Goal: Transaction & Acquisition: Download file/media

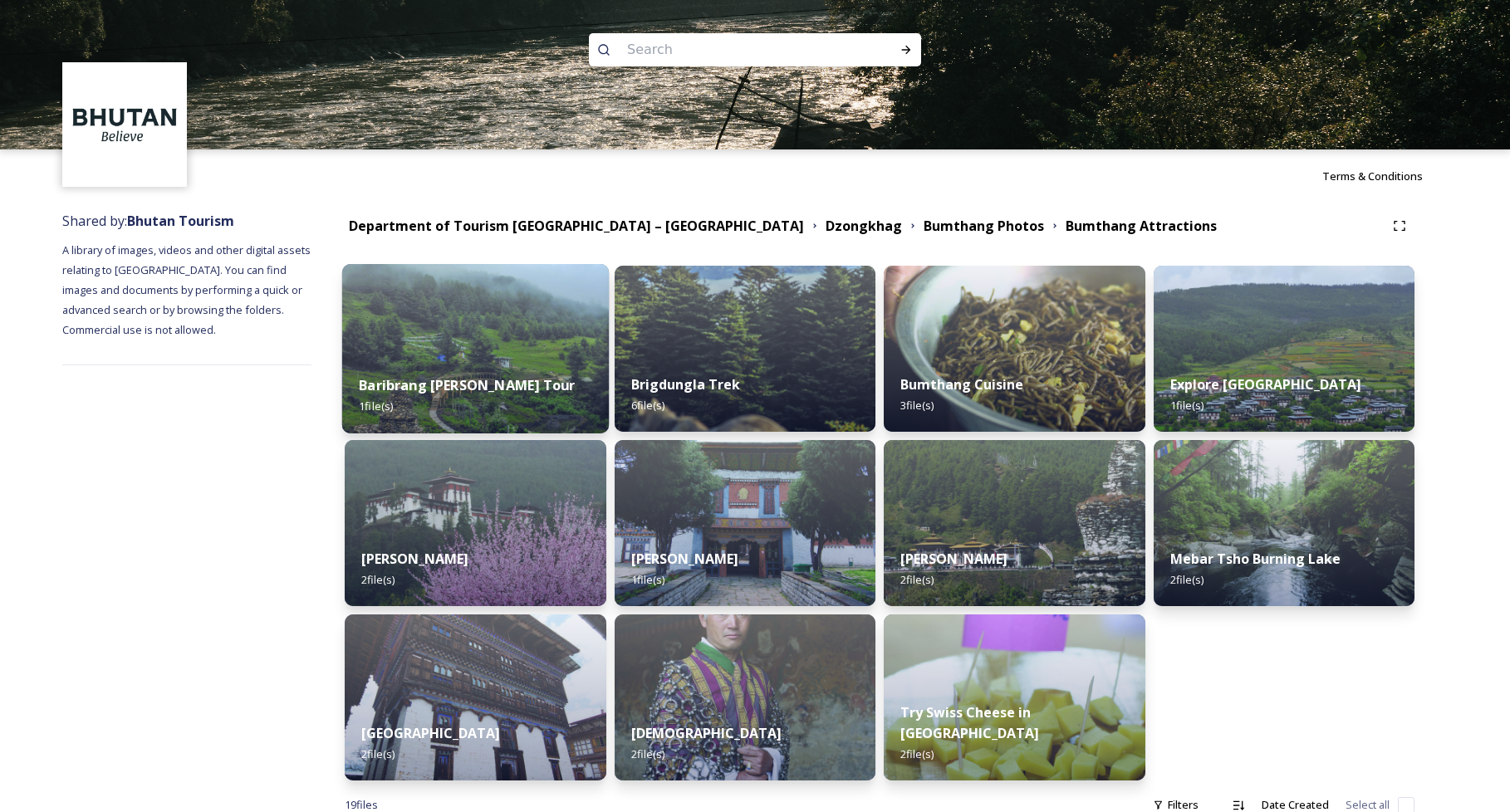
click at [542, 303] on img at bounding box center [475, 348] width 266 height 169
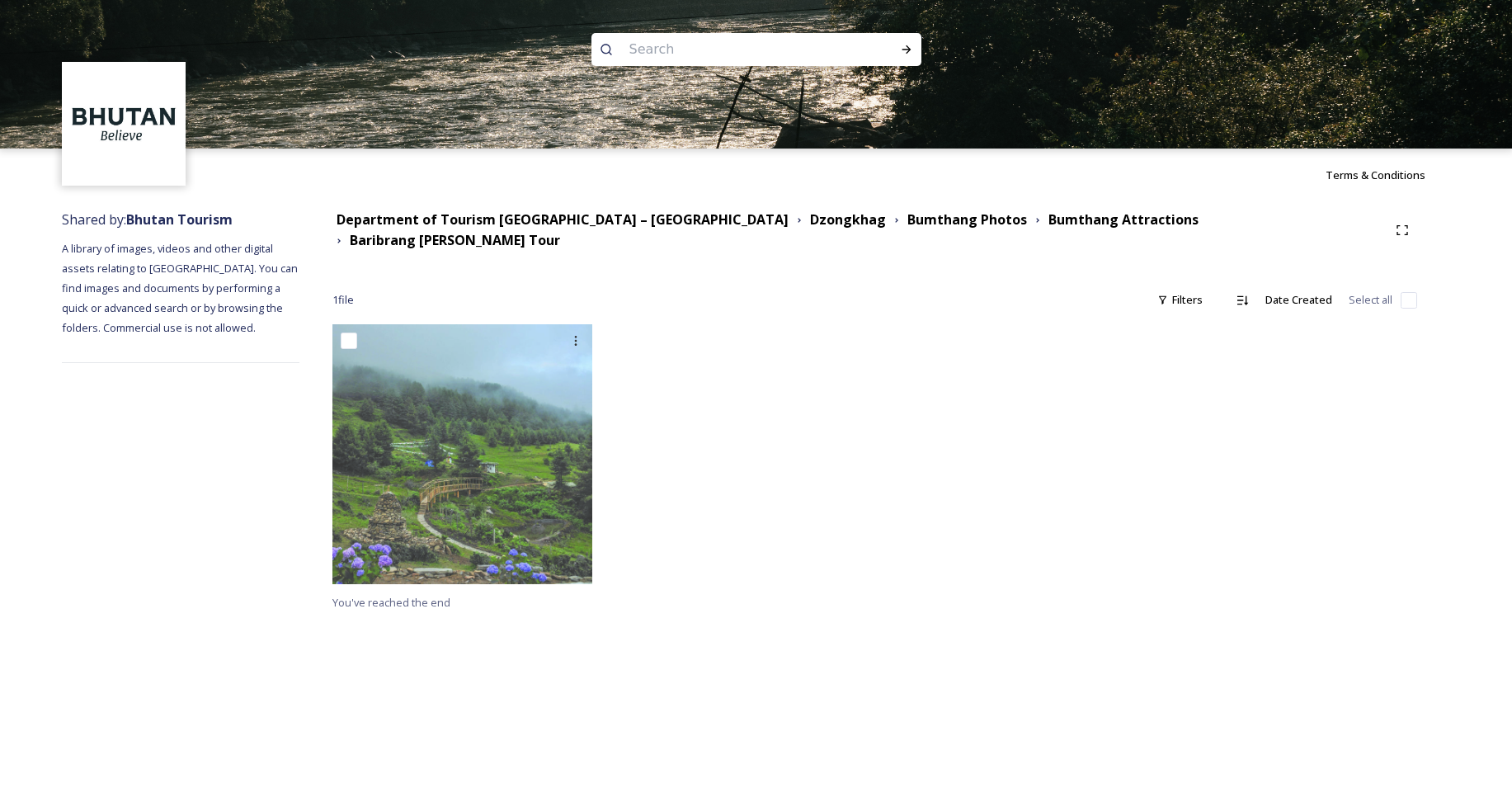
click at [930, 380] on div at bounding box center [1011, 457] width 271 height 268
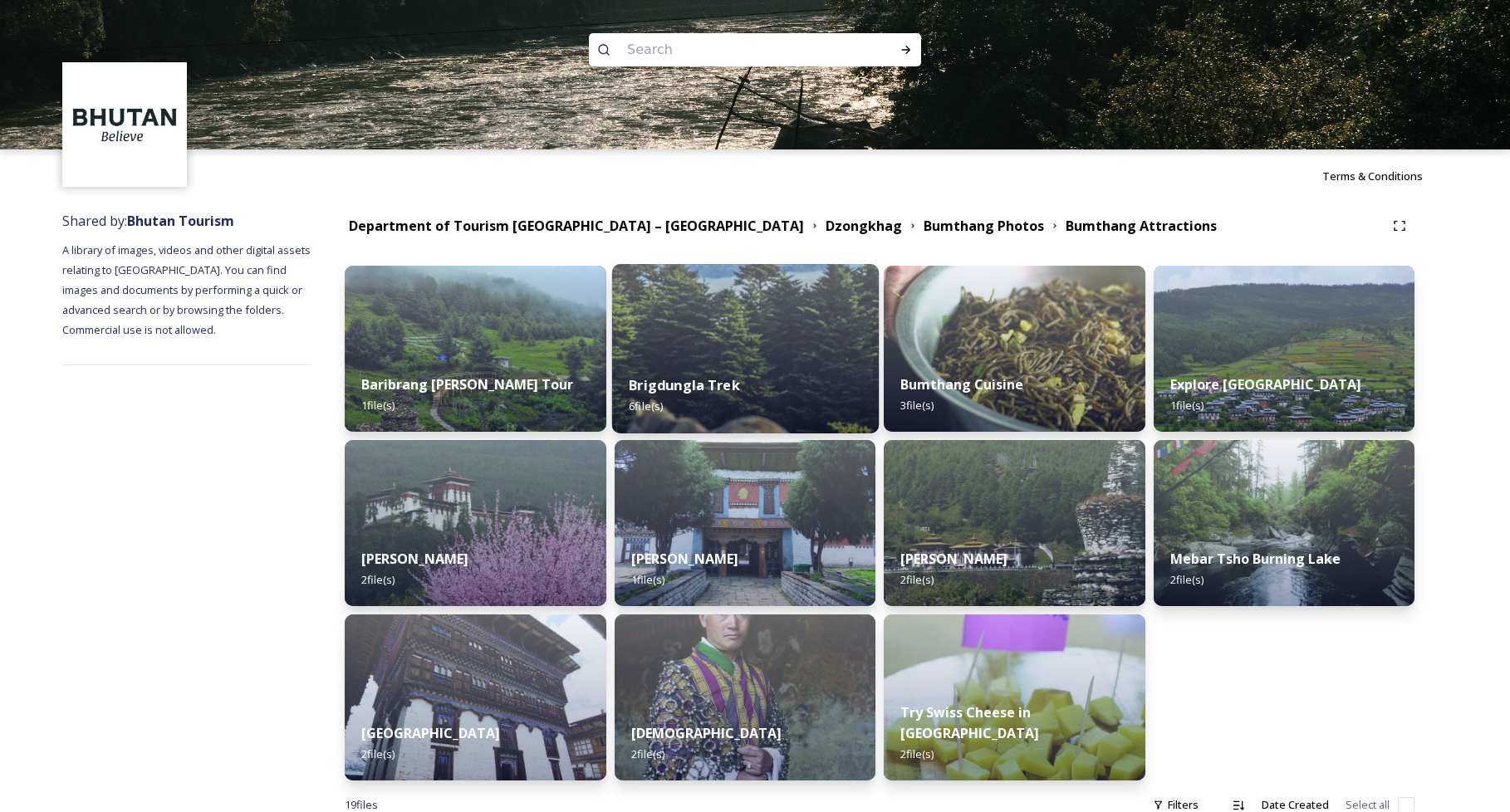
click at [749, 370] on div "Brigdungla Trek 6 file(s)" at bounding box center [744, 396] width 266 height 76
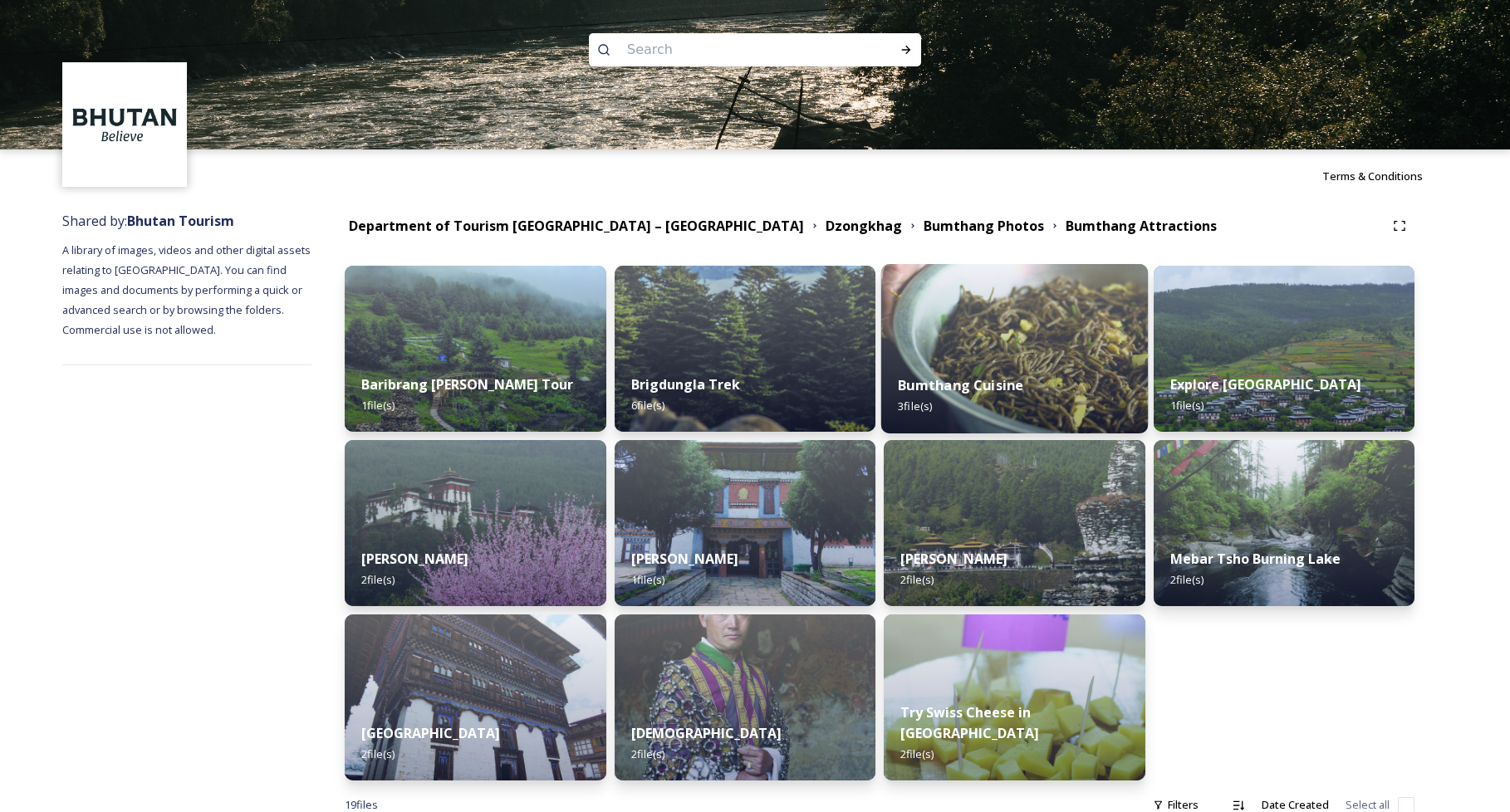
click at [934, 366] on div "Bumthang Cuisine 3 file(s)" at bounding box center [1014, 396] width 266 height 76
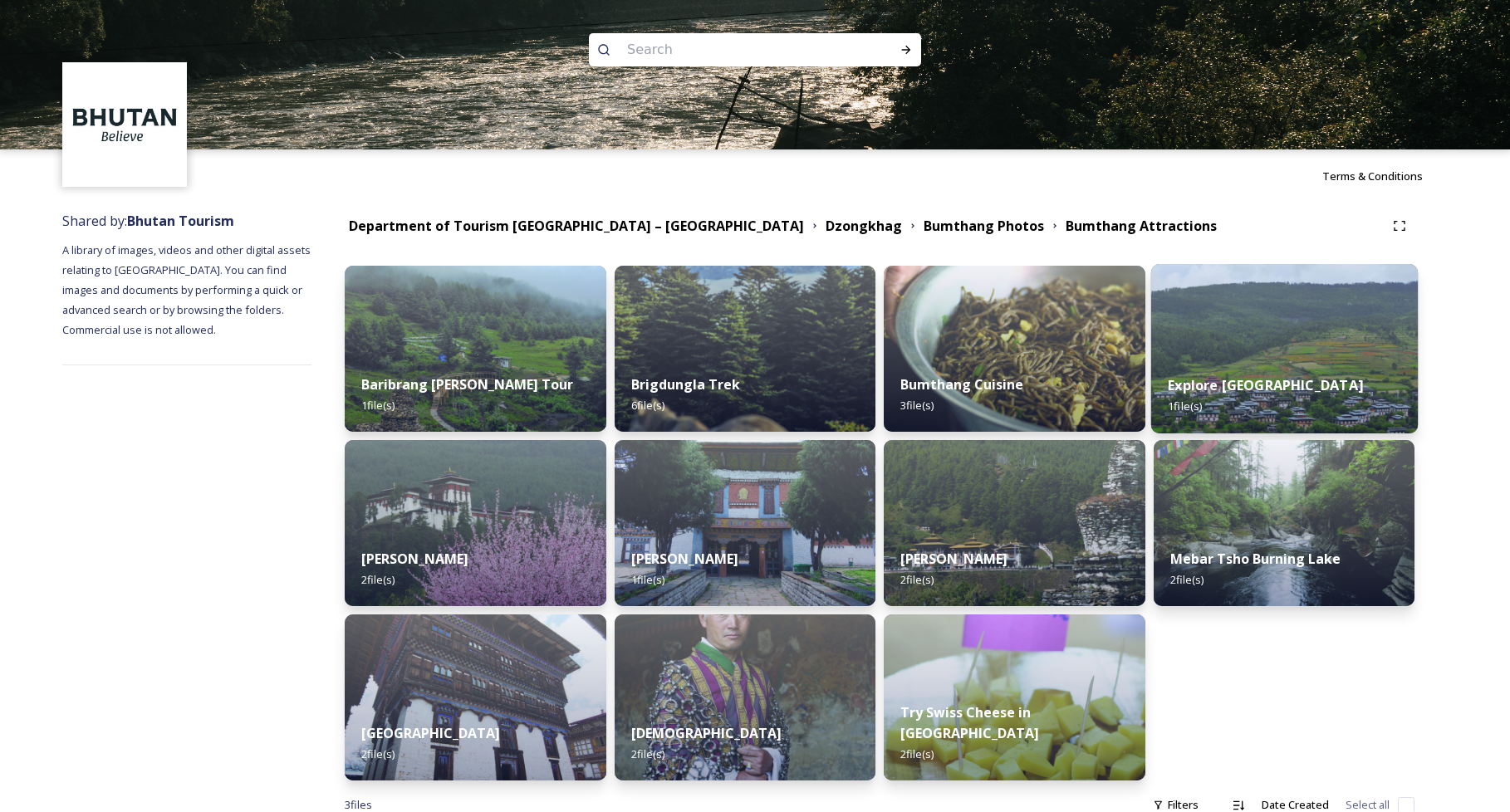
click at [1275, 398] on div "Explore Ura valley 1 file(s)" at bounding box center [1283, 396] width 266 height 76
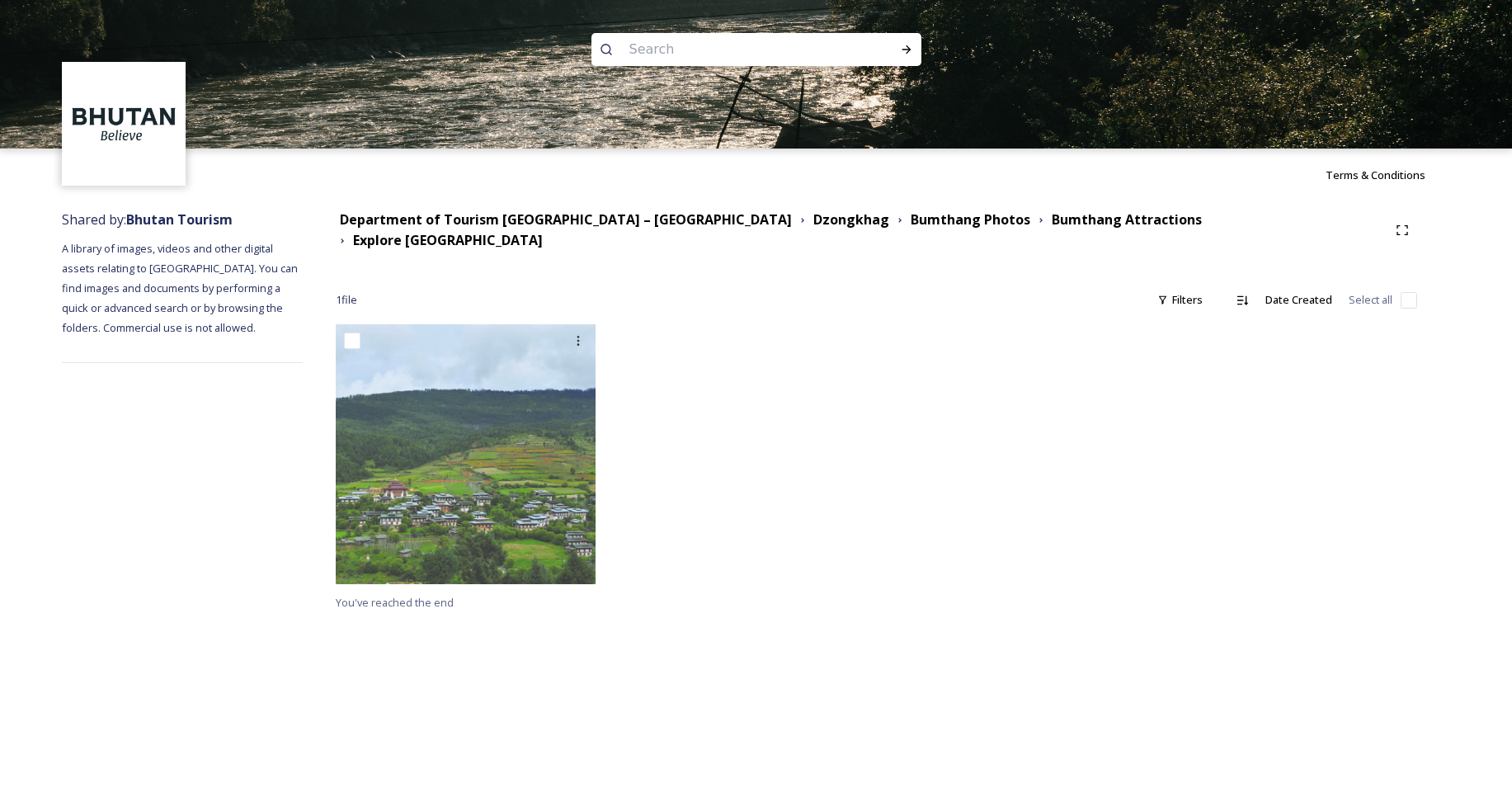
click at [1263, 390] on div "Terms & Conditions Shared by: Bhutan Tourism A library of images, videos and ot…" at bounding box center [756, 404] width 1512 height 807
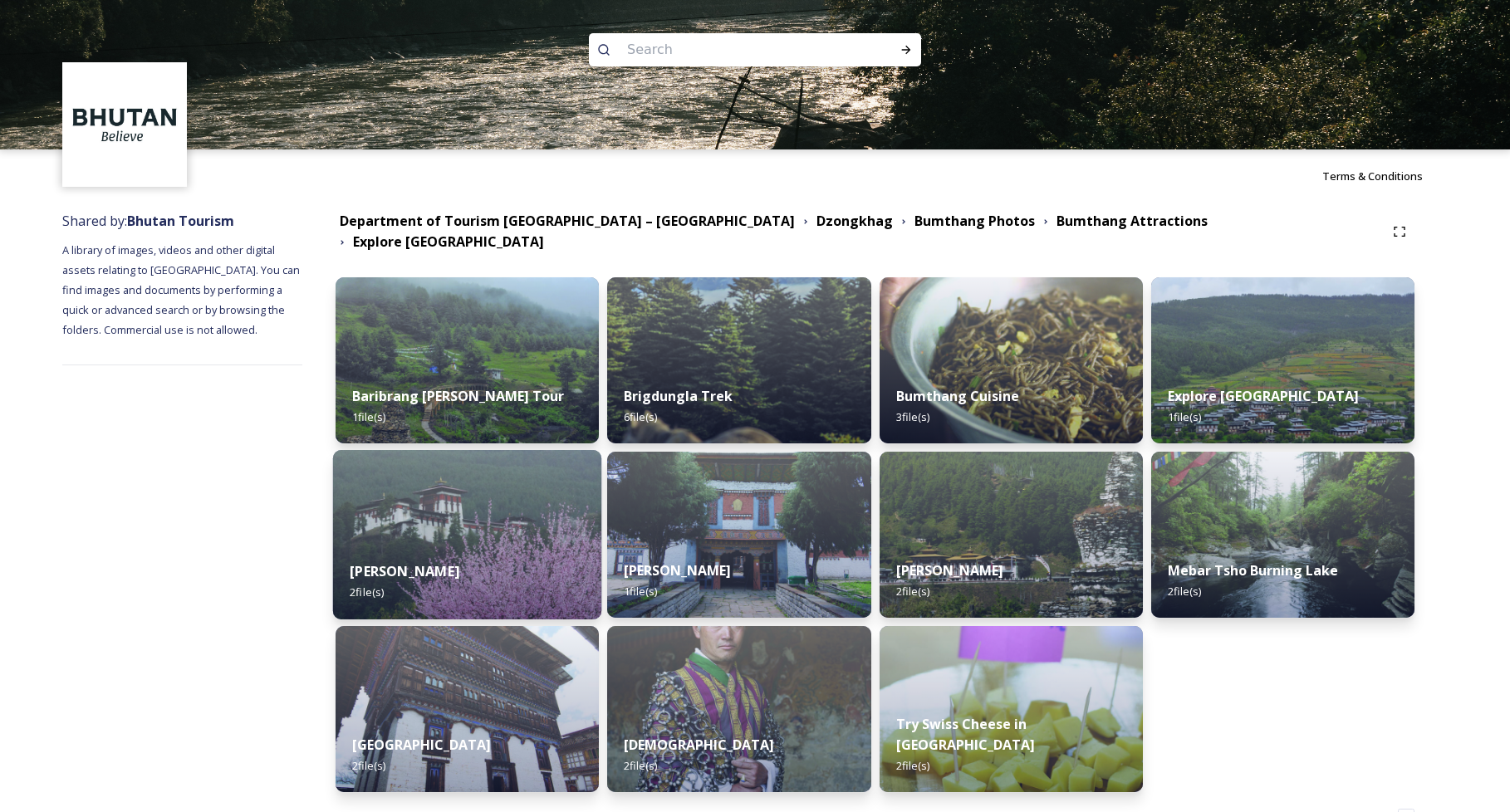
click at [486, 504] on img at bounding box center [467, 534] width 269 height 169
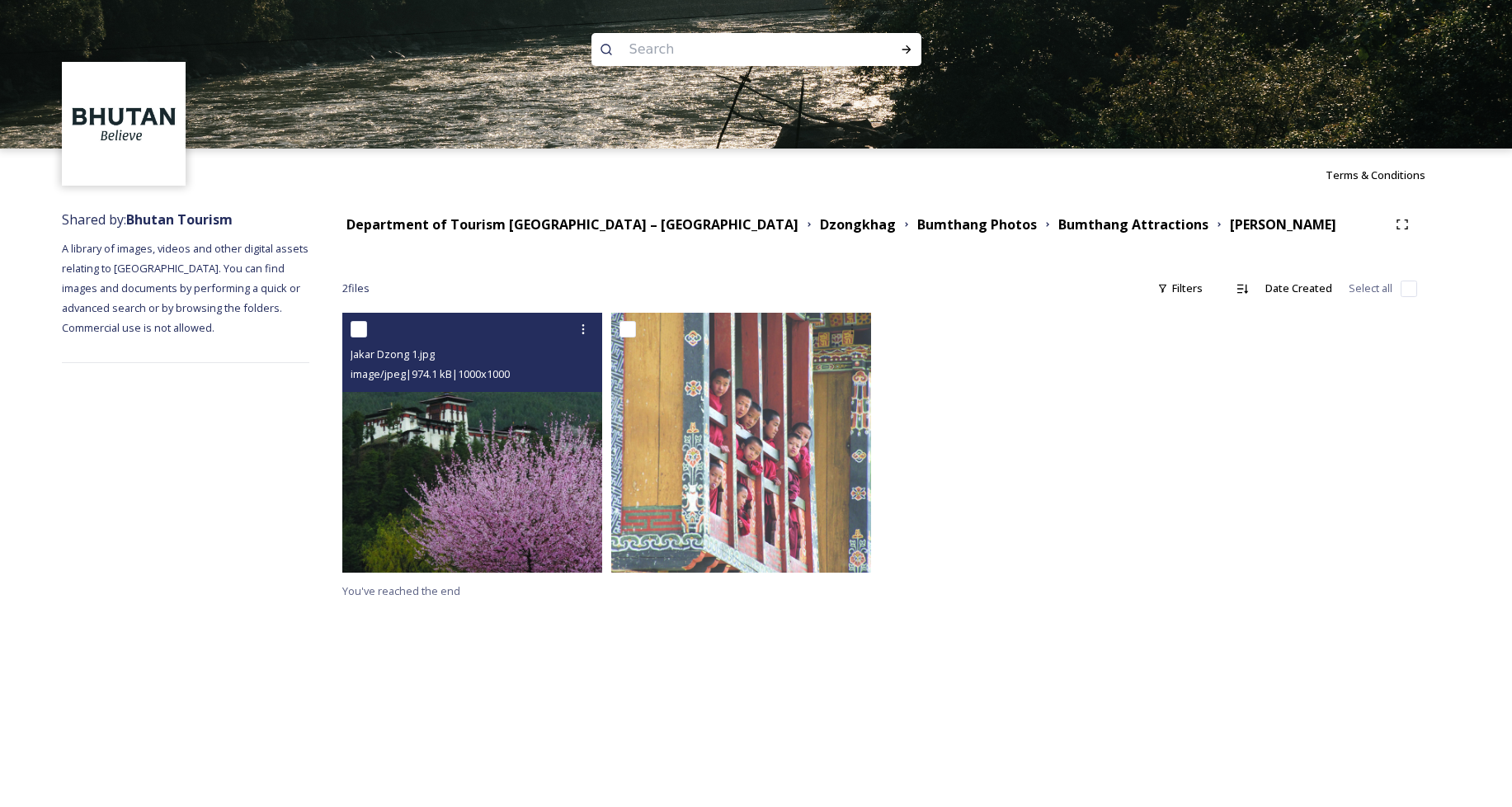
click at [465, 462] on img at bounding box center [472, 442] width 260 height 260
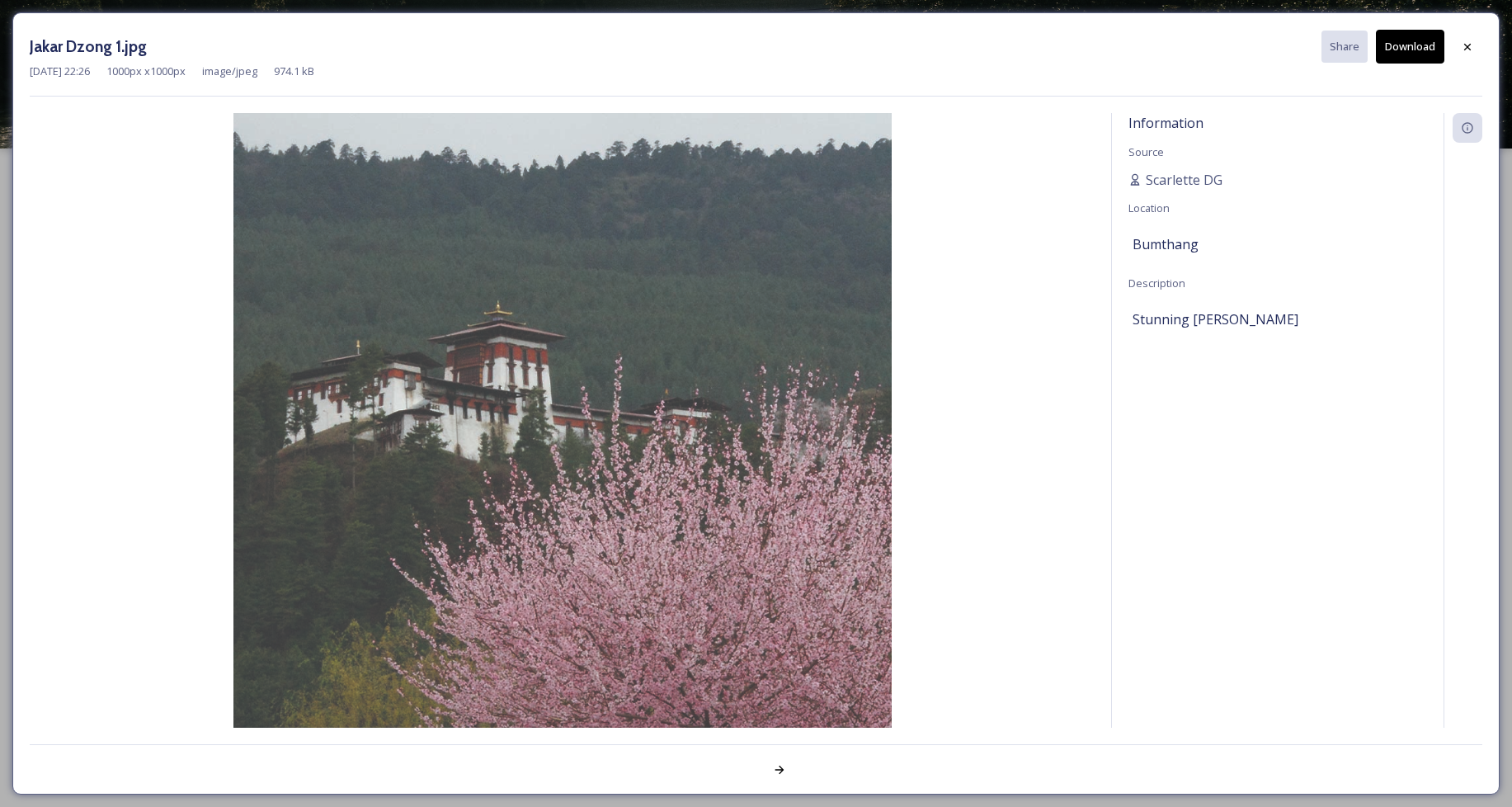
click at [481, 315] on img at bounding box center [562, 442] width 1065 height 659
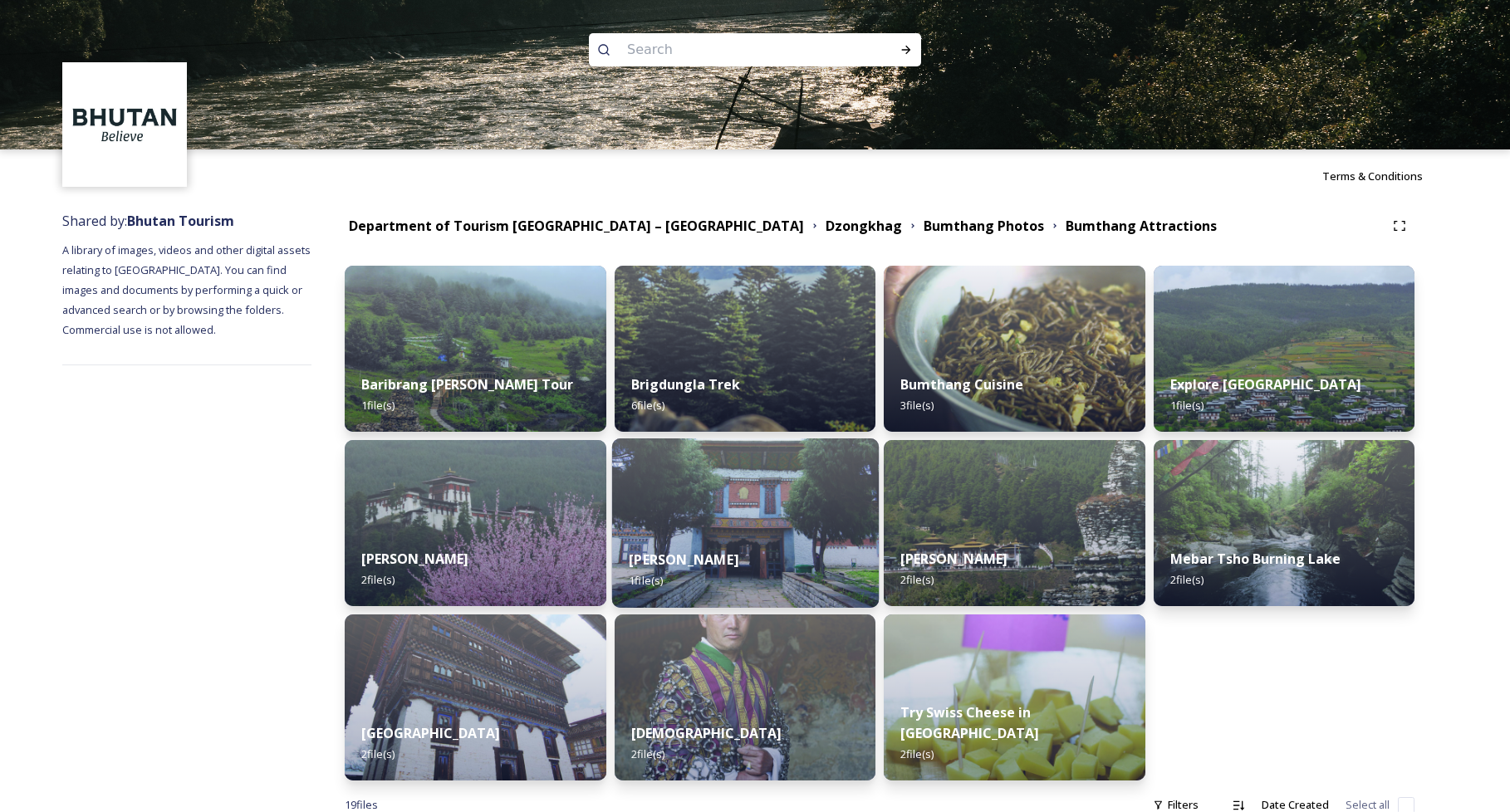
click at [791, 553] on div "[PERSON_NAME] 1 file(s)" at bounding box center [744, 570] width 266 height 76
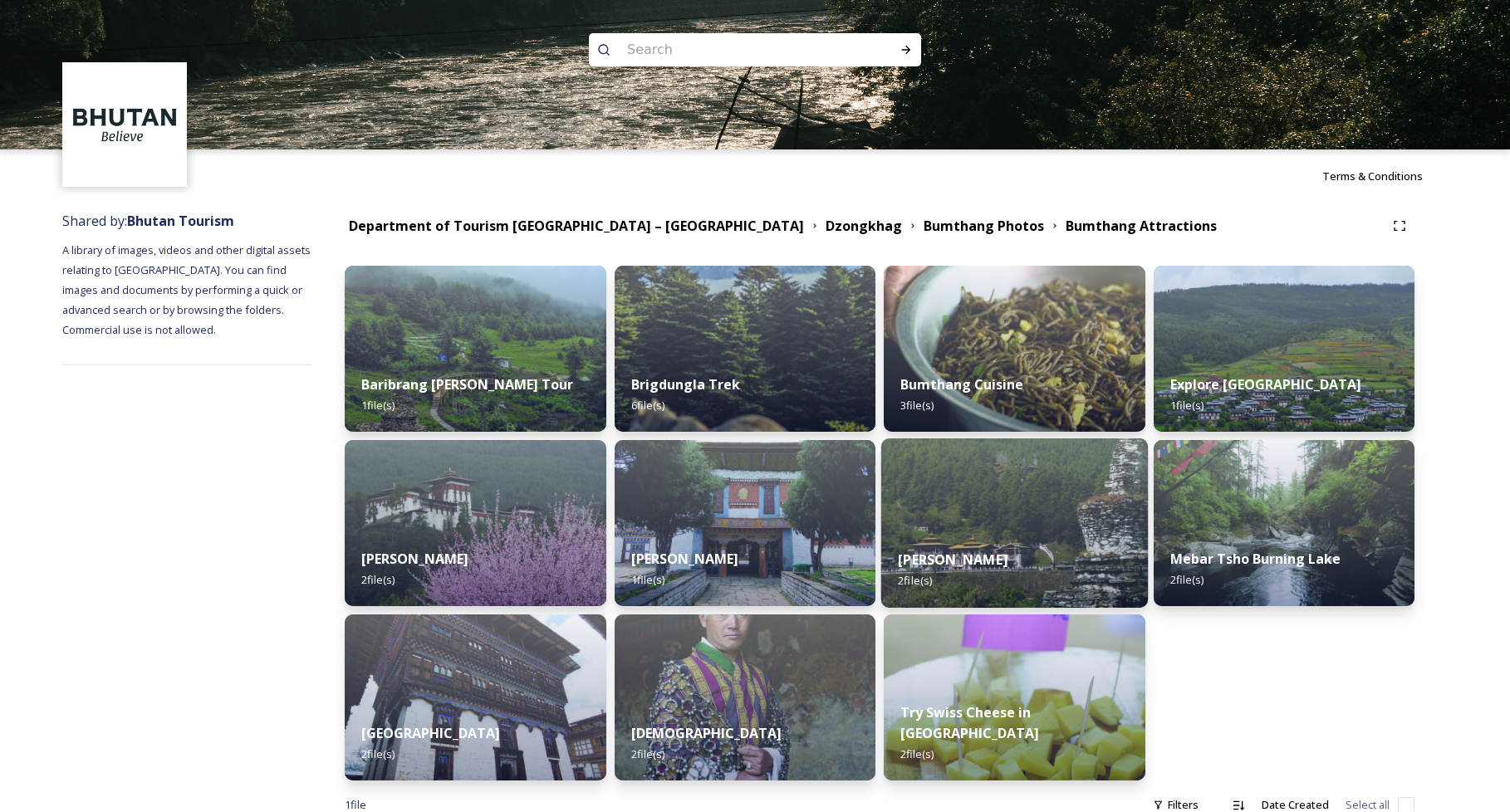
click at [1078, 570] on div "[PERSON_NAME] 2 file(s)" at bounding box center [1014, 570] width 266 height 76
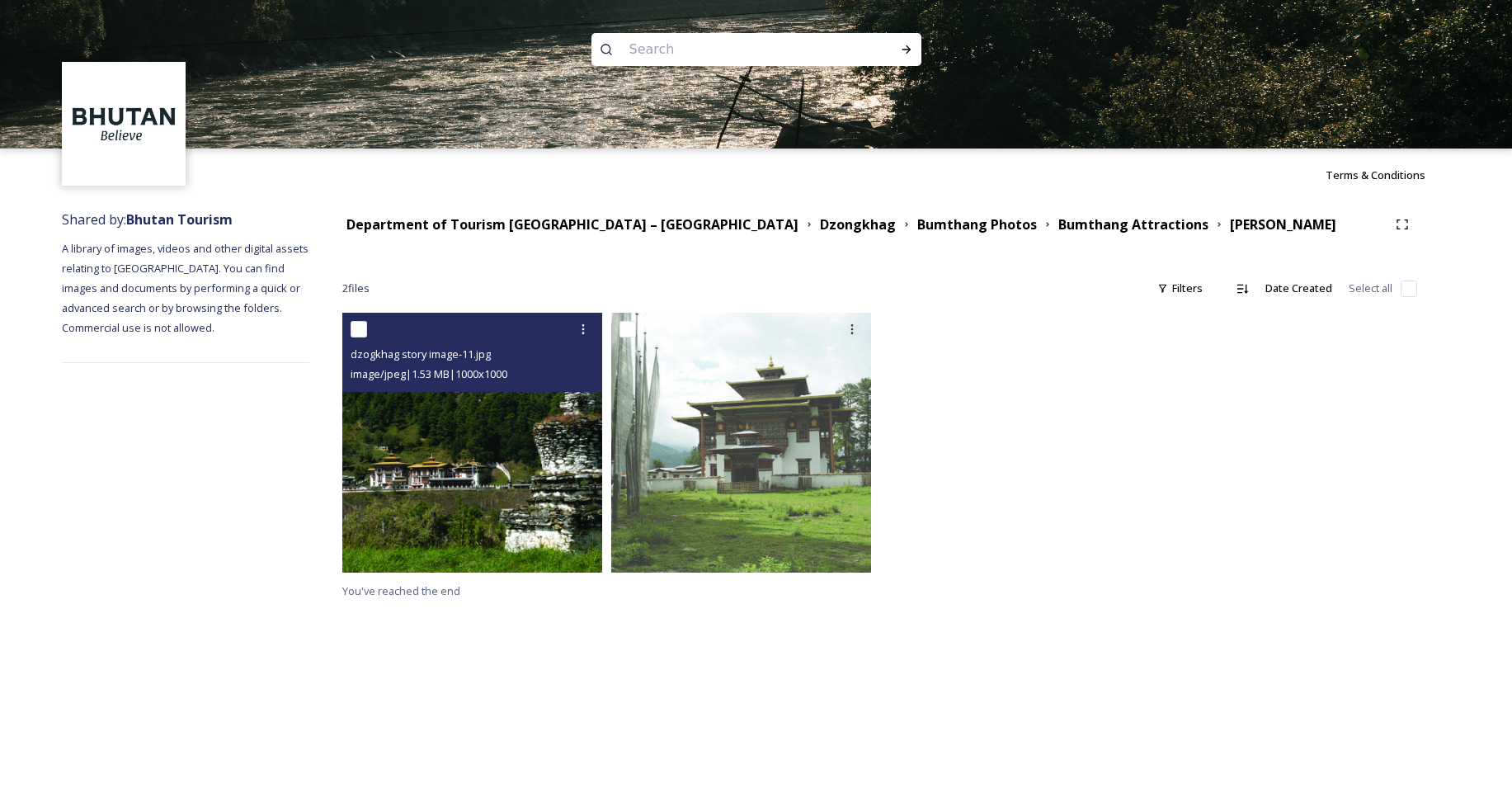
click at [515, 477] on img at bounding box center [472, 442] width 260 height 260
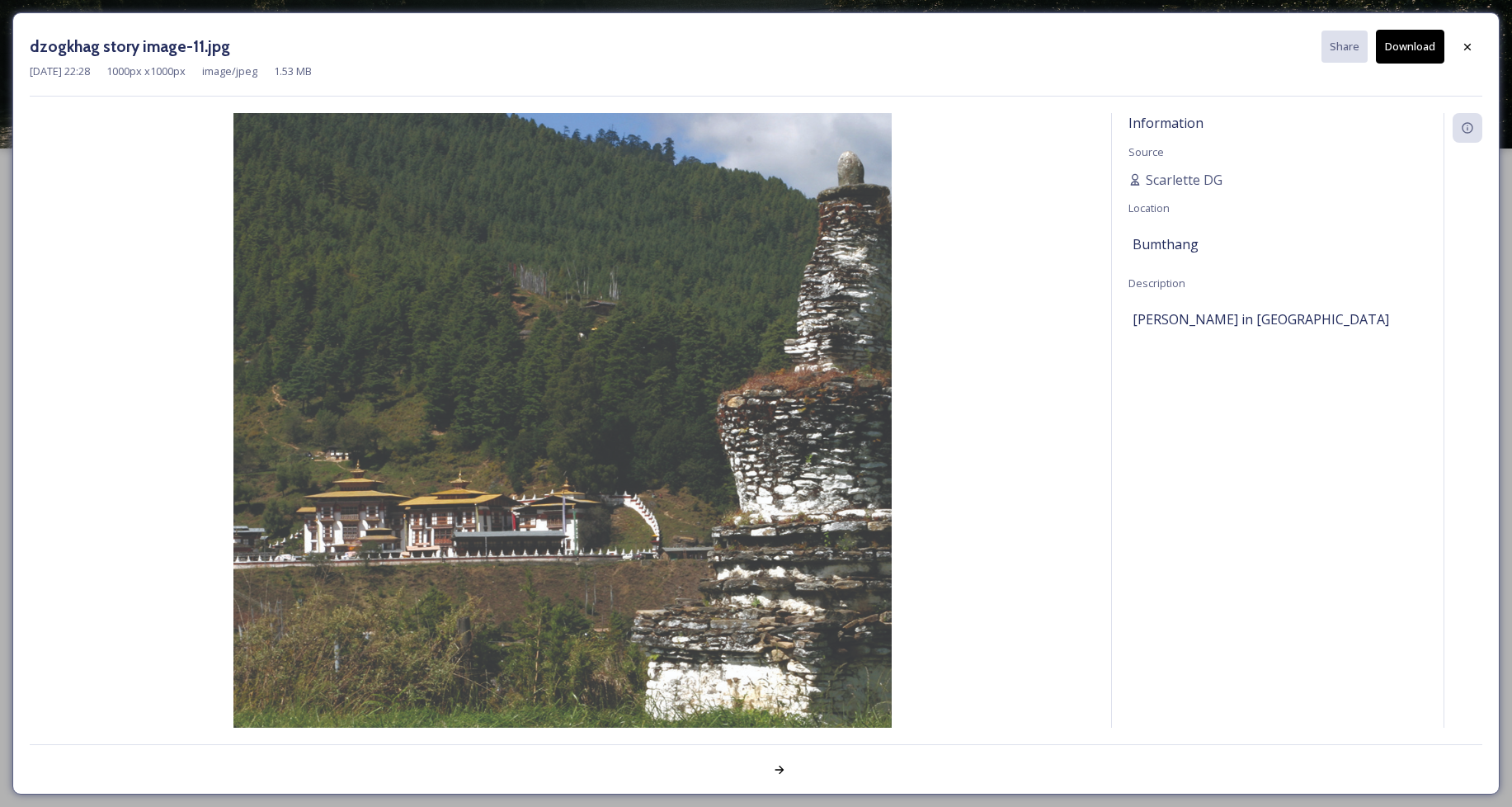
click at [705, 434] on img at bounding box center [562, 442] width 1065 height 659
click at [1107, 471] on div "Information Source [PERSON_NAME] Location [GEOGRAPHIC_DATA] Description Kurjey …" at bounding box center [756, 421] width 1453 height 615
click at [788, 774] on div at bounding box center [780, 769] width 30 height 30
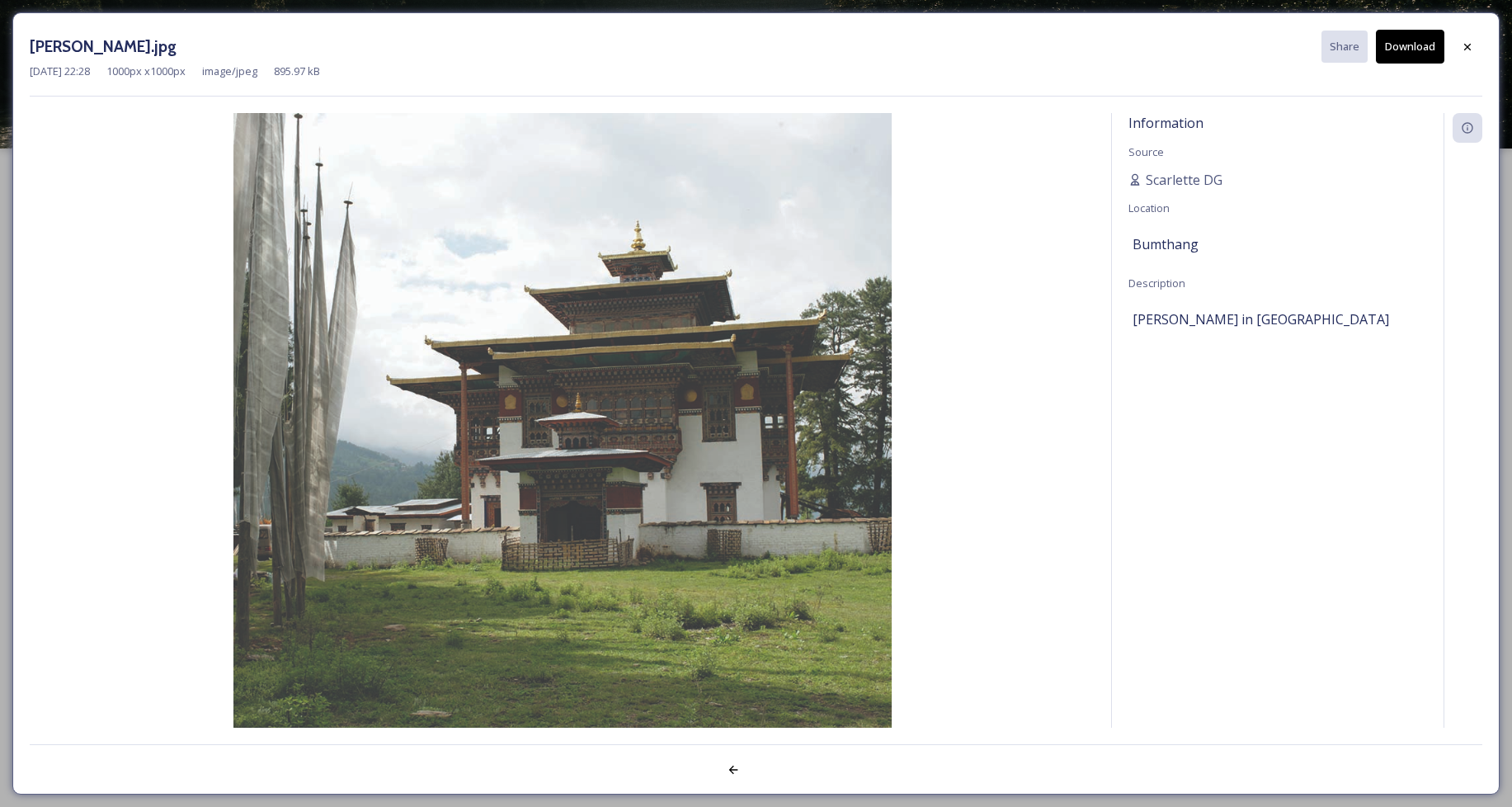
click at [640, 255] on img at bounding box center [562, 442] width 1065 height 659
click at [1407, 52] on button "Download" at bounding box center [1410, 46] width 69 height 33
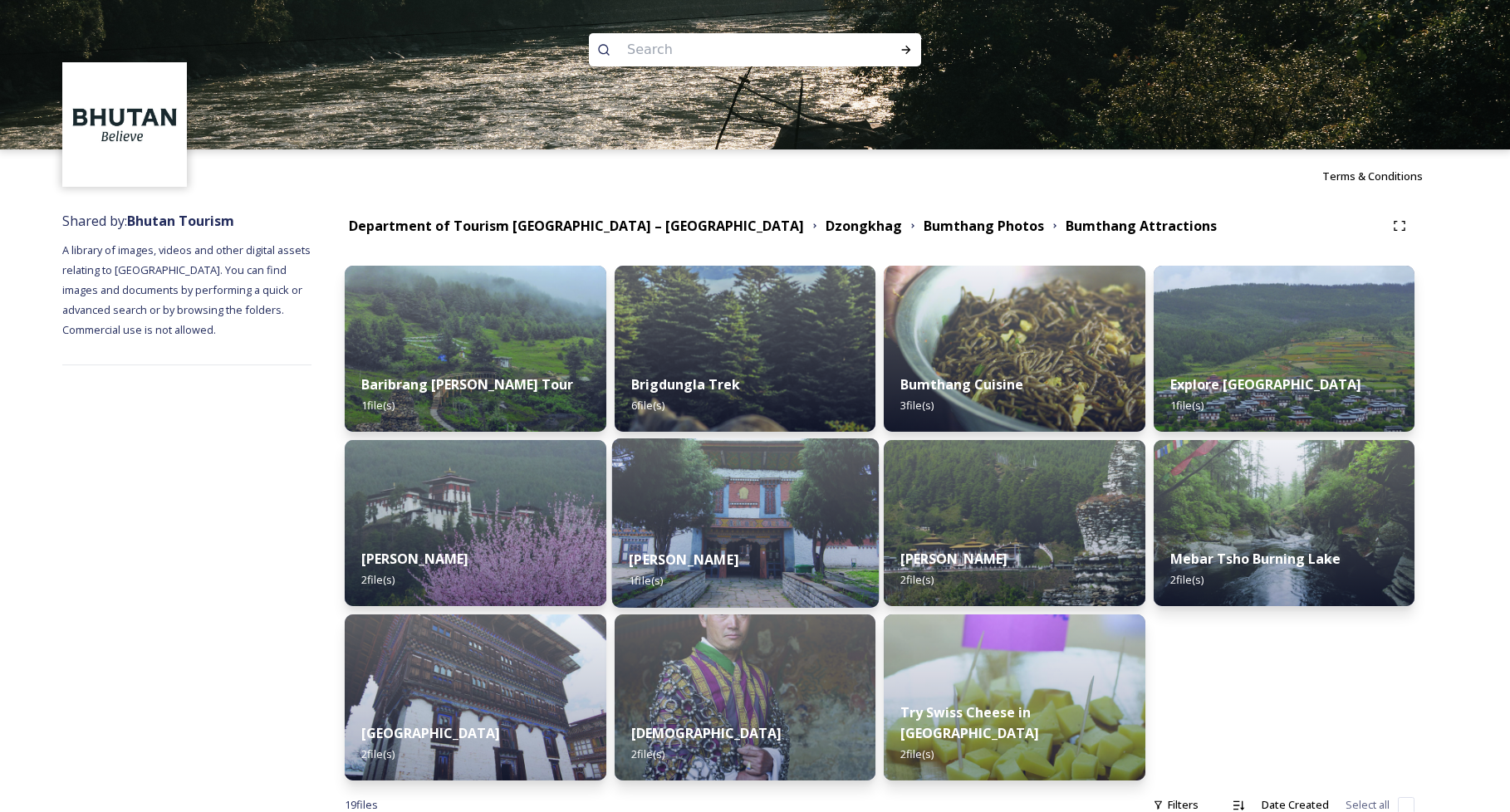
click at [774, 501] on img at bounding box center [744, 523] width 266 height 169
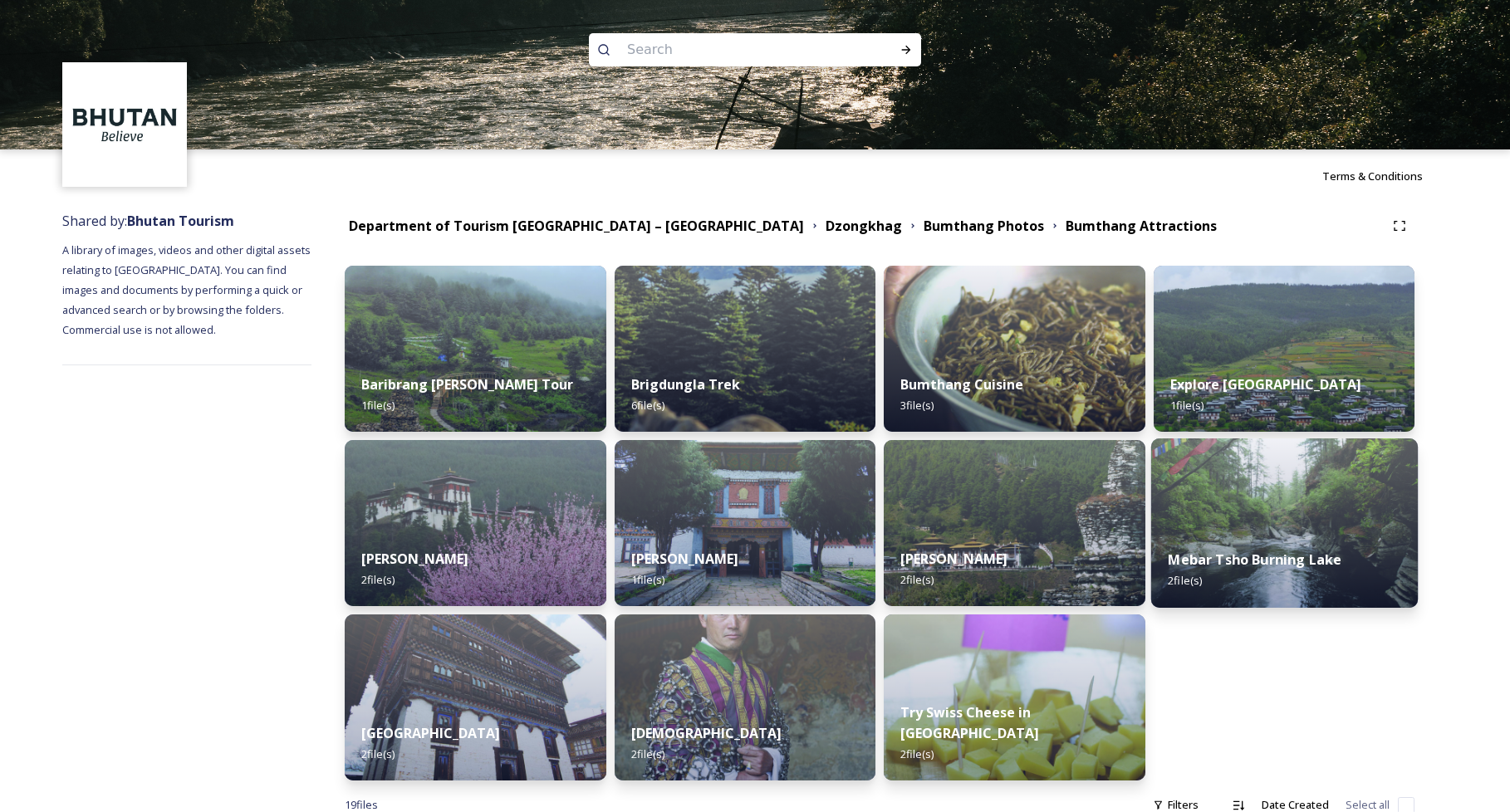
click at [1275, 533] on div "Mebar Tsho Burning Lake 2 file(s)" at bounding box center [1283, 570] width 266 height 76
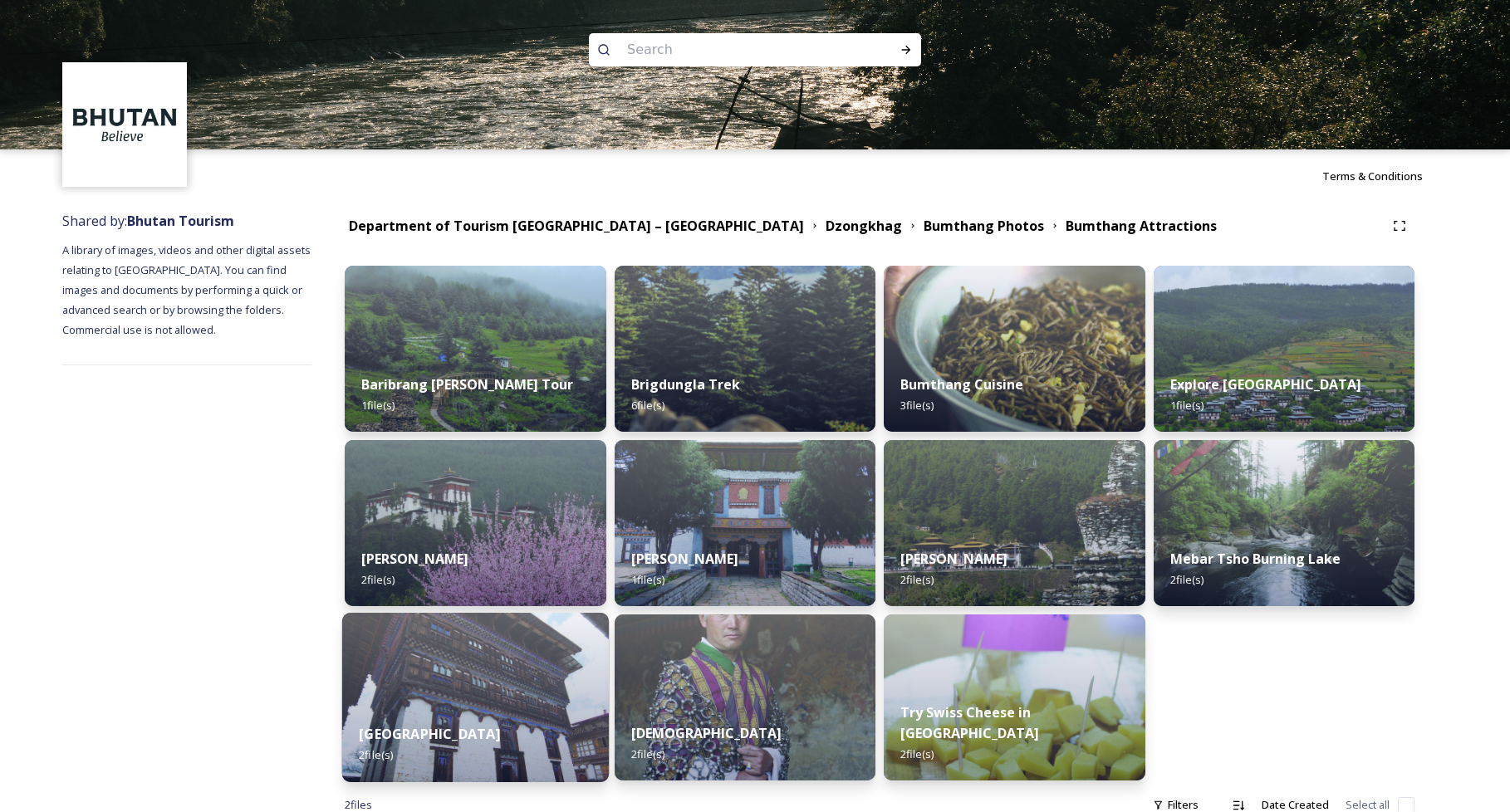
click at [544, 693] on img at bounding box center [475, 697] width 266 height 169
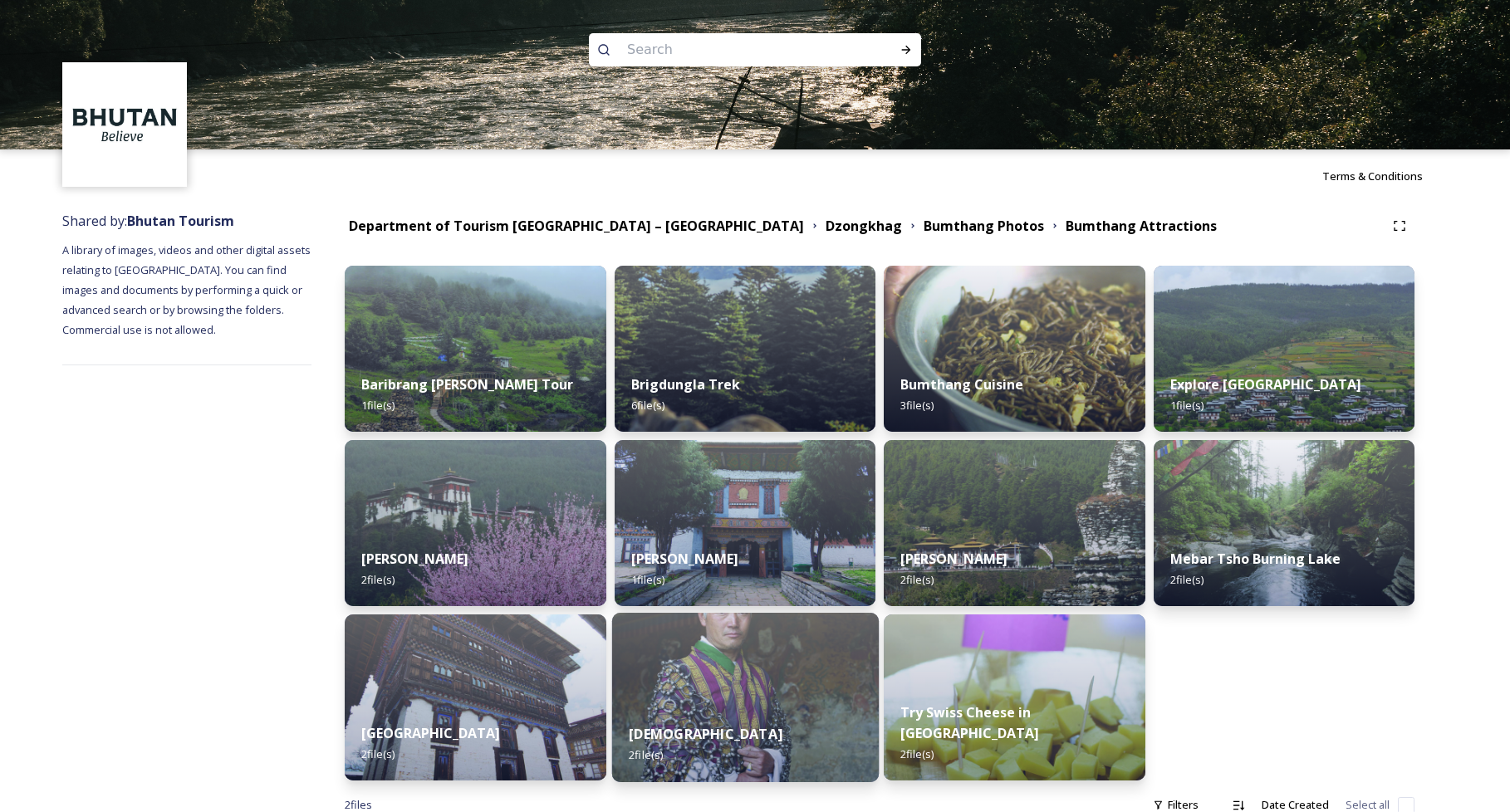
click at [786, 729] on div "[DEMOGRAPHIC_DATA] 2 file(s)" at bounding box center [744, 745] width 266 height 76
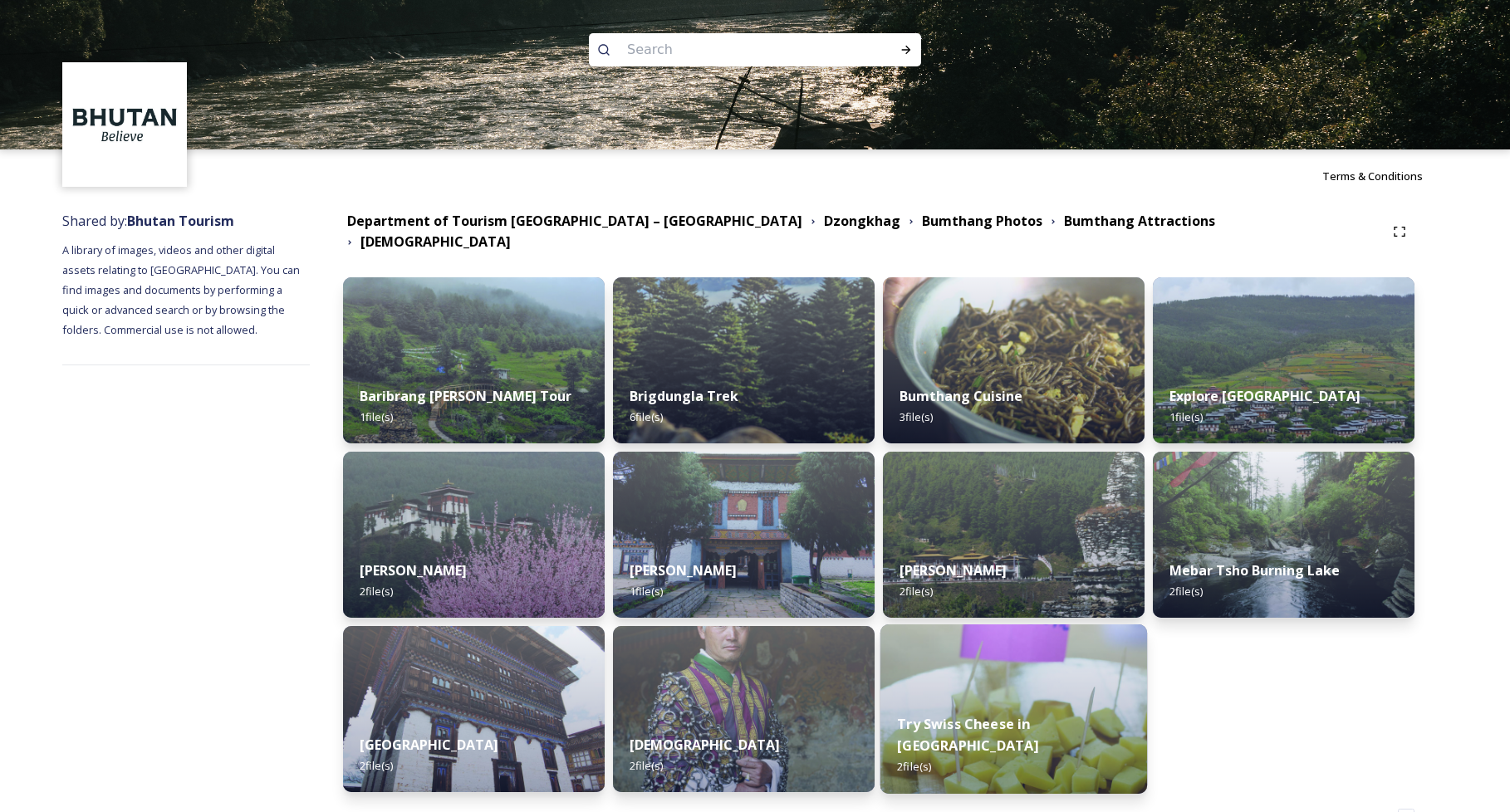
click at [983, 705] on img at bounding box center [1013, 709] width 266 height 169
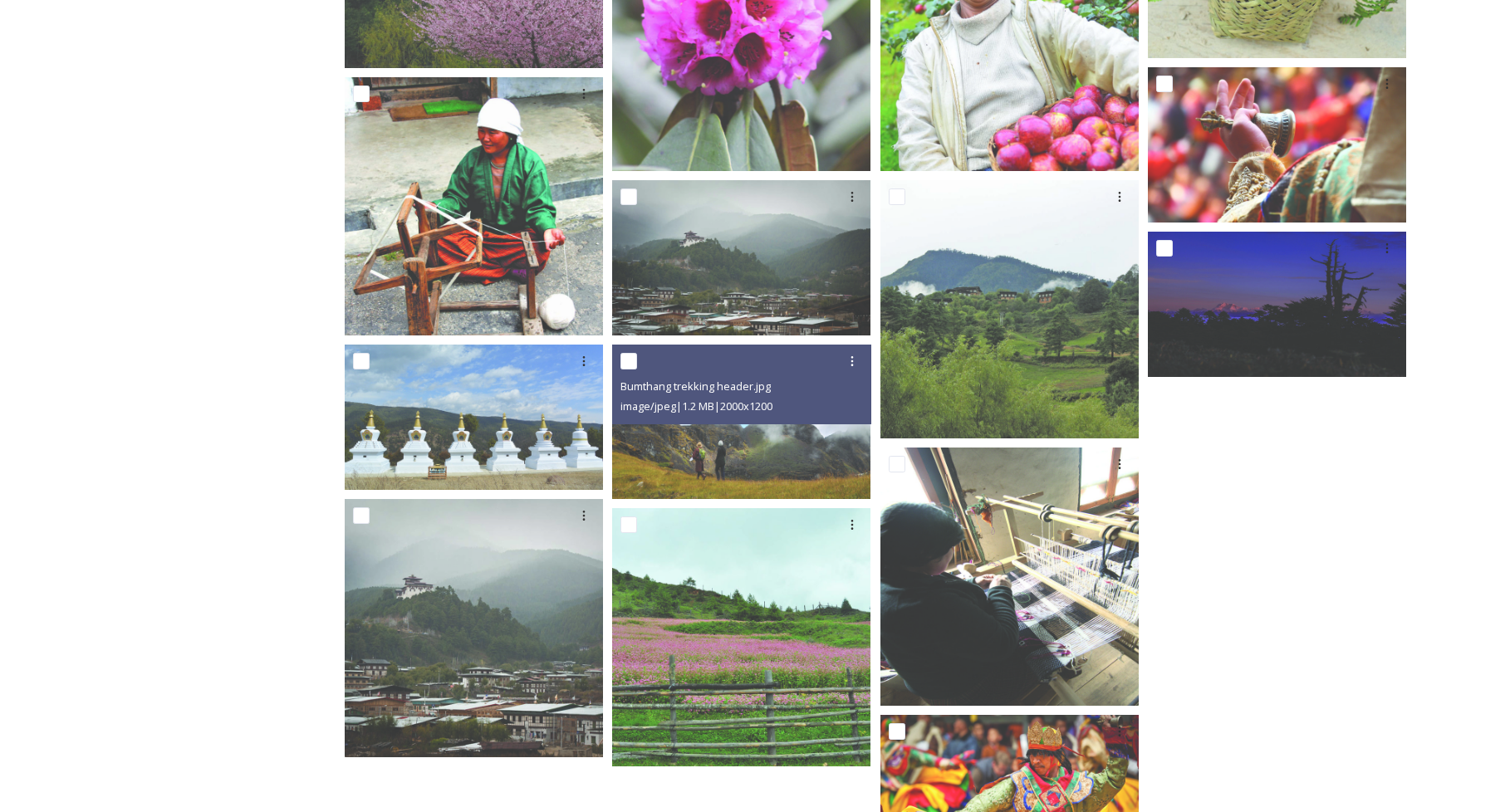
scroll to position [1269, 0]
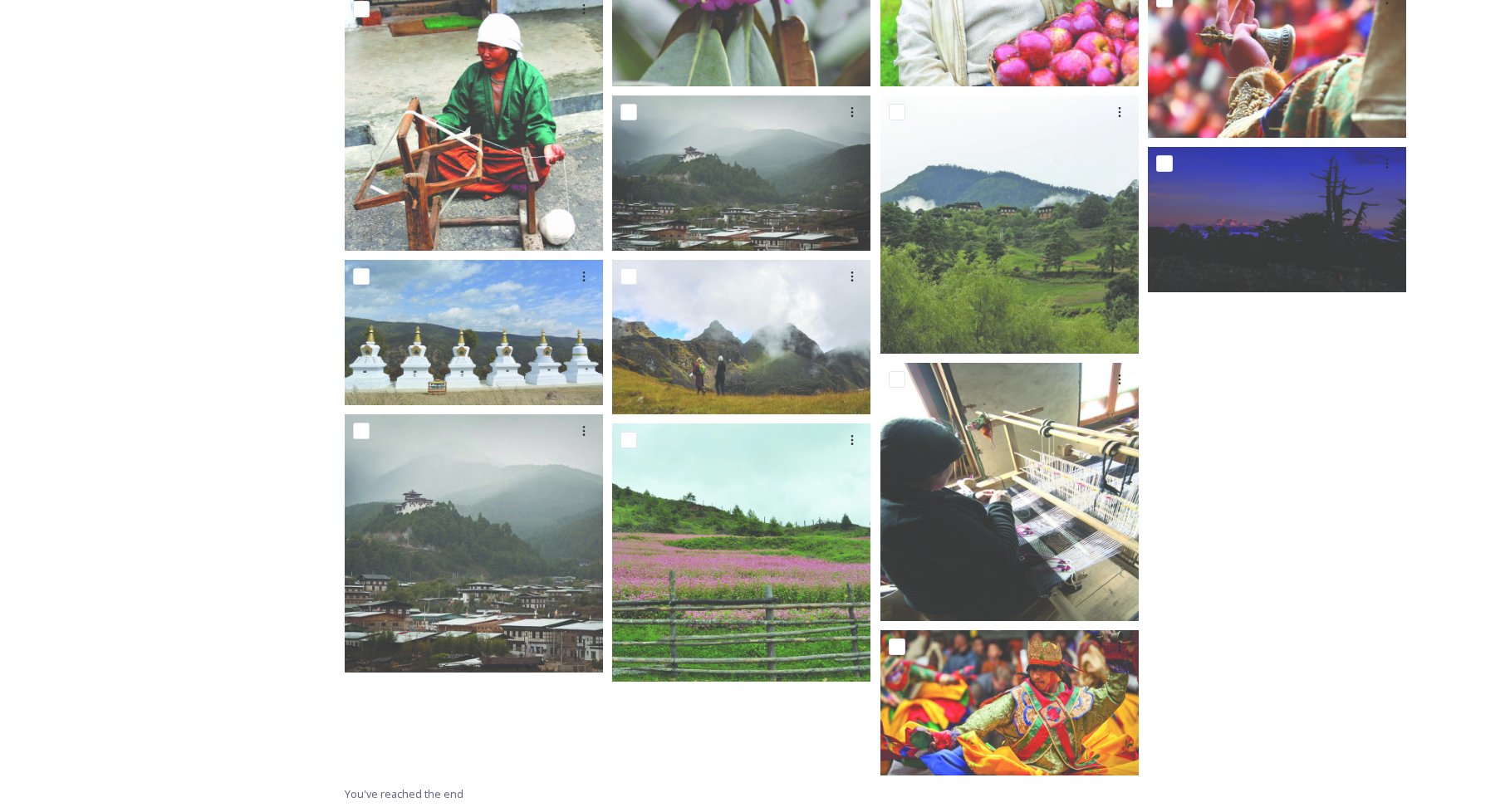
click at [611, 481] on div at bounding box center [478, 172] width 266 height 1223
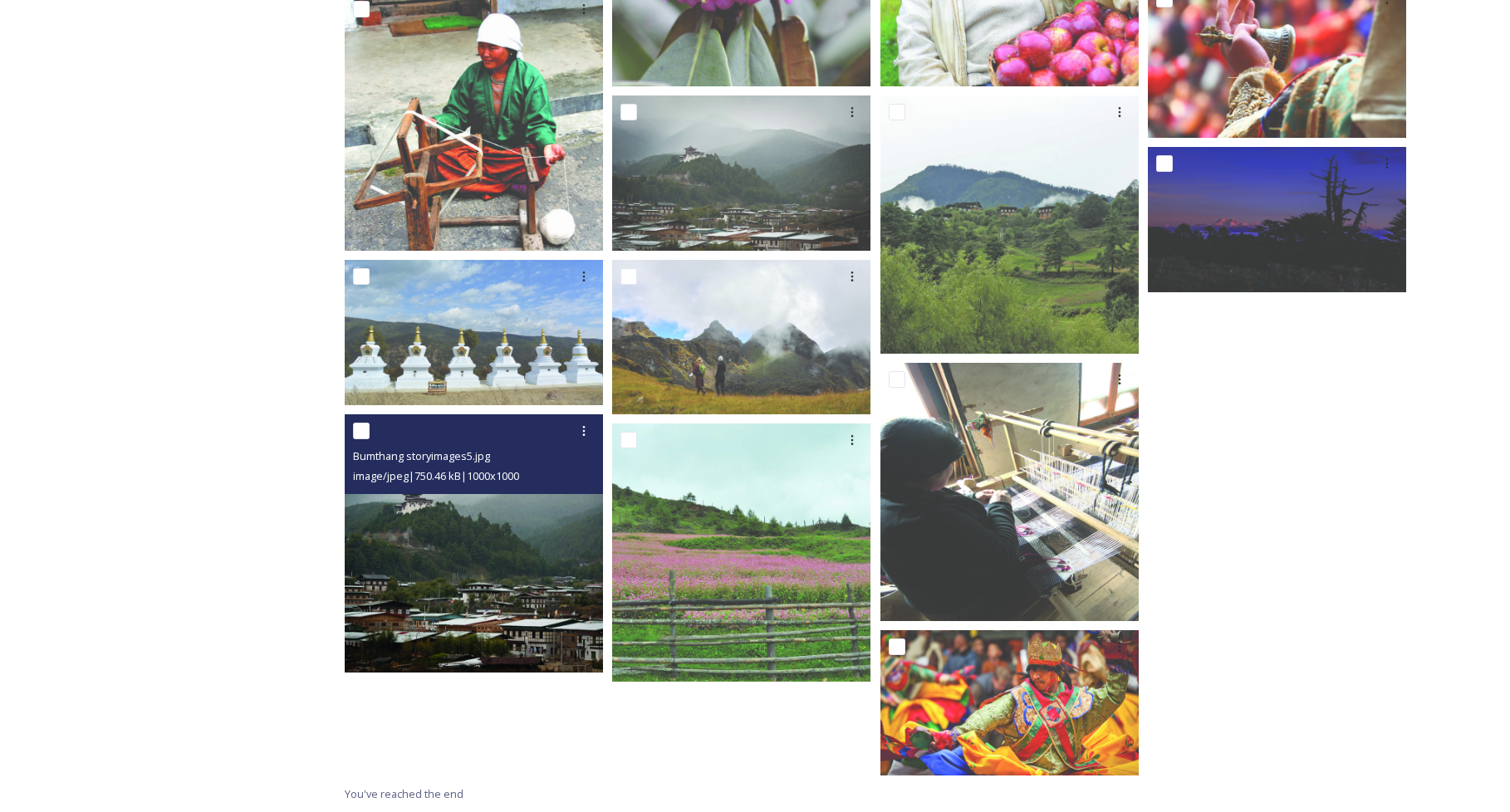
click at [414, 486] on div "Bumthang storyimages5.jpg image/jpeg | 750.46 kB | 1000 x 1000" at bounding box center [474, 454] width 259 height 79
click at [442, 563] on img at bounding box center [474, 544] width 259 height 259
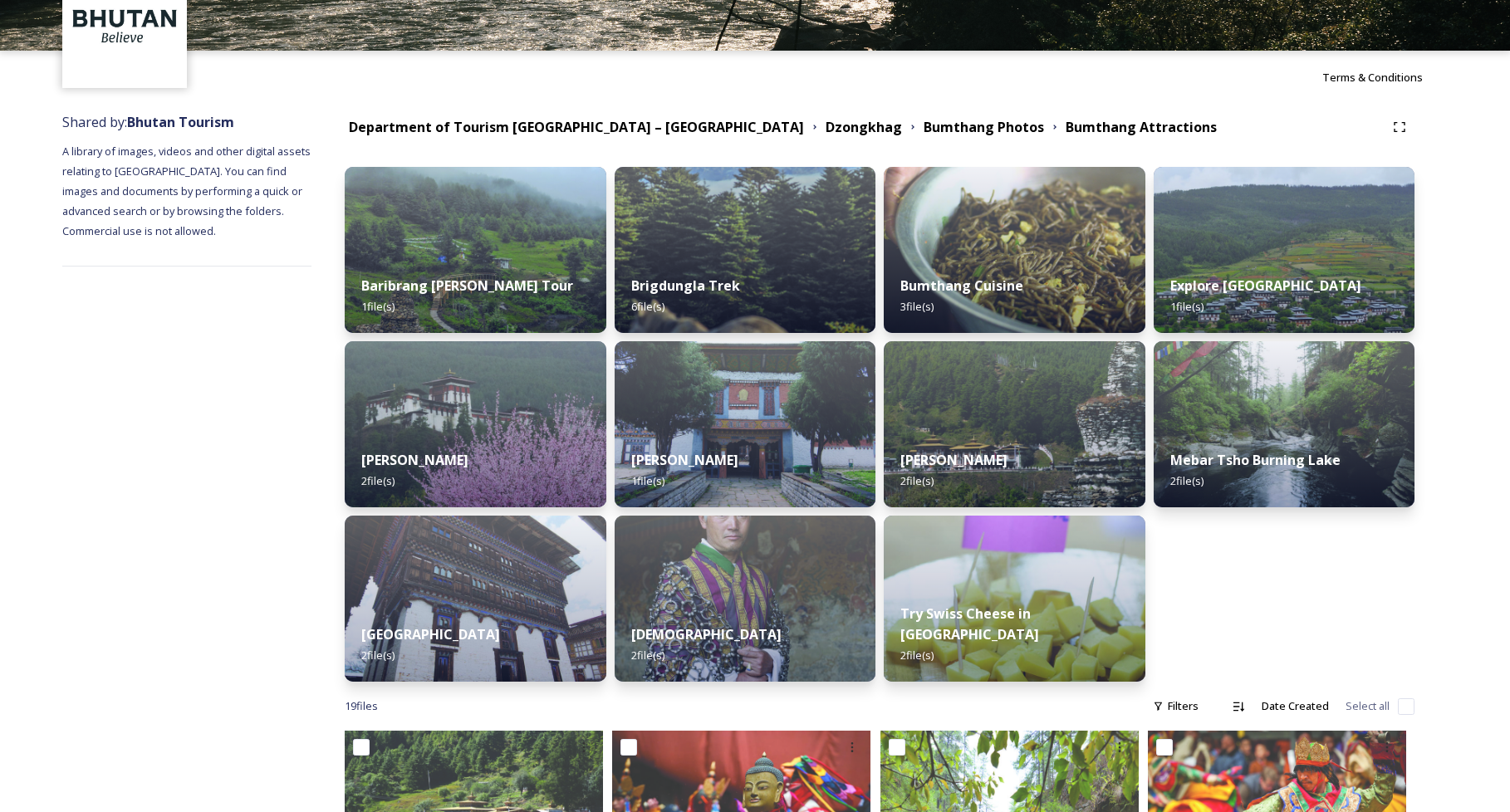
scroll to position [0, 0]
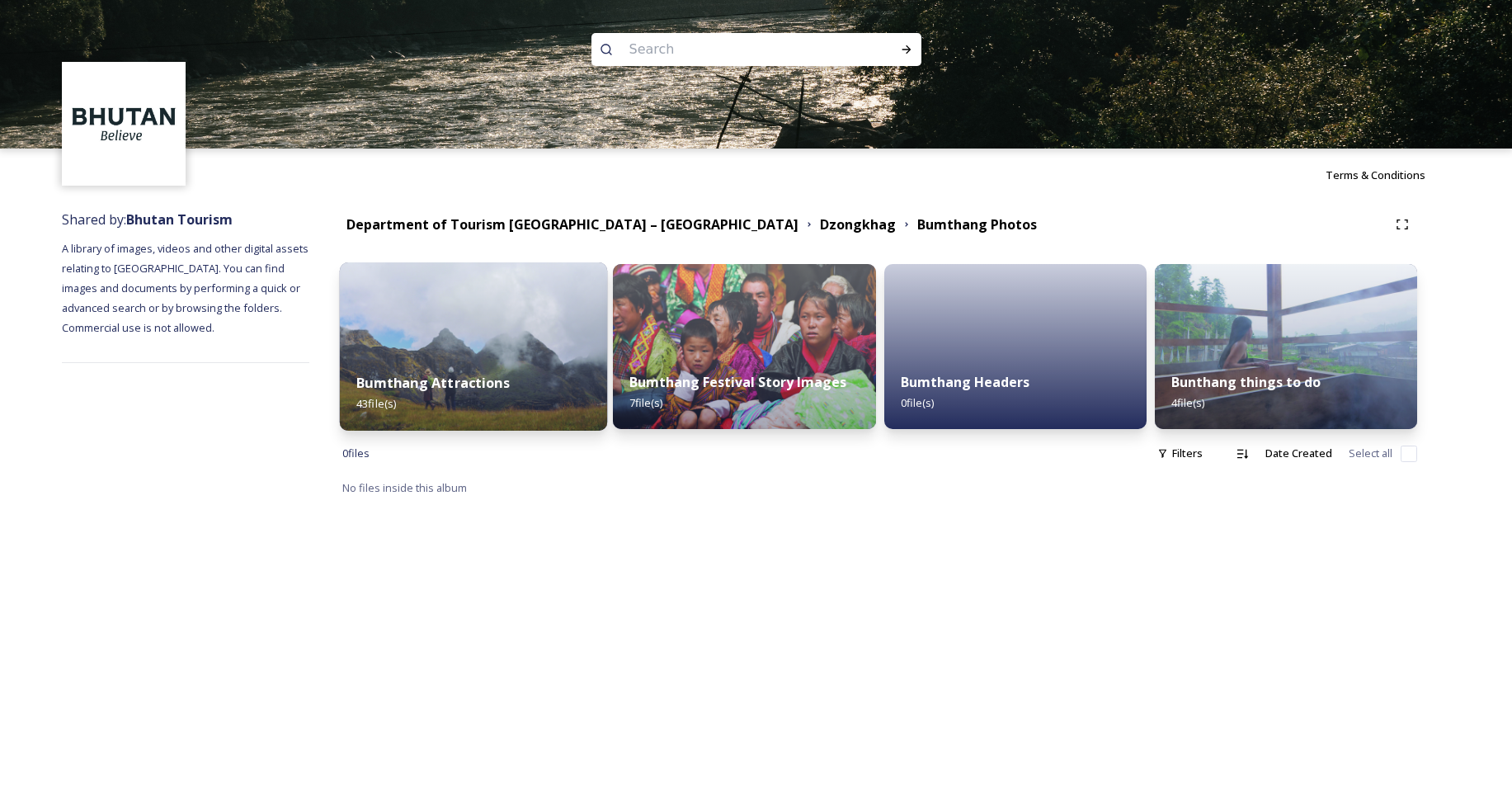
click at [569, 346] on img at bounding box center [474, 346] width 268 height 168
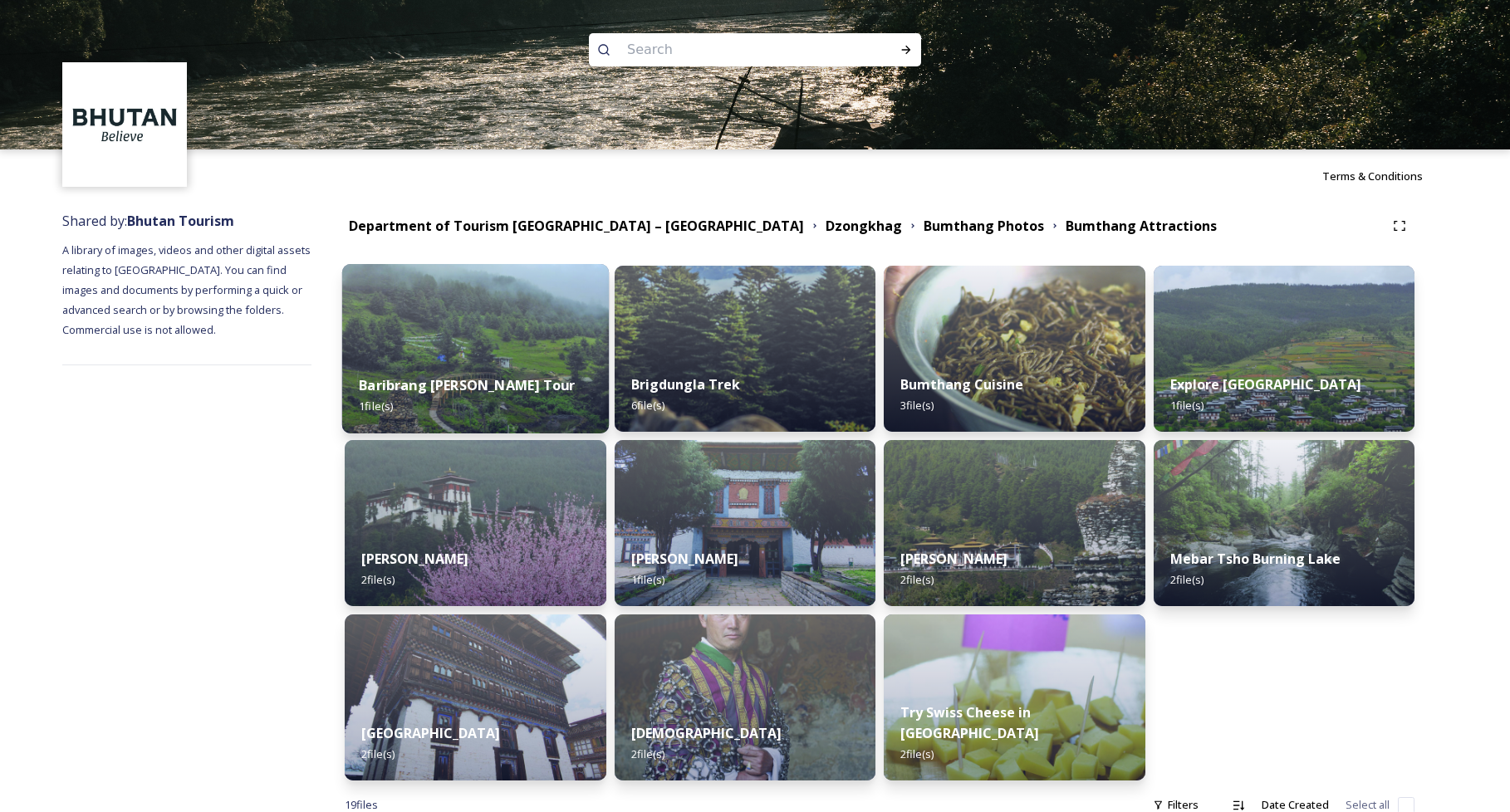
scroll to position [394, 0]
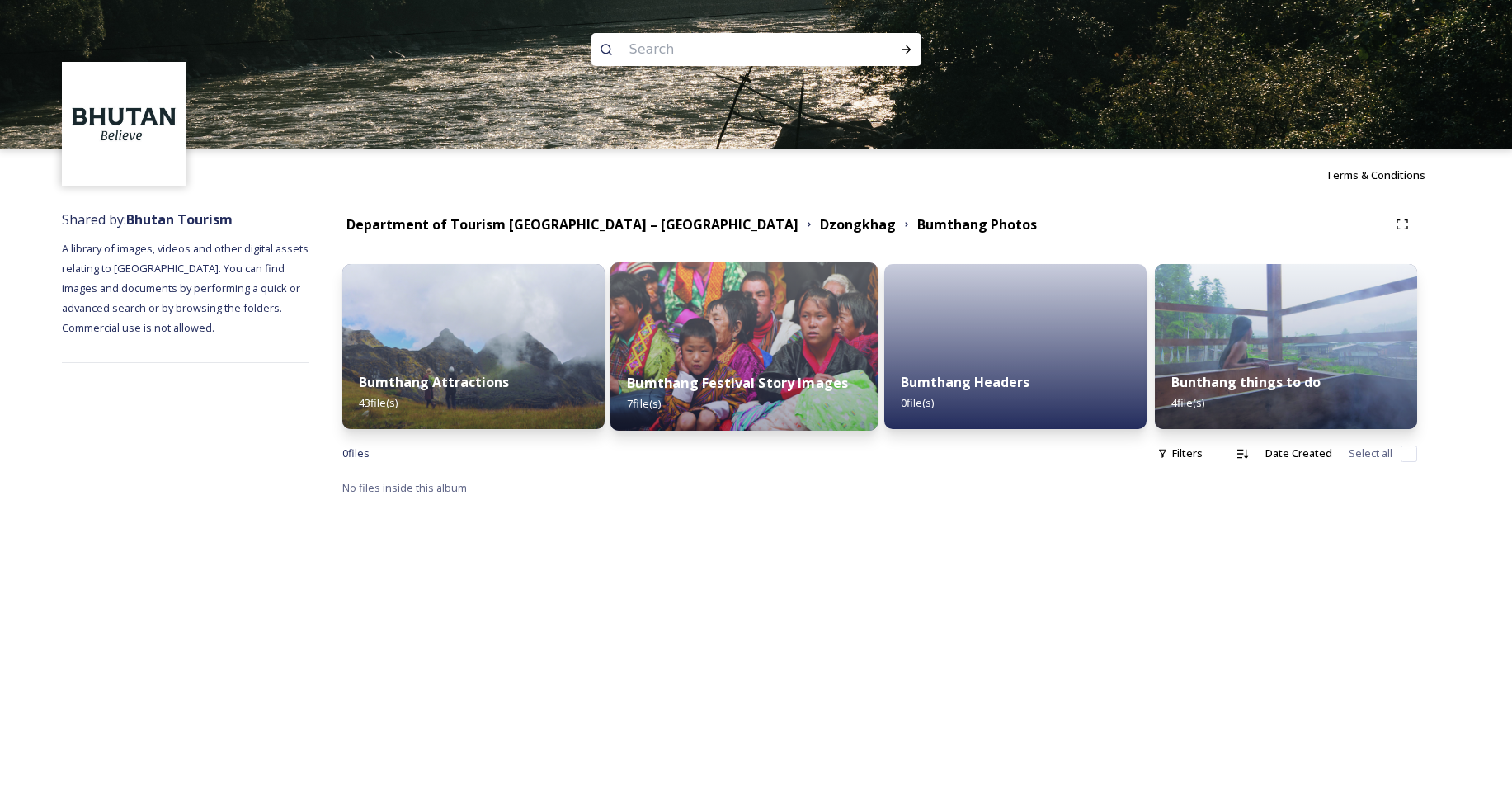
click at [810, 344] on img at bounding box center [744, 346] width 268 height 168
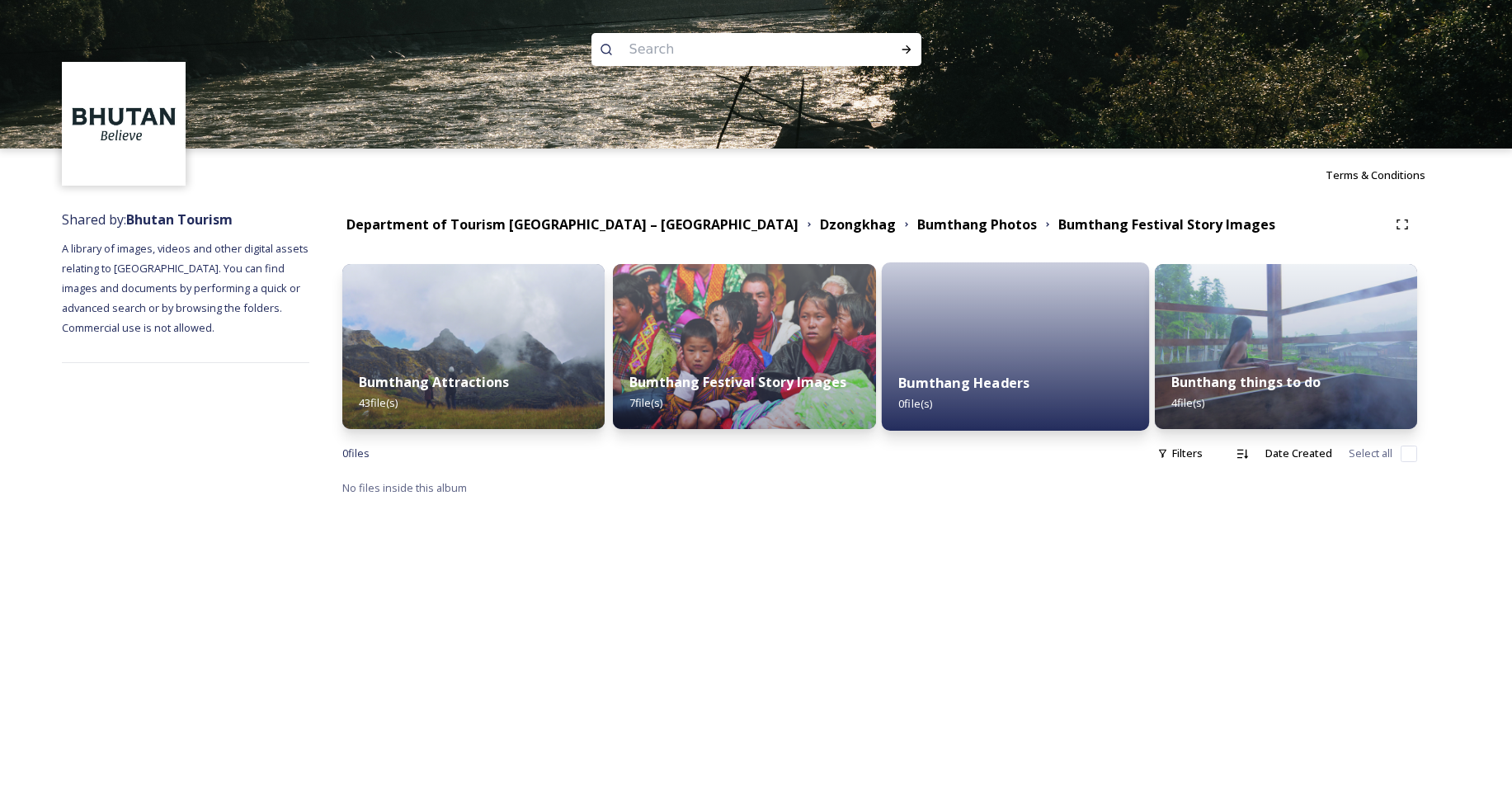
click at [1061, 380] on div "Bumthang Headers 0 file(s)" at bounding box center [1015, 393] width 268 height 75
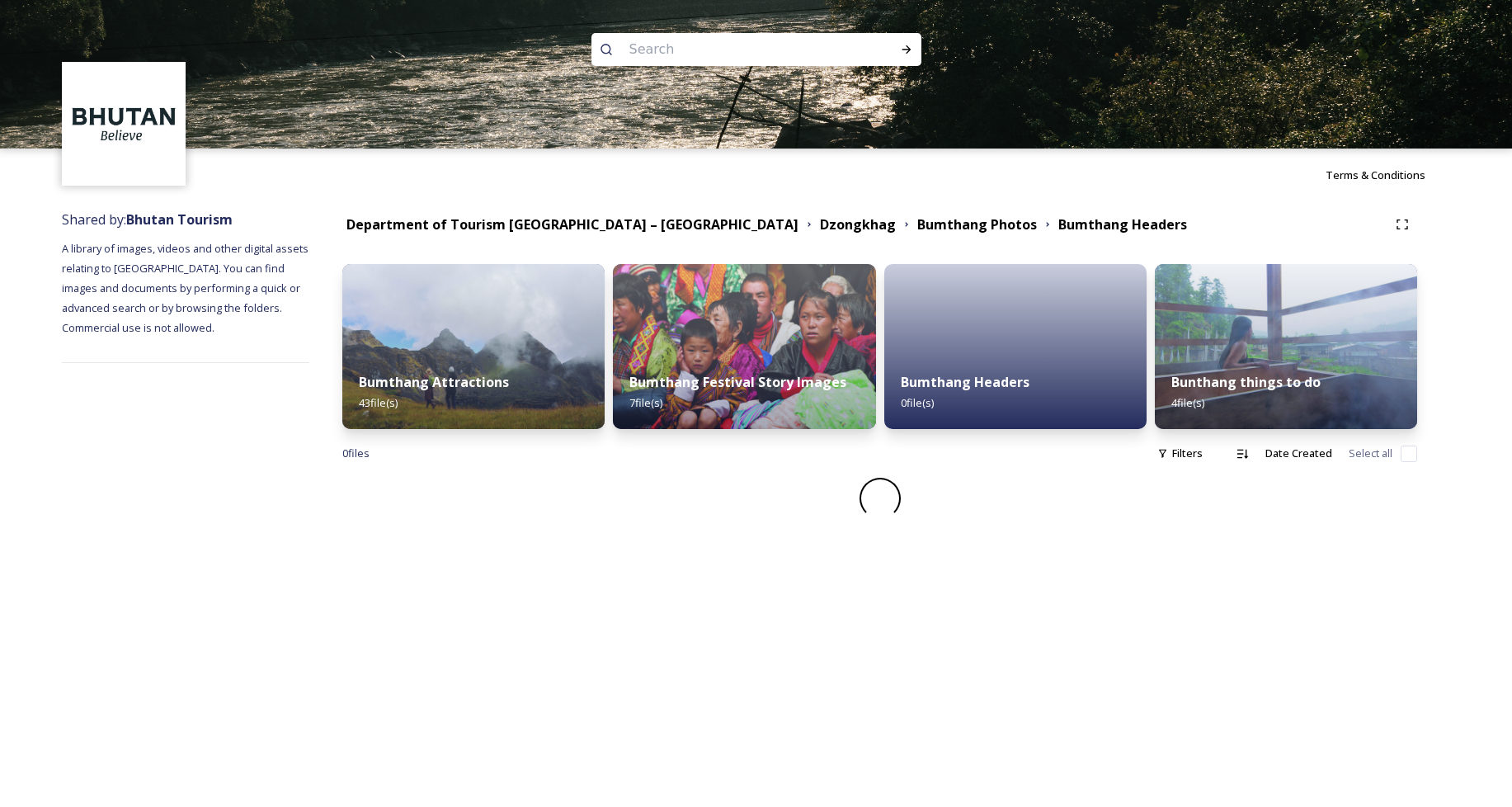
click at [1363, 409] on div "Bunthang things to do 4 file(s)" at bounding box center [1286, 392] width 262 height 74
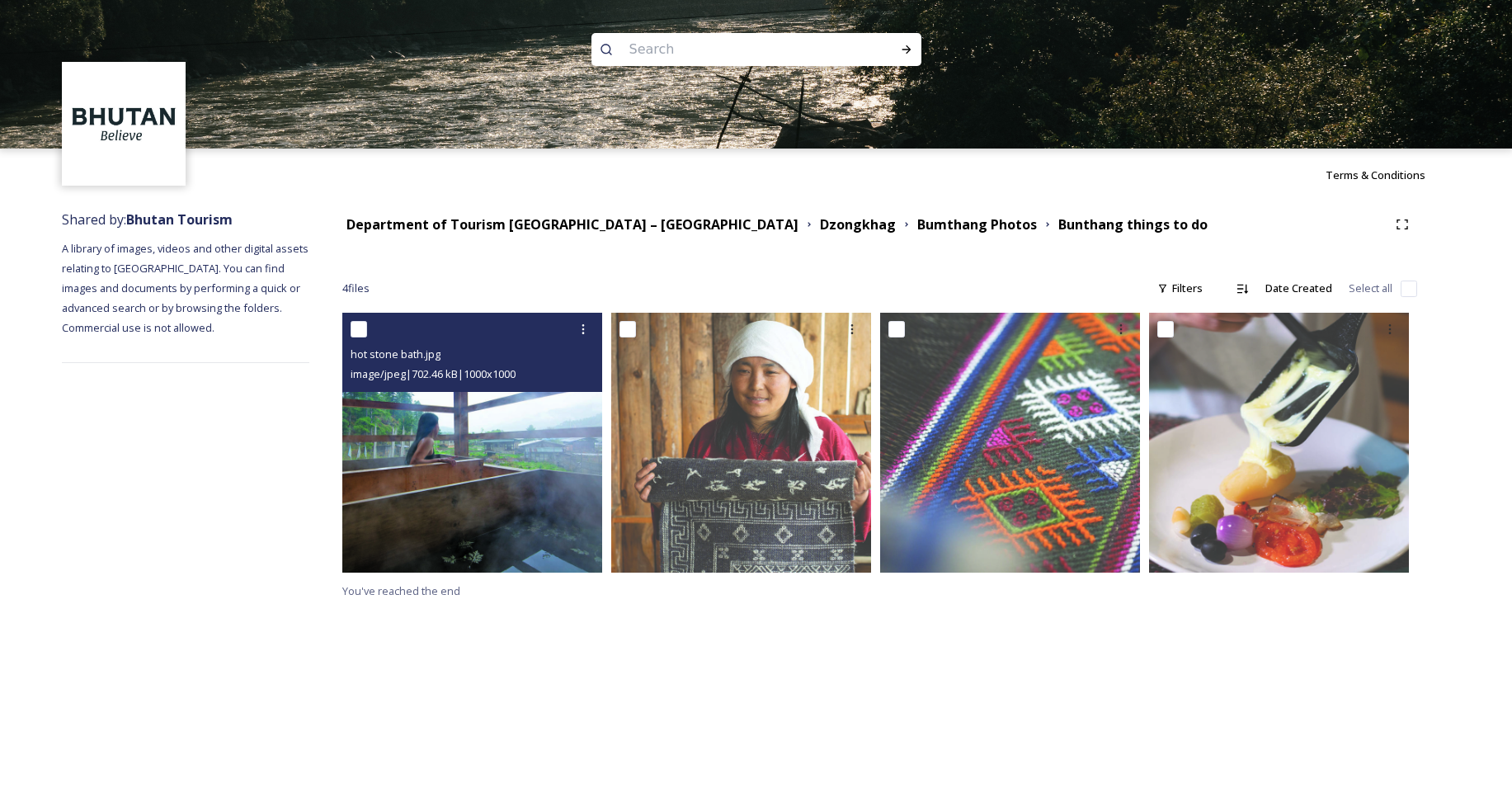
click at [414, 433] on img at bounding box center [472, 442] width 260 height 260
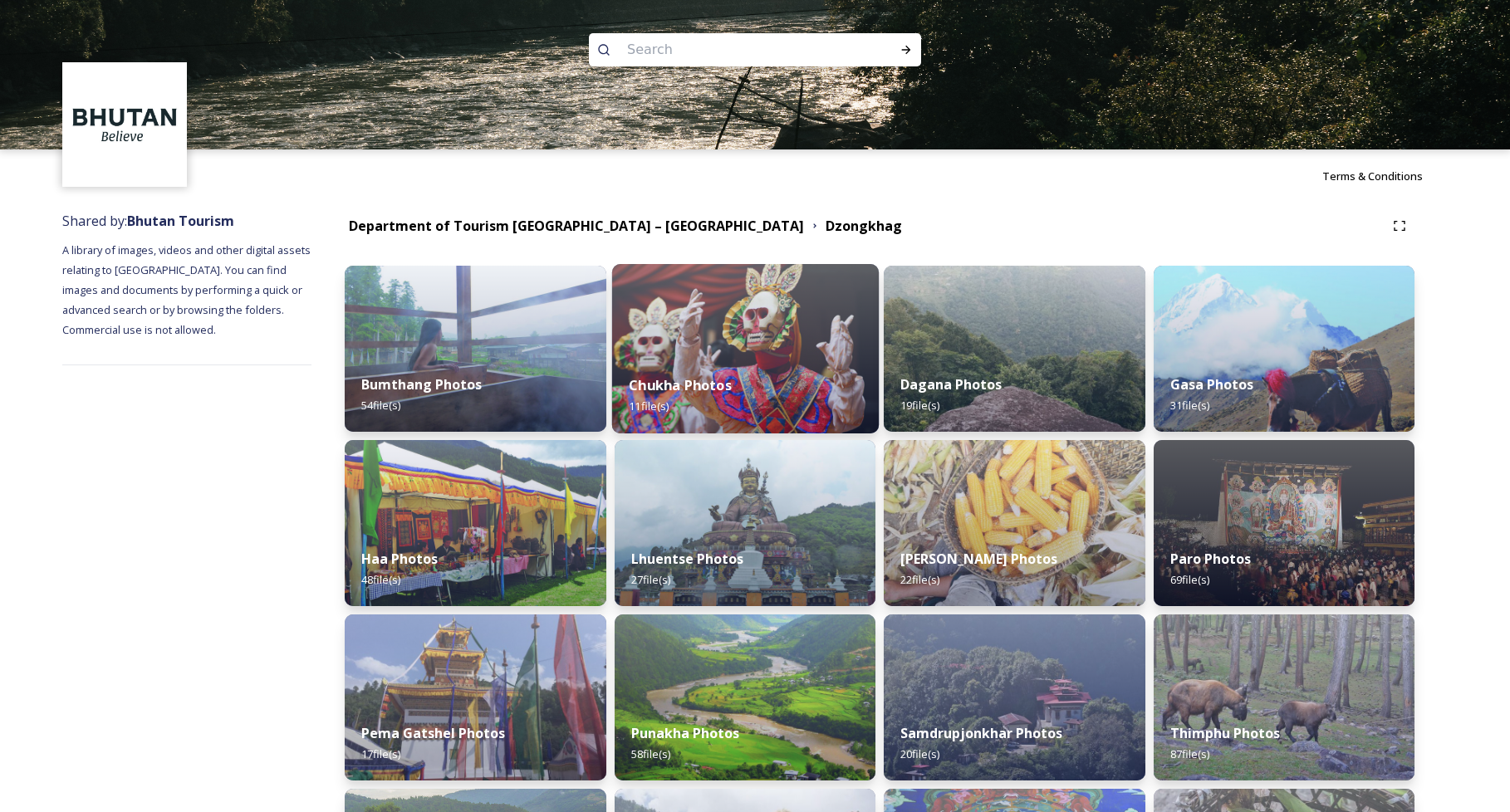
click at [719, 348] on img at bounding box center [744, 348] width 266 height 169
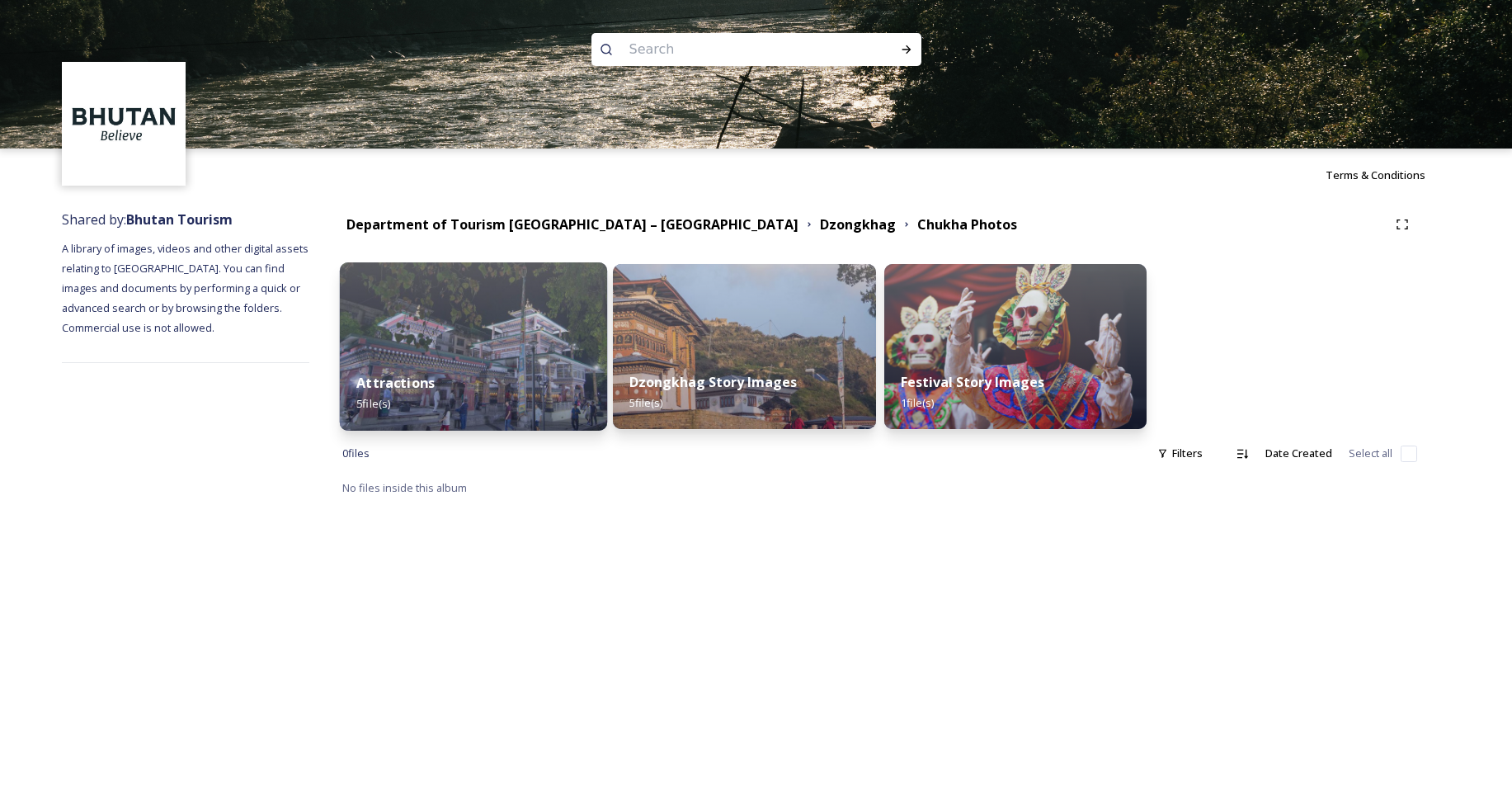
click at [533, 351] on img at bounding box center [474, 346] width 268 height 168
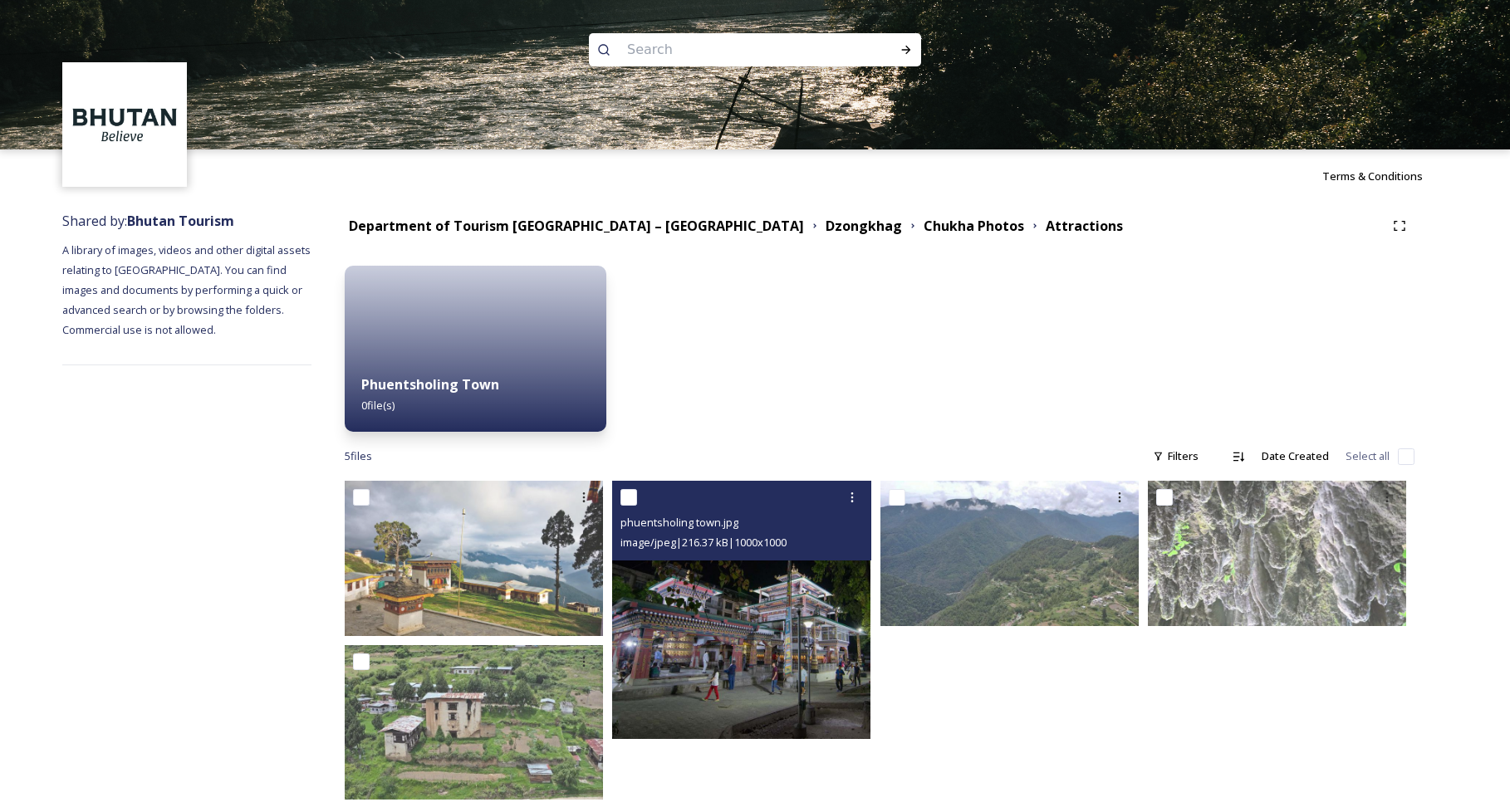
click at [751, 598] on img at bounding box center [742, 610] width 259 height 259
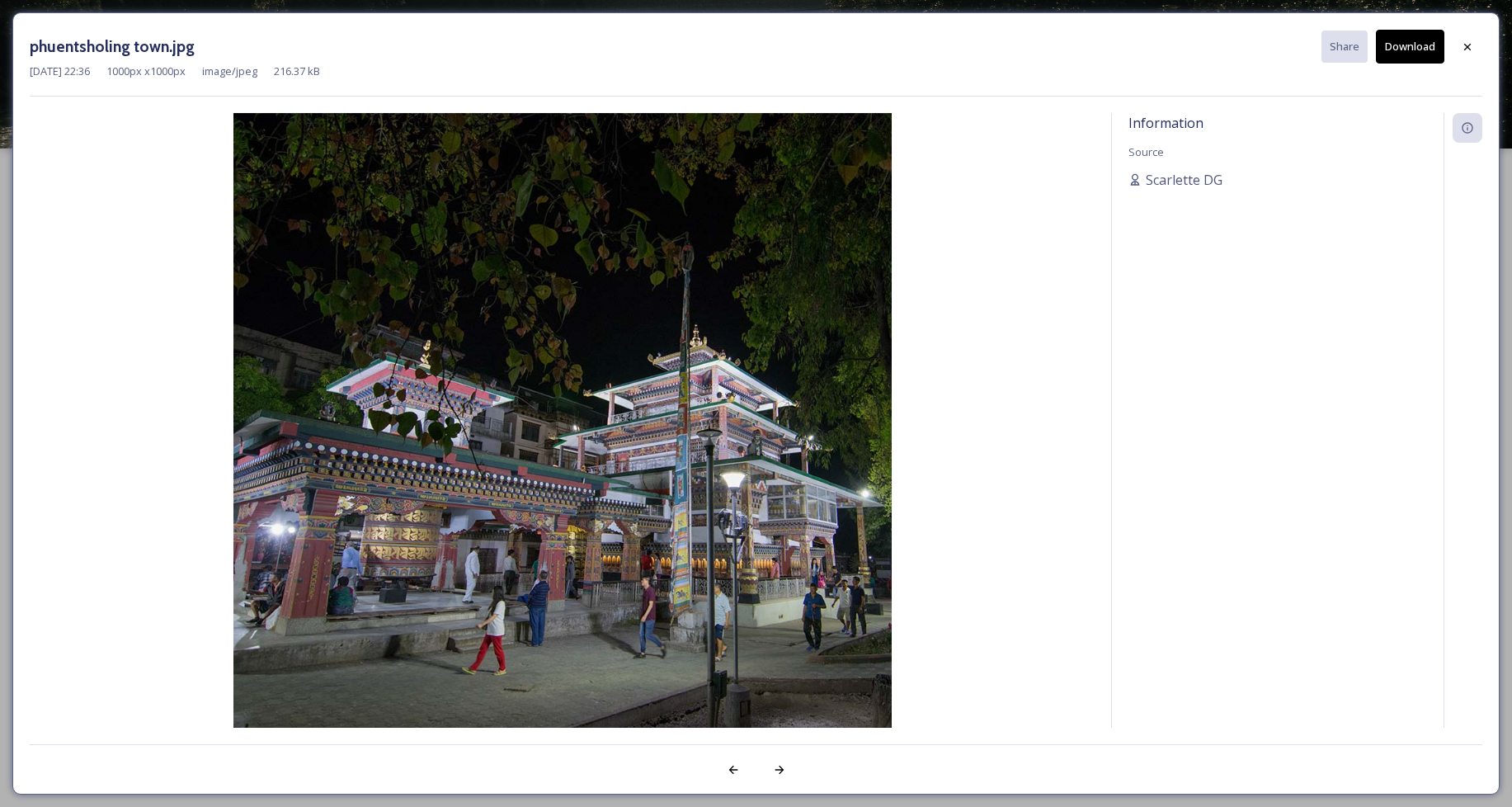
click at [717, 346] on img at bounding box center [562, 442] width 1065 height 659
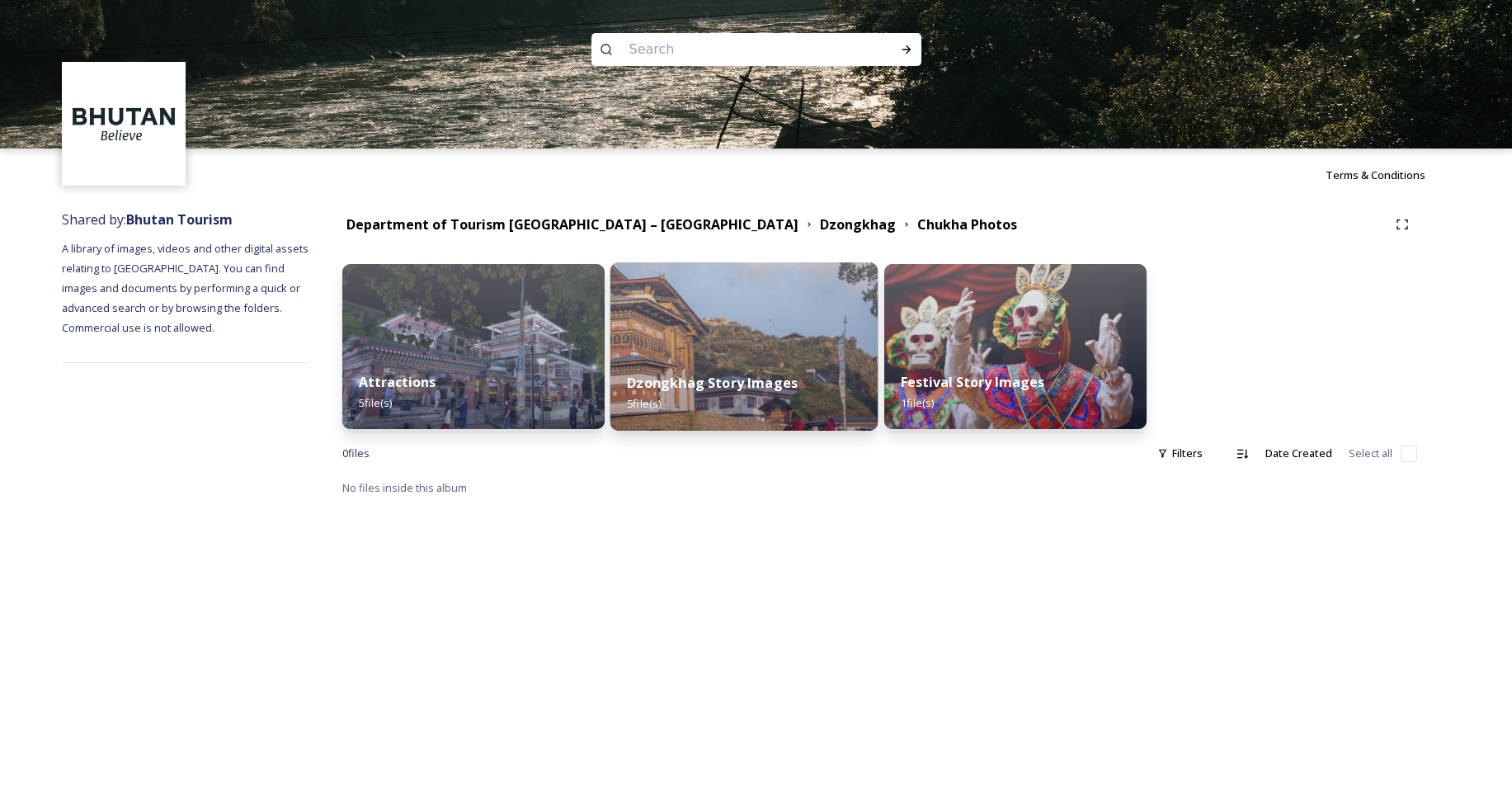
click at [792, 386] on div "Dzongkhag Story Images 5 file(s)" at bounding box center [744, 393] width 268 height 75
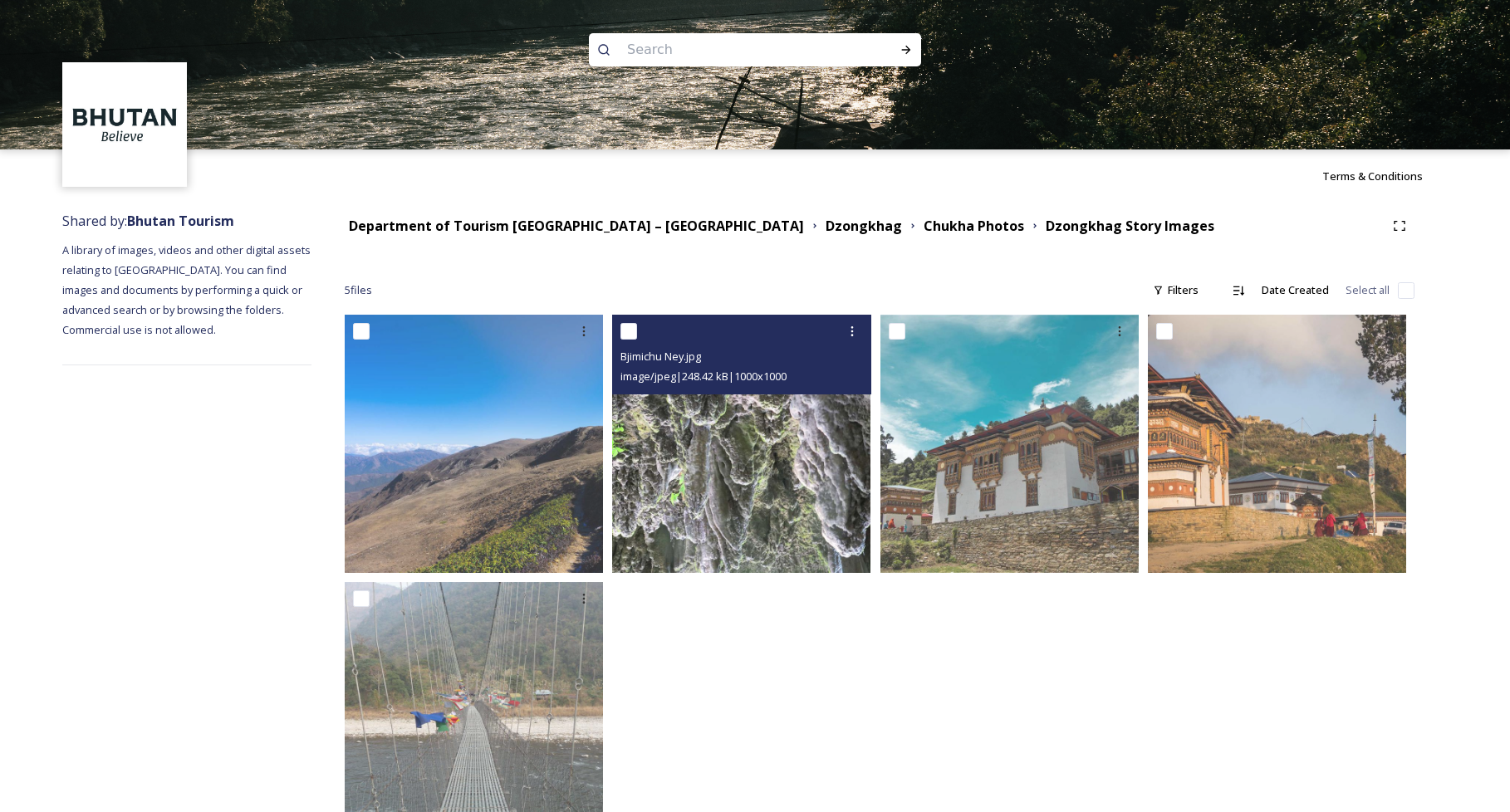
scroll to position [65, 0]
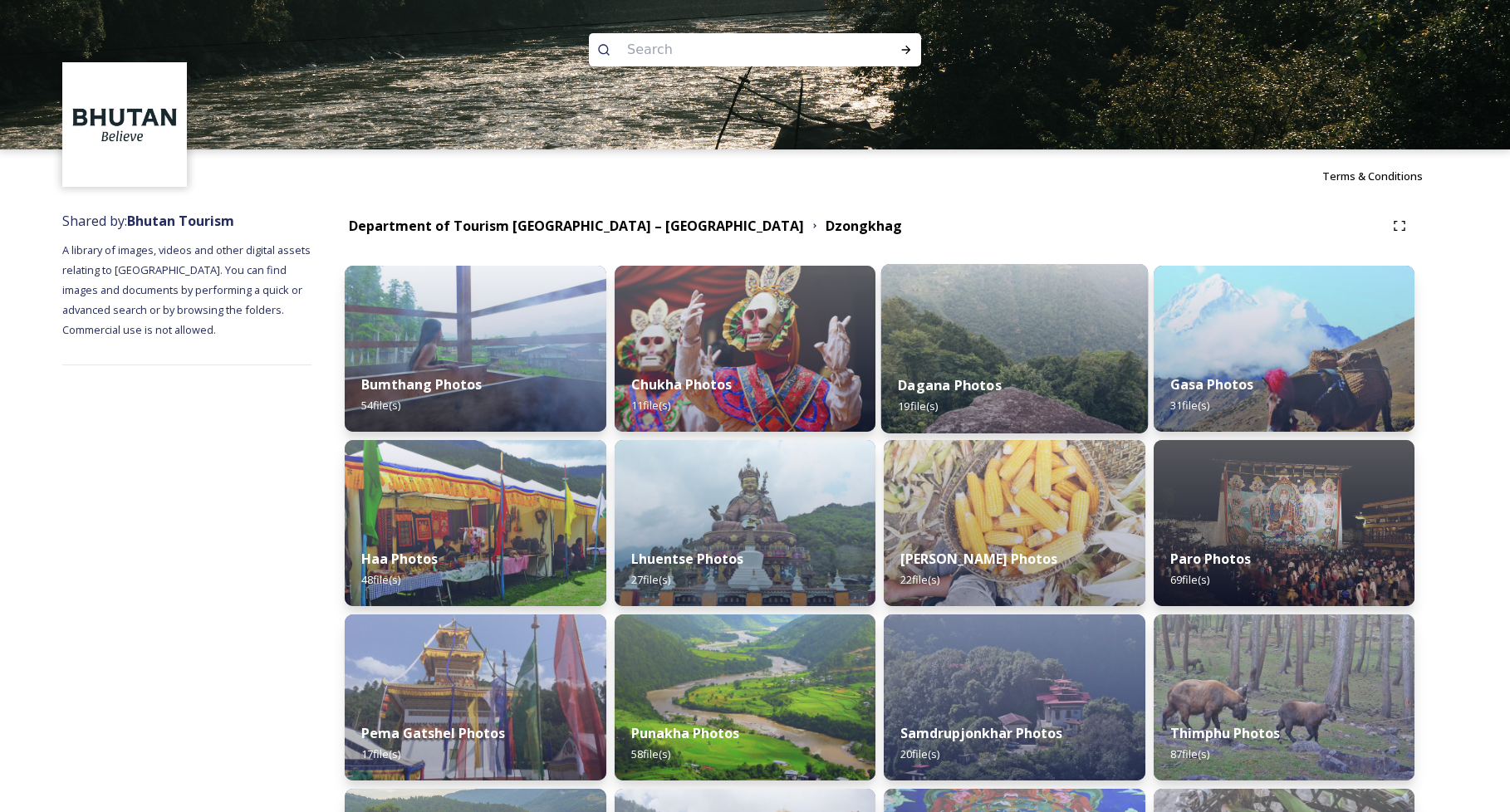
click at [980, 347] on img at bounding box center [1014, 348] width 266 height 169
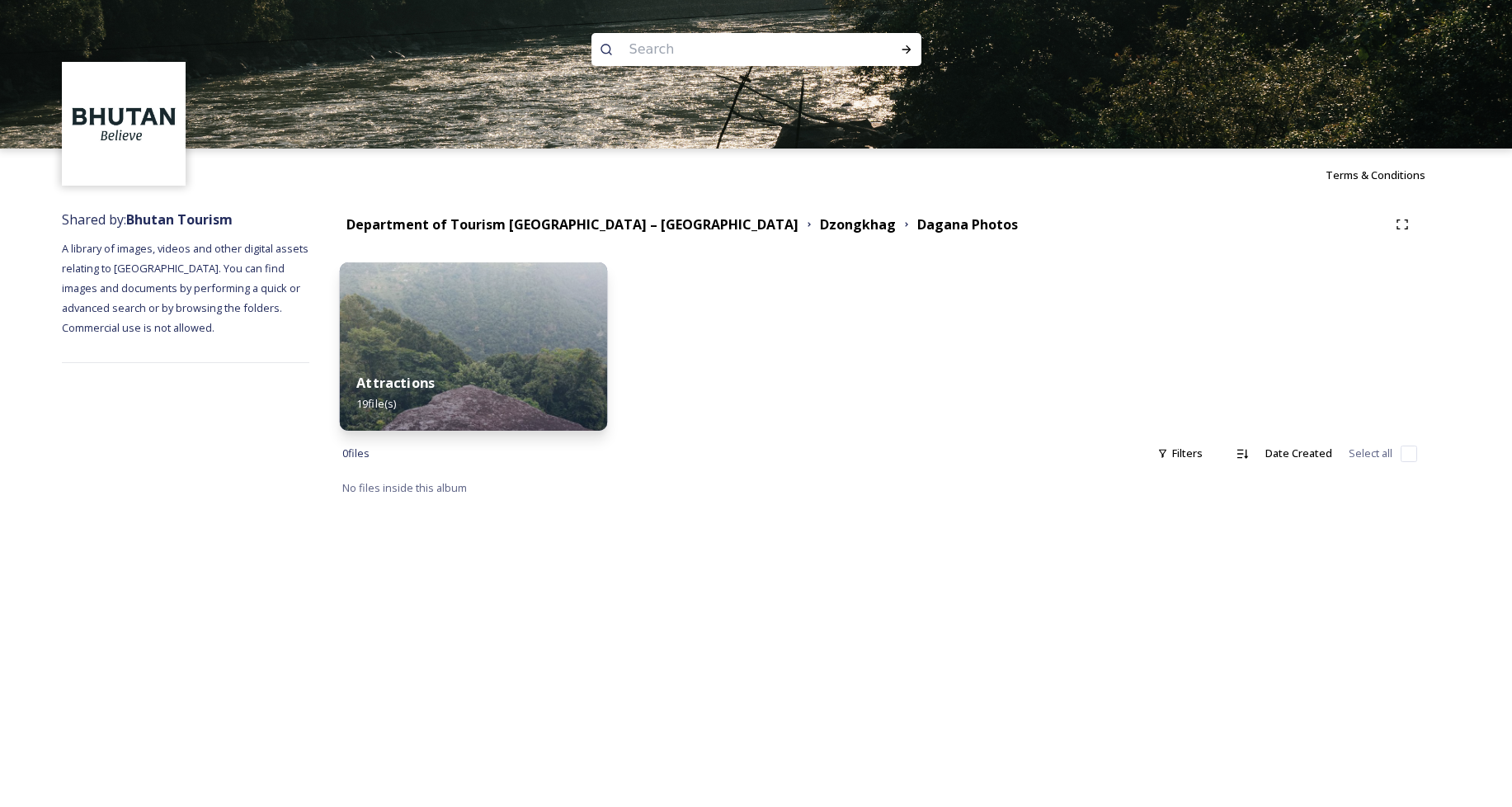
click at [476, 398] on div "Attractions 19 file(s)" at bounding box center [474, 393] width 268 height 75
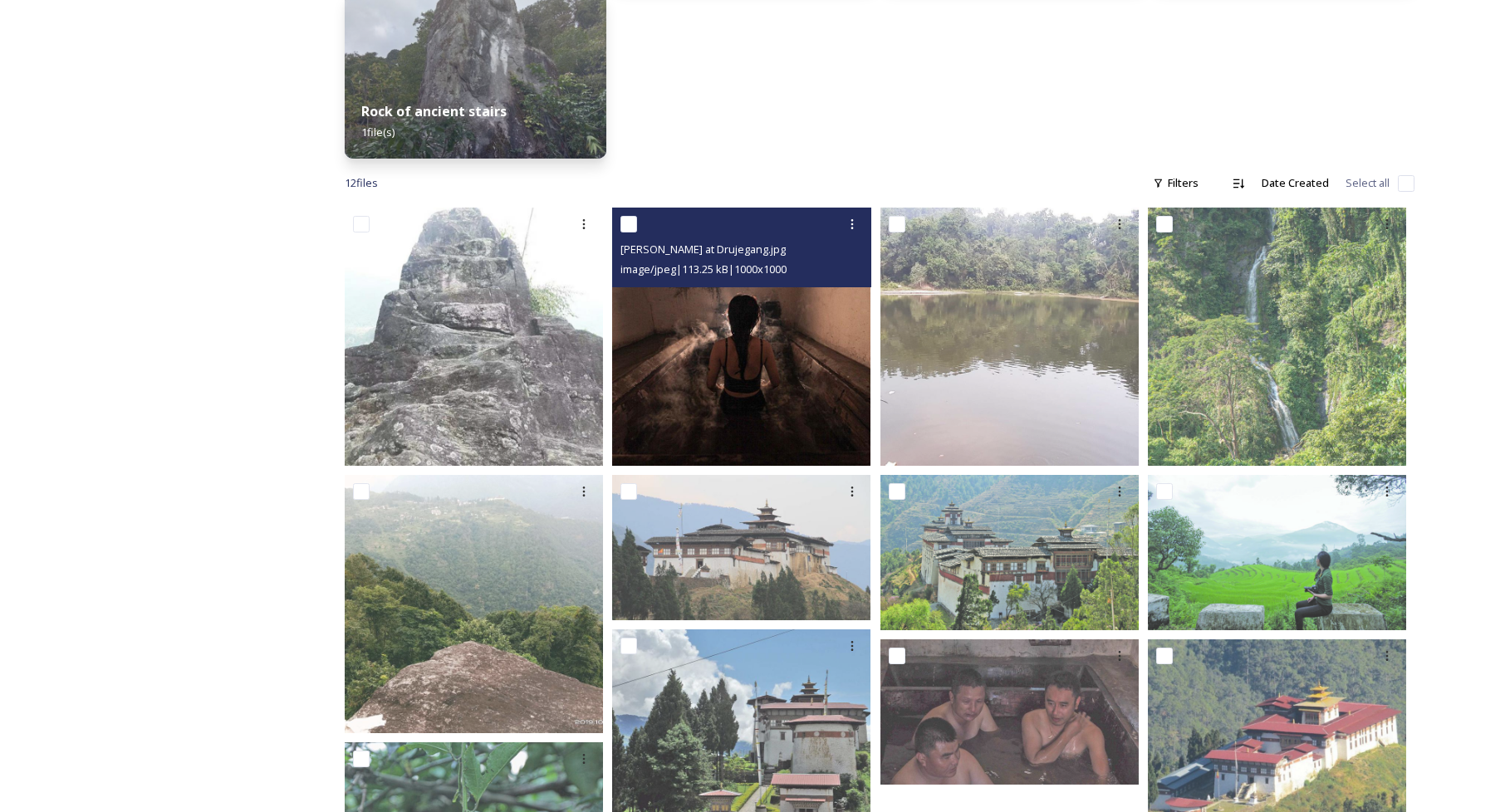
scroll to position [672, 0]
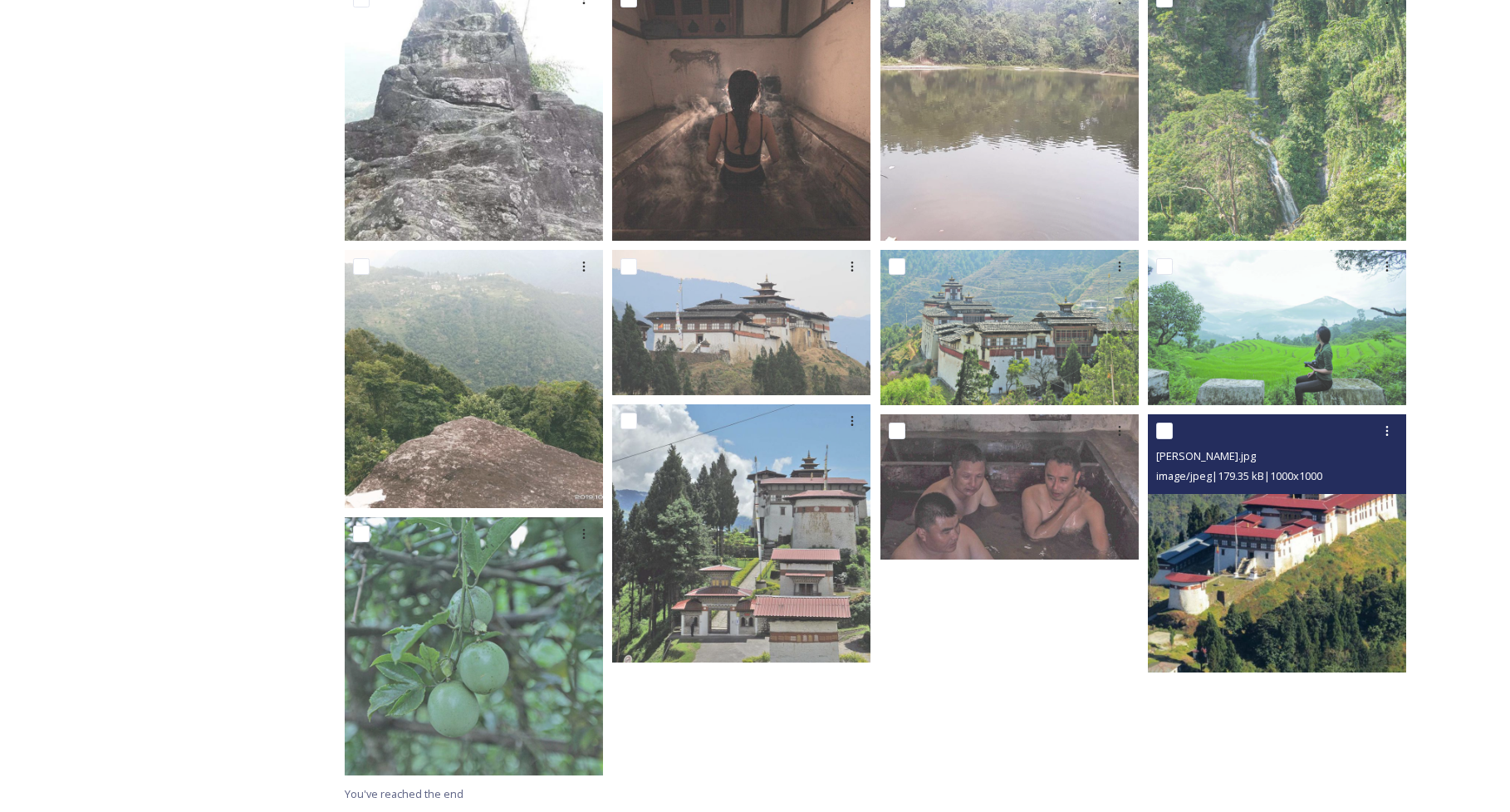
click at [1288, 548] on img at bounding box center [1277, 544] width 259 height 259
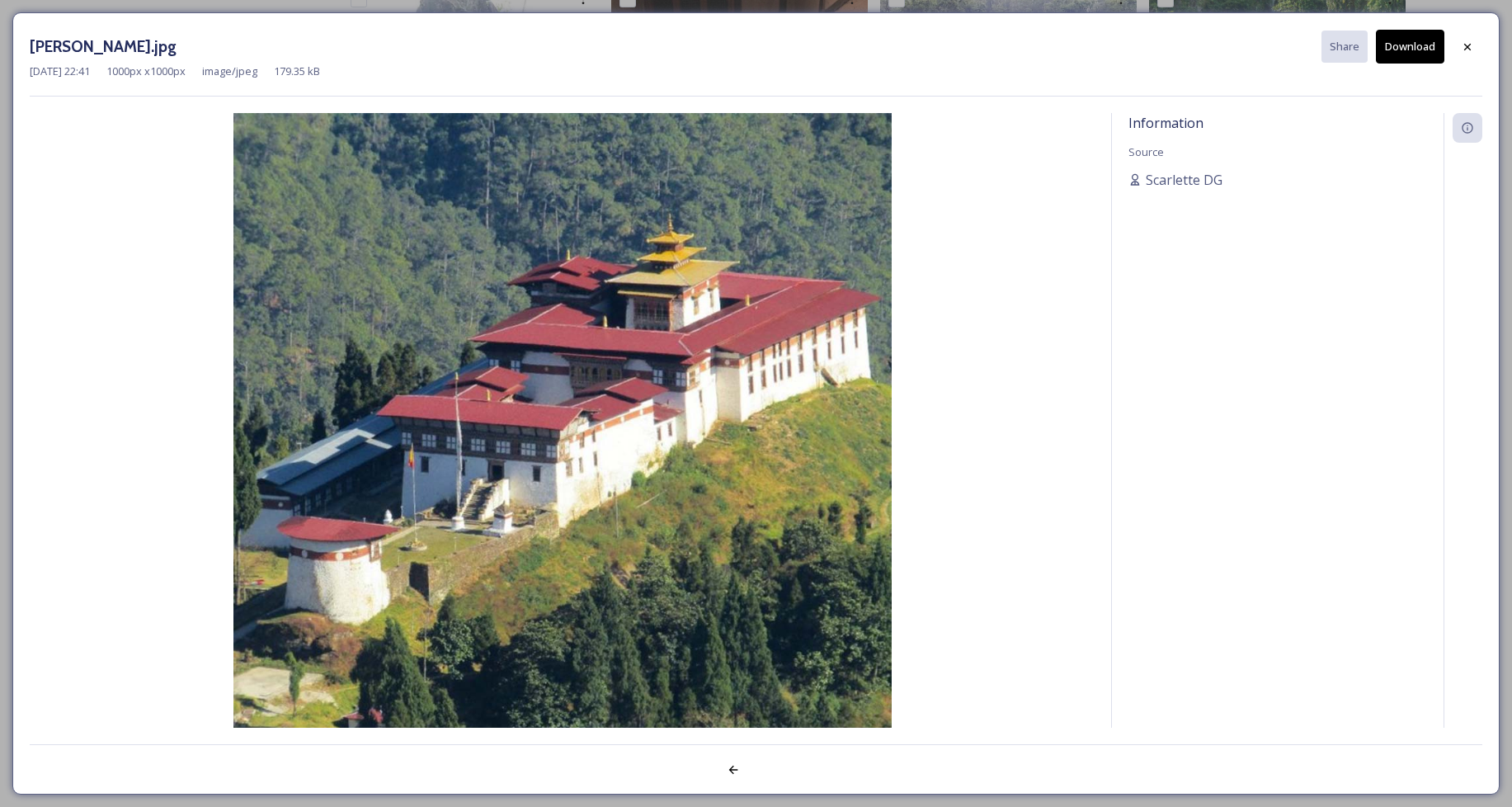
click at [701, 272] on img at bounding box center [562, 442] width 1065 height 659
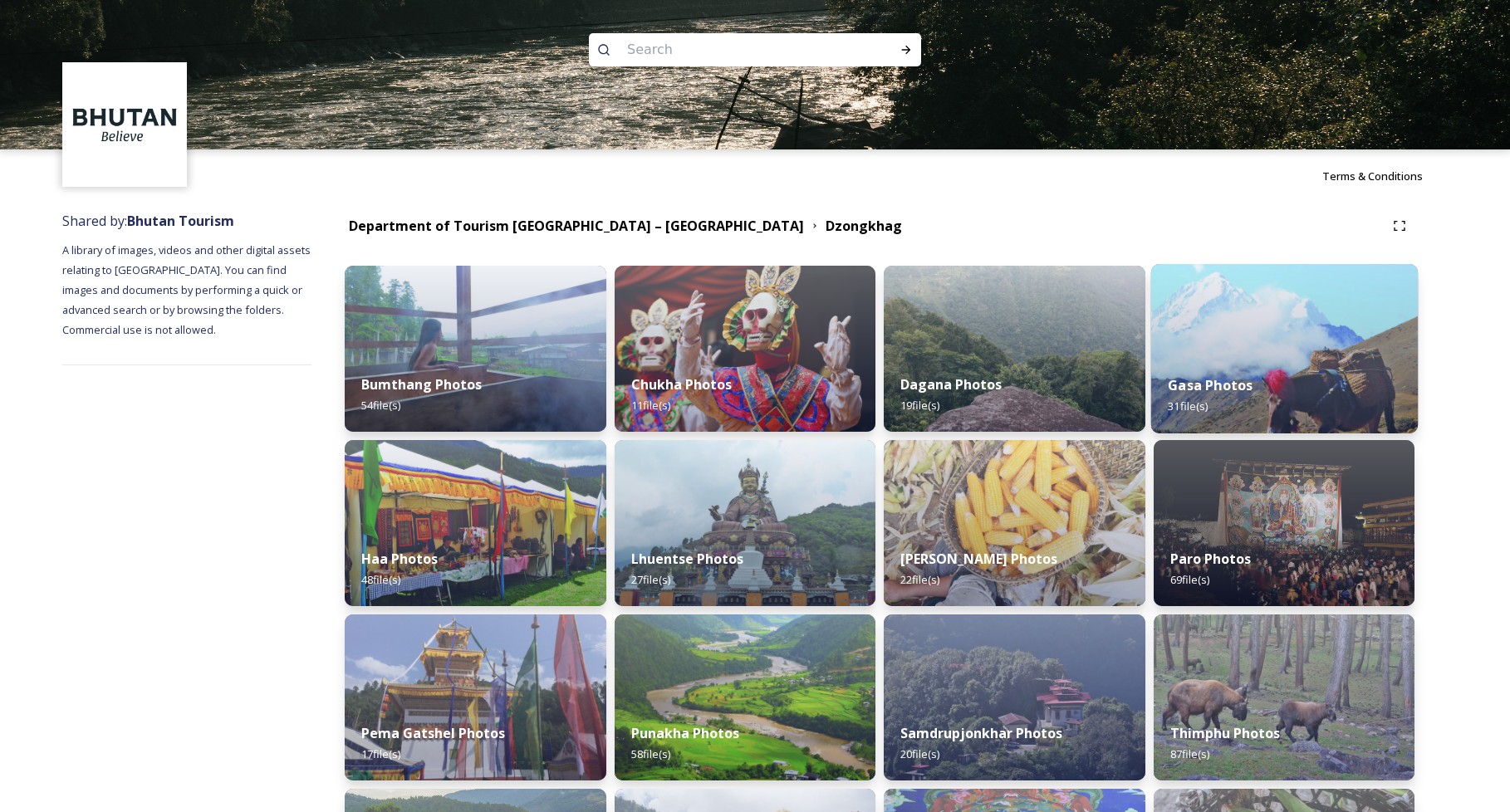
click at [1256, 379] on div "Gasa Photos 31 file(s)" at bounding box center [1283, 396] width 266 height 76
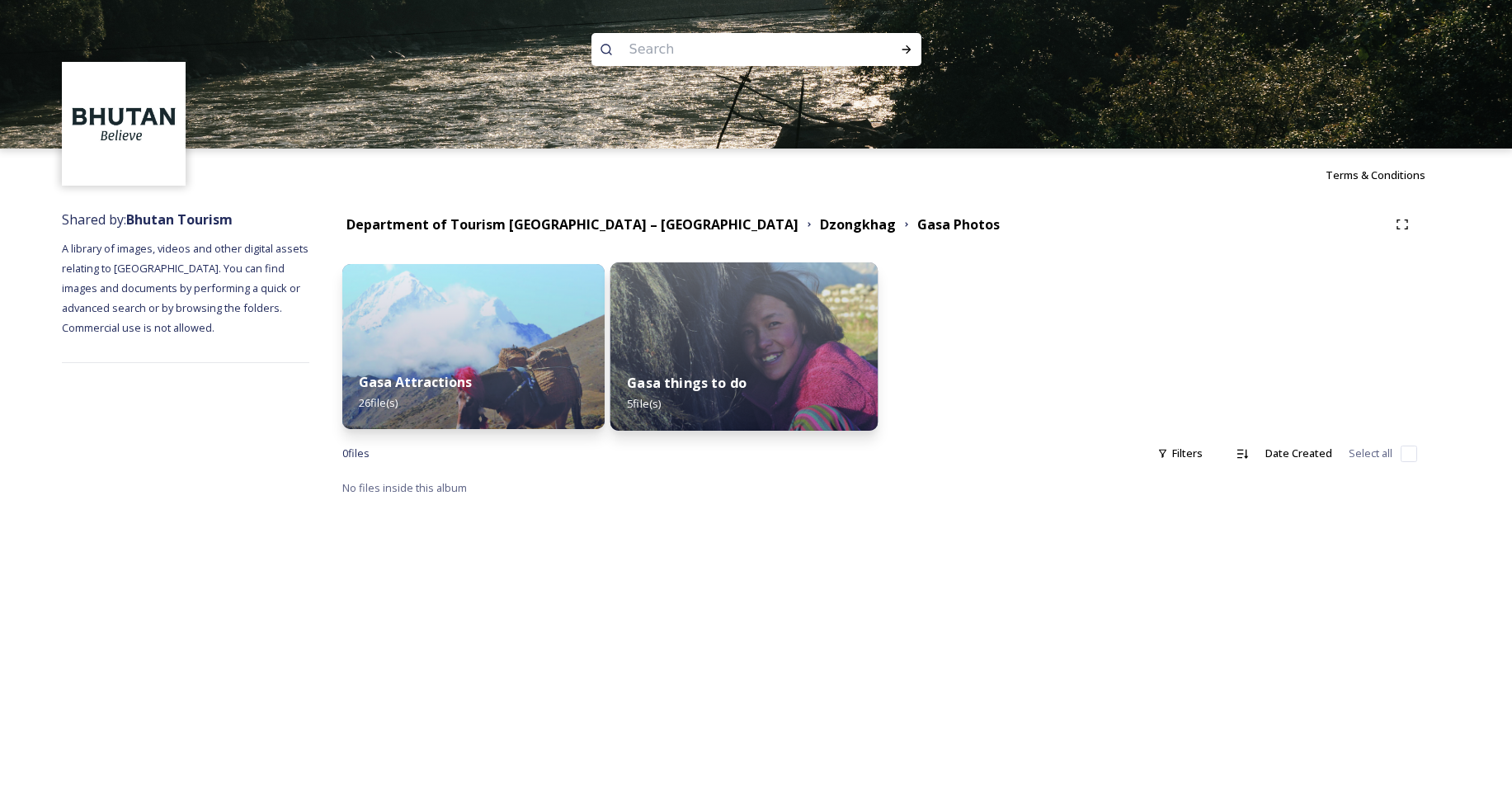
click at [803, 338] on img at bounding box center [744, 346] width 268 height 168
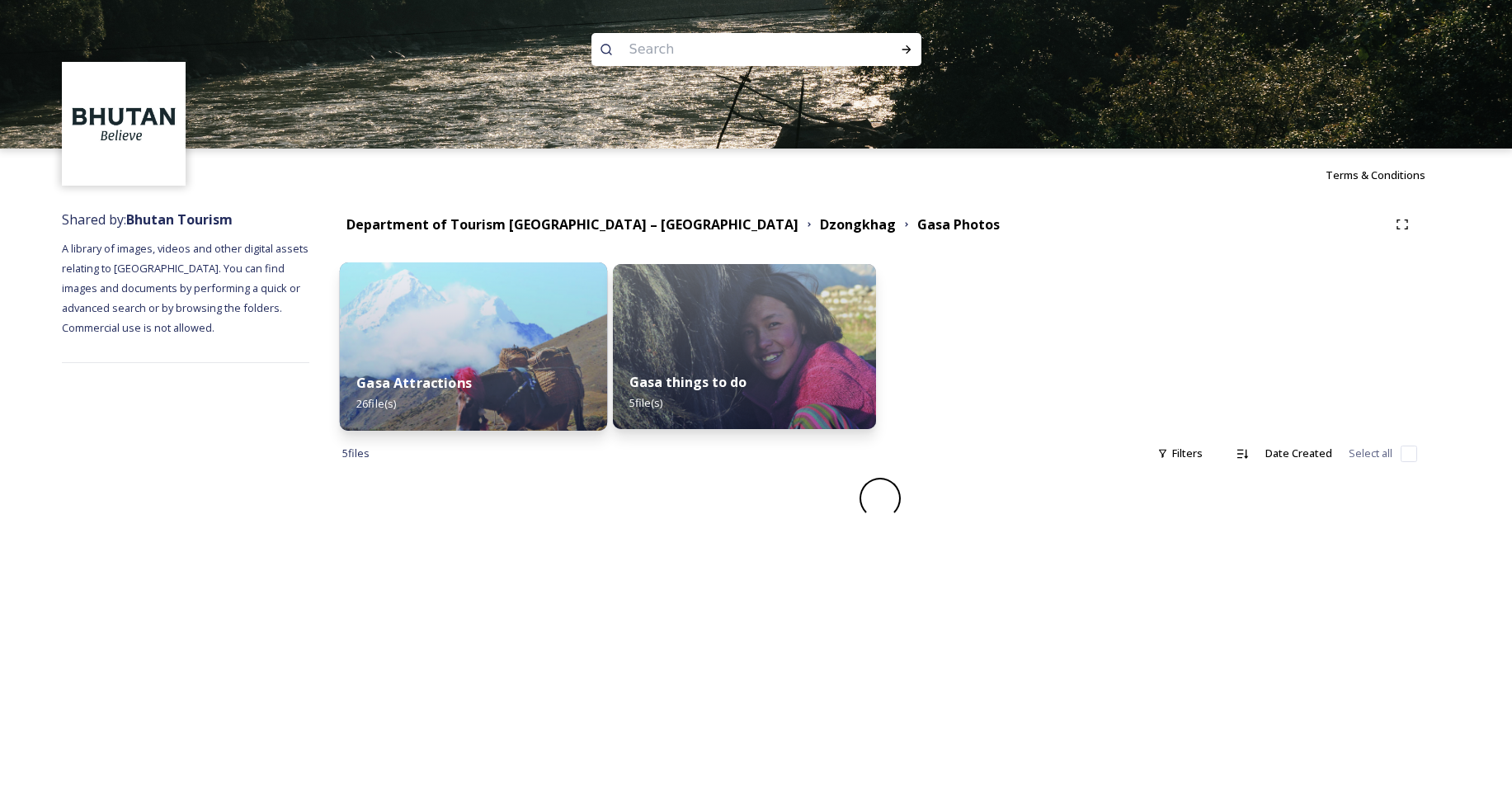
click at [534, 372] on div "Gasa Attractions 26 file(s)" at bounding box center [474, 393] width 268 height 75
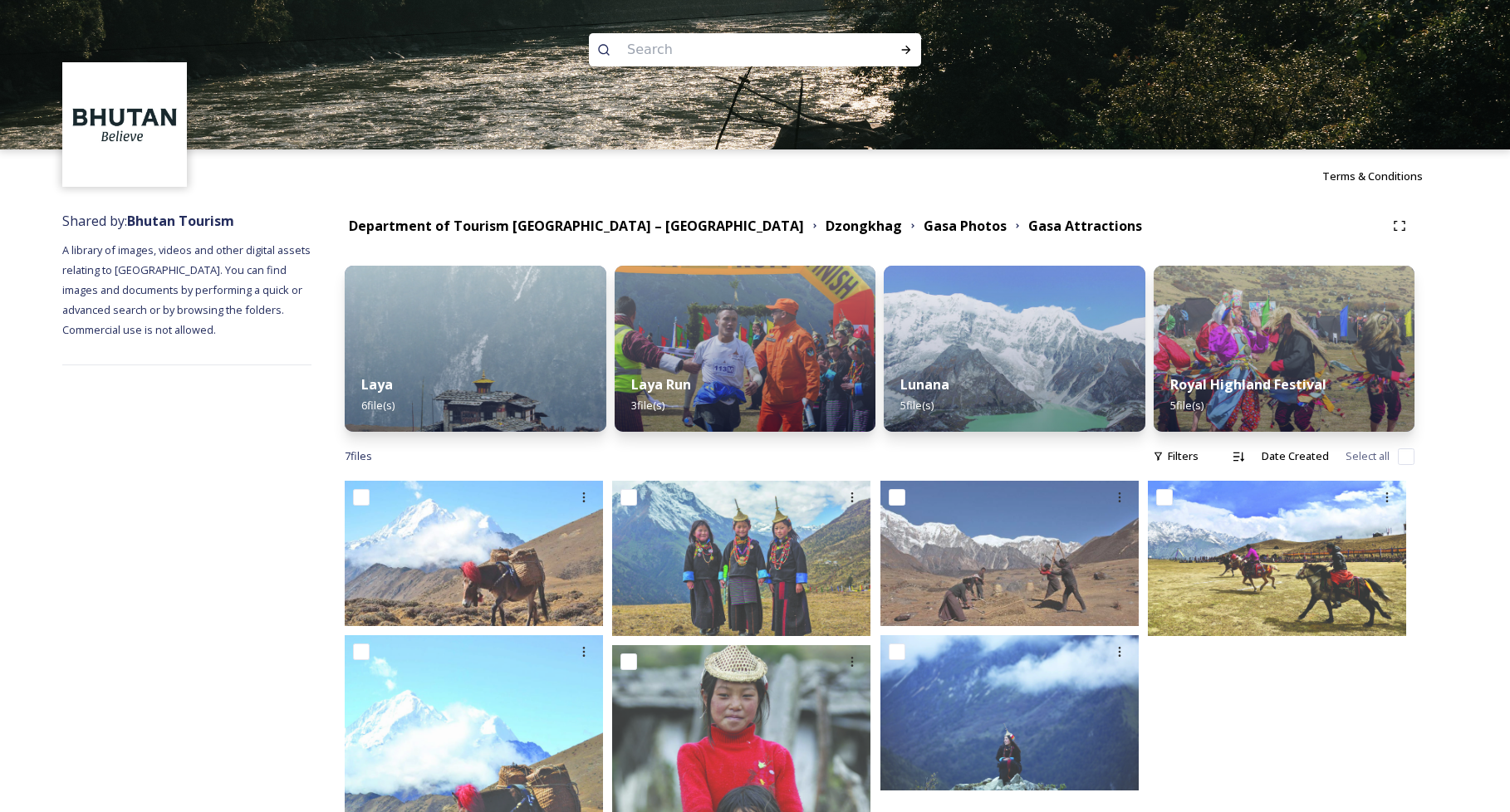
scroll to position [128, 0]
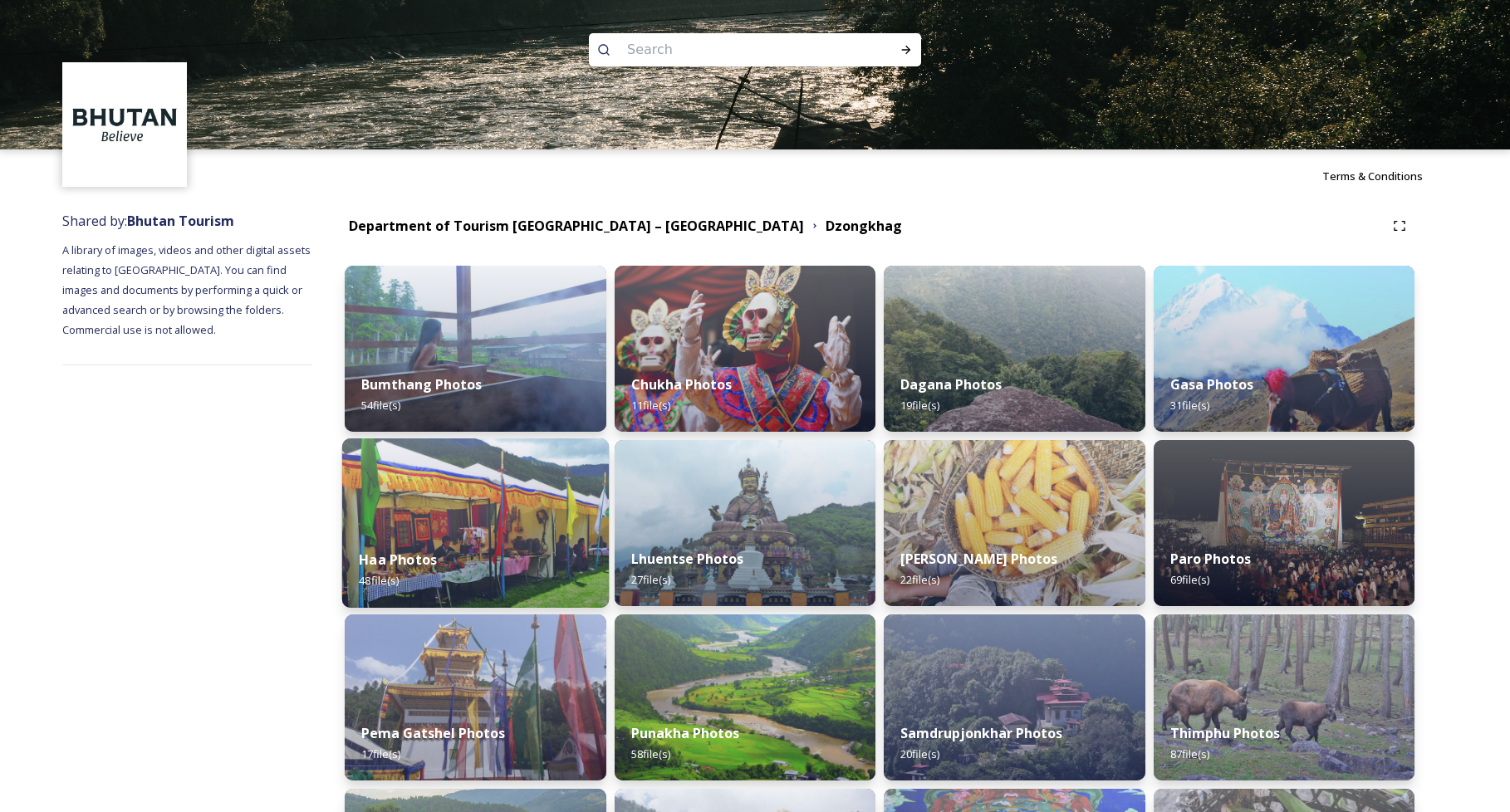
click at [453, 515] on img at bounding box center [475, 523] width 266 height 169
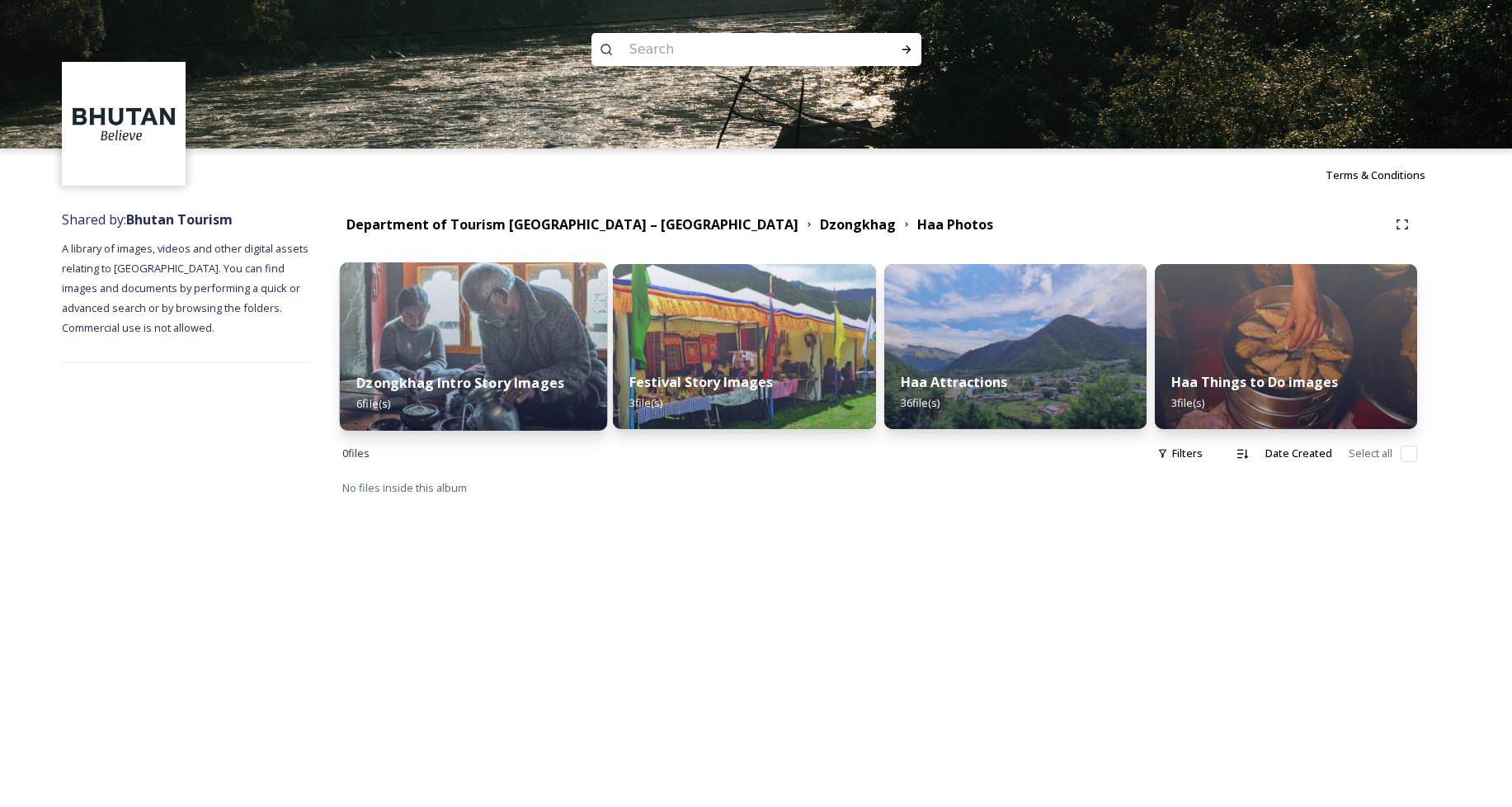
click at [501, 389] on strong "Dzongkhag Intro Story Images" at bounding box center [460, 382] width 208 height 18
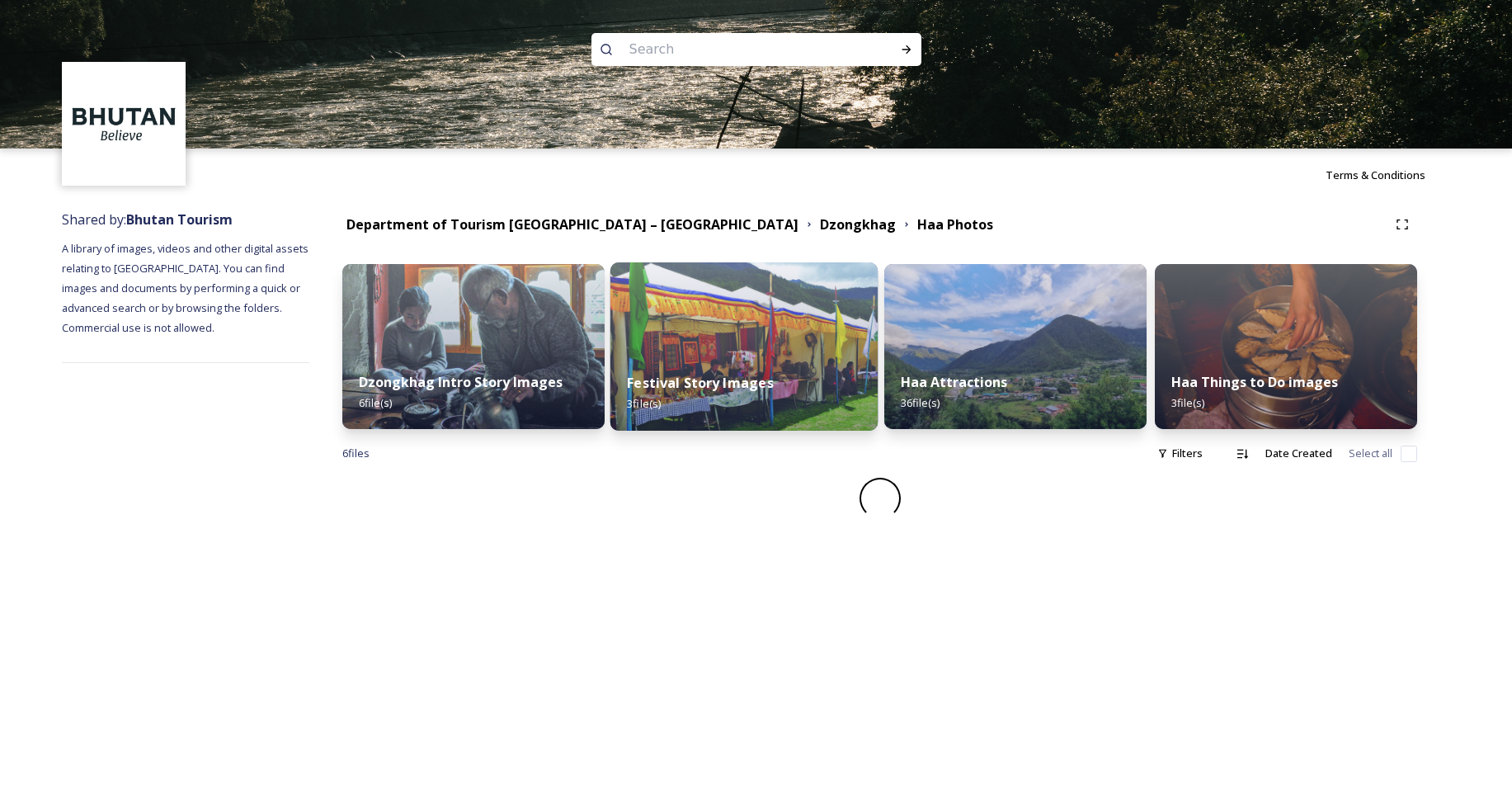
click at [714, 346] on img at bounding box center [744, 346] width 268 height 168
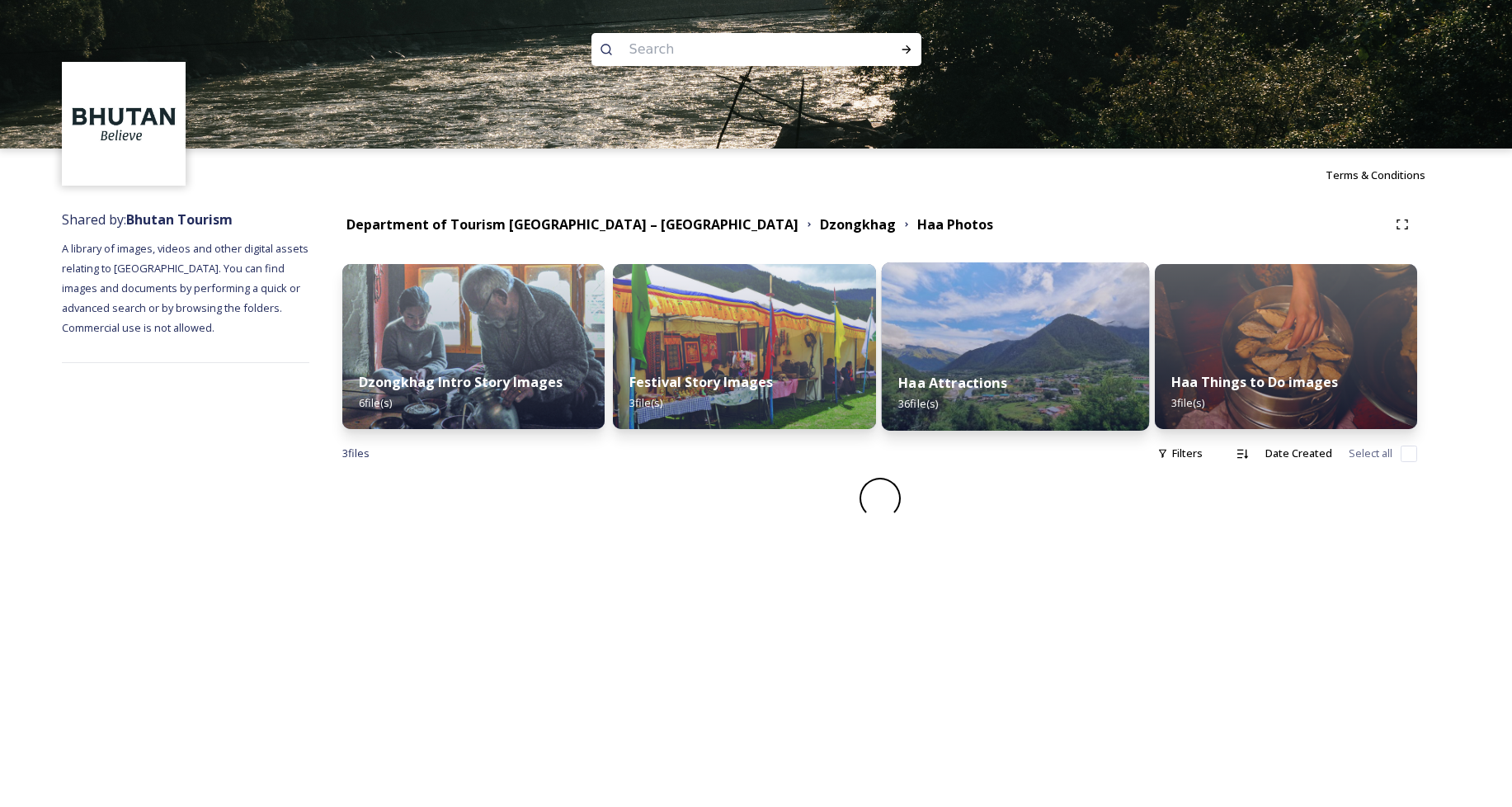
click at [1073, 391] on div "Haa Attractions 36 file(s)" at bounding box center [1015, 393] width 268 height 75
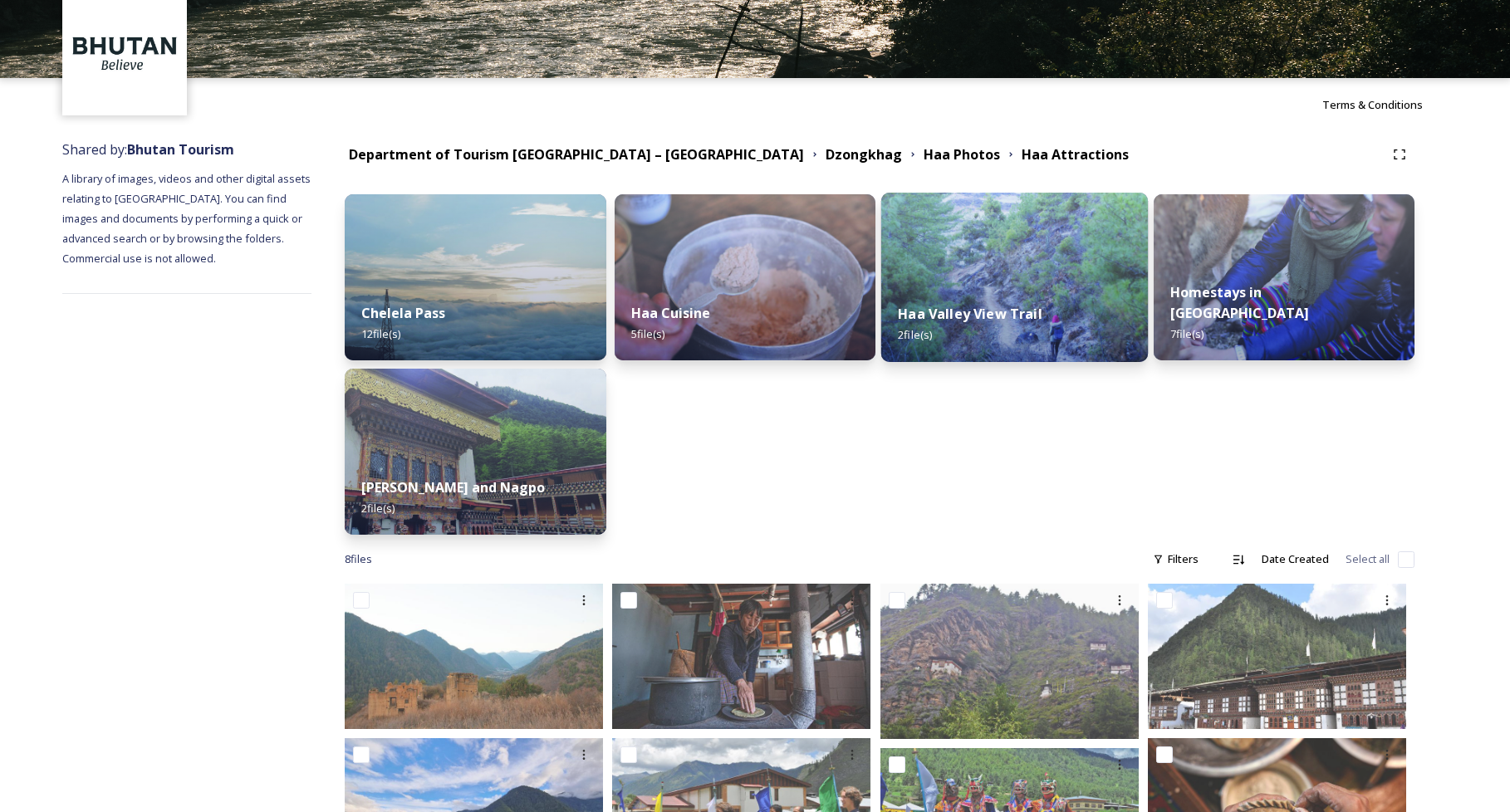
scroll to position [198, 0]
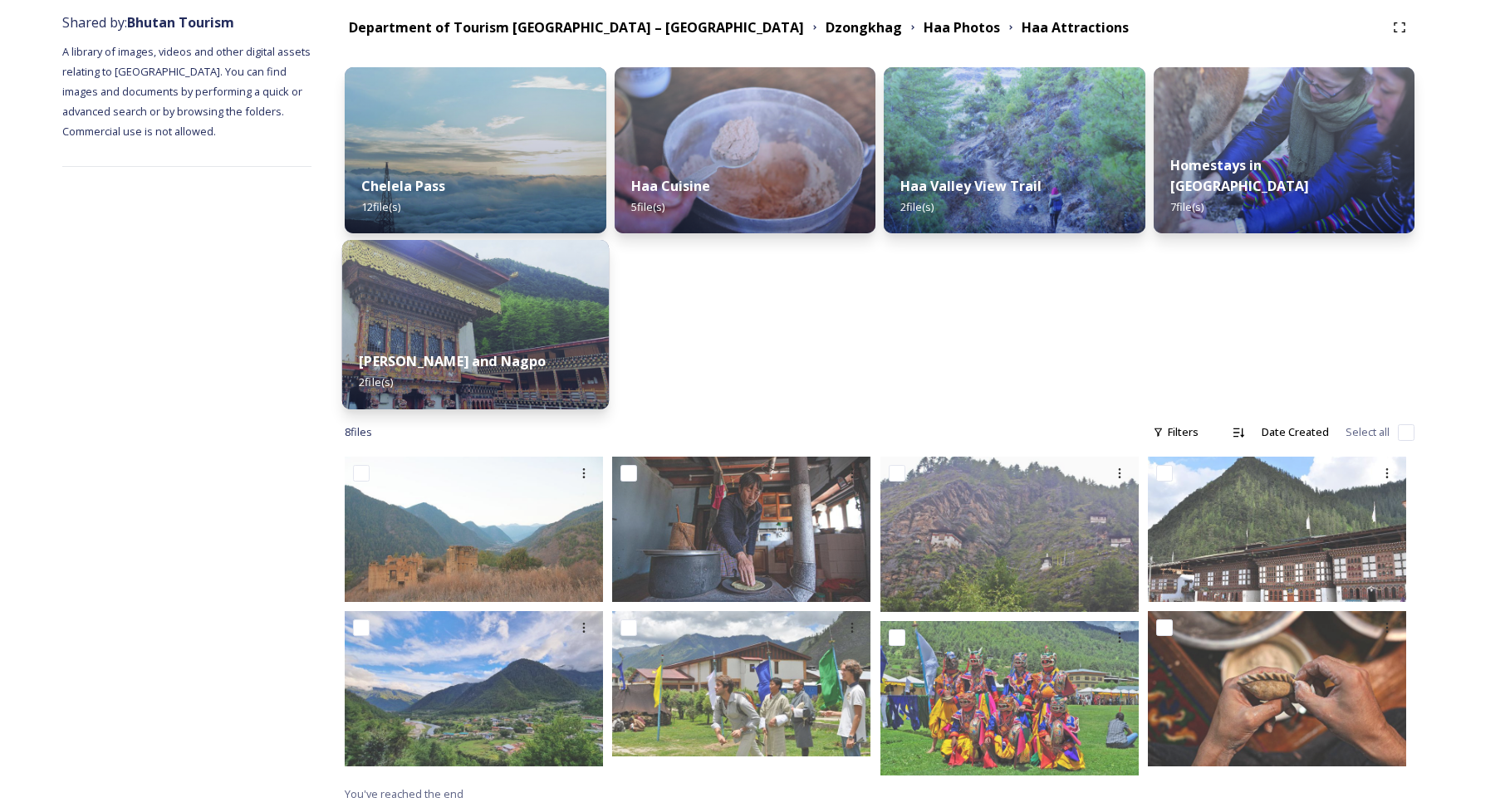
click at [467, 315] on img at bounding box center [475, 324] width 266 height 169
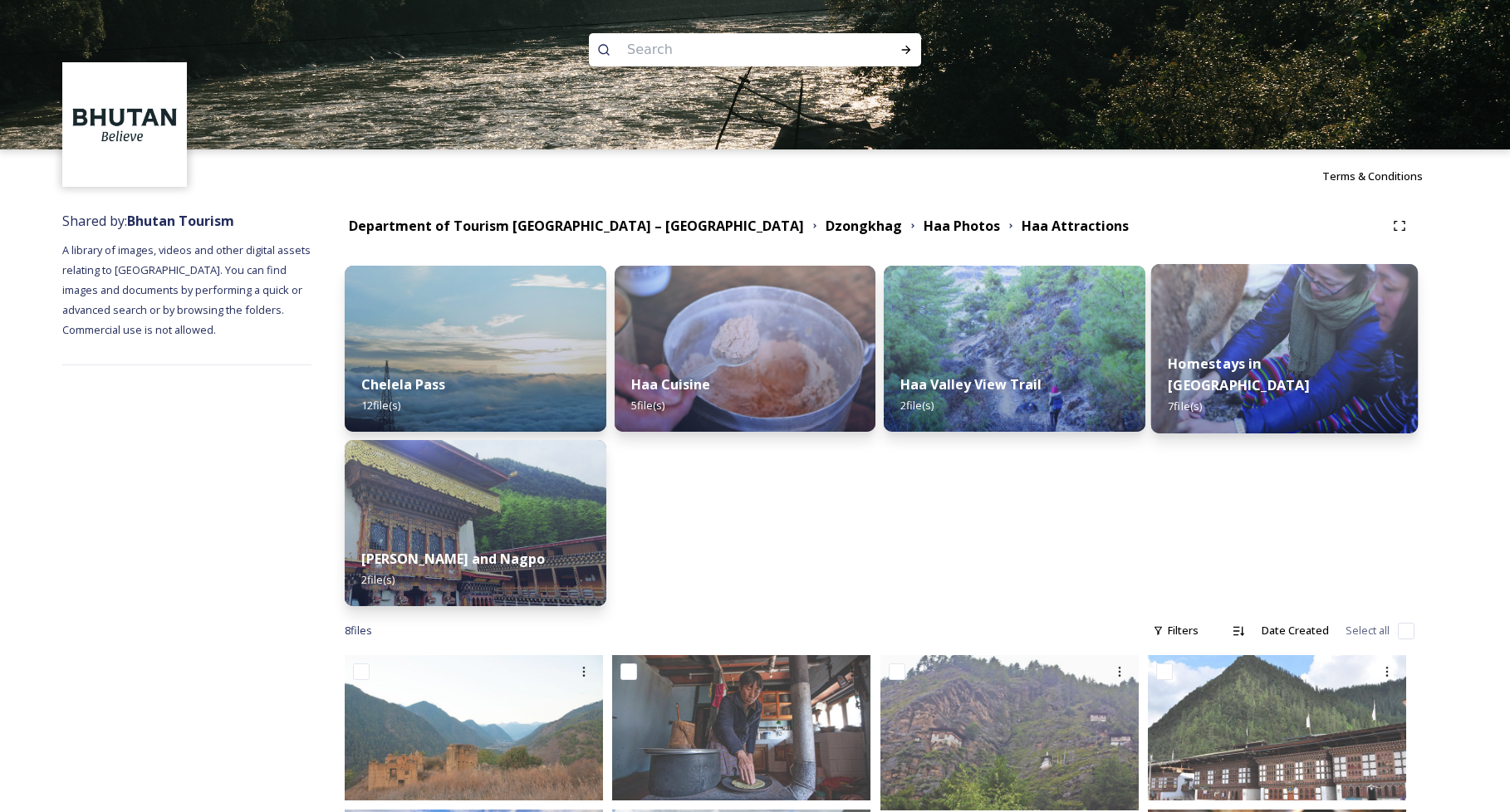
click at [1289, 394] on strong "Homestays in [GEOGRAPHIC_DATA]" at bounding box center [1238, 374] width 141 height 40
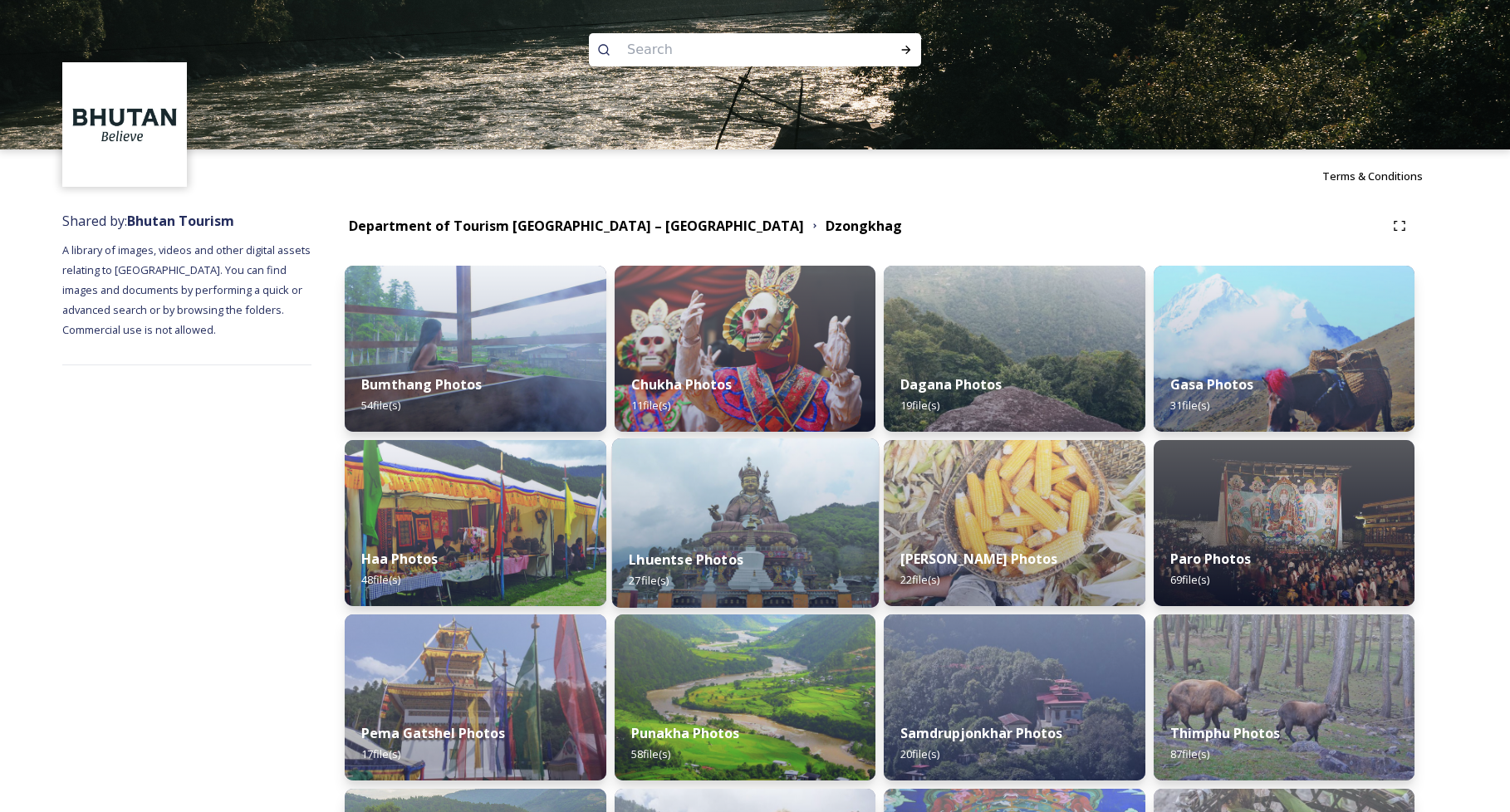
click at [811, 532] on div "Lhuentse Photos 27 file(s)" at bounding box center [744, 570] width 266 height 76
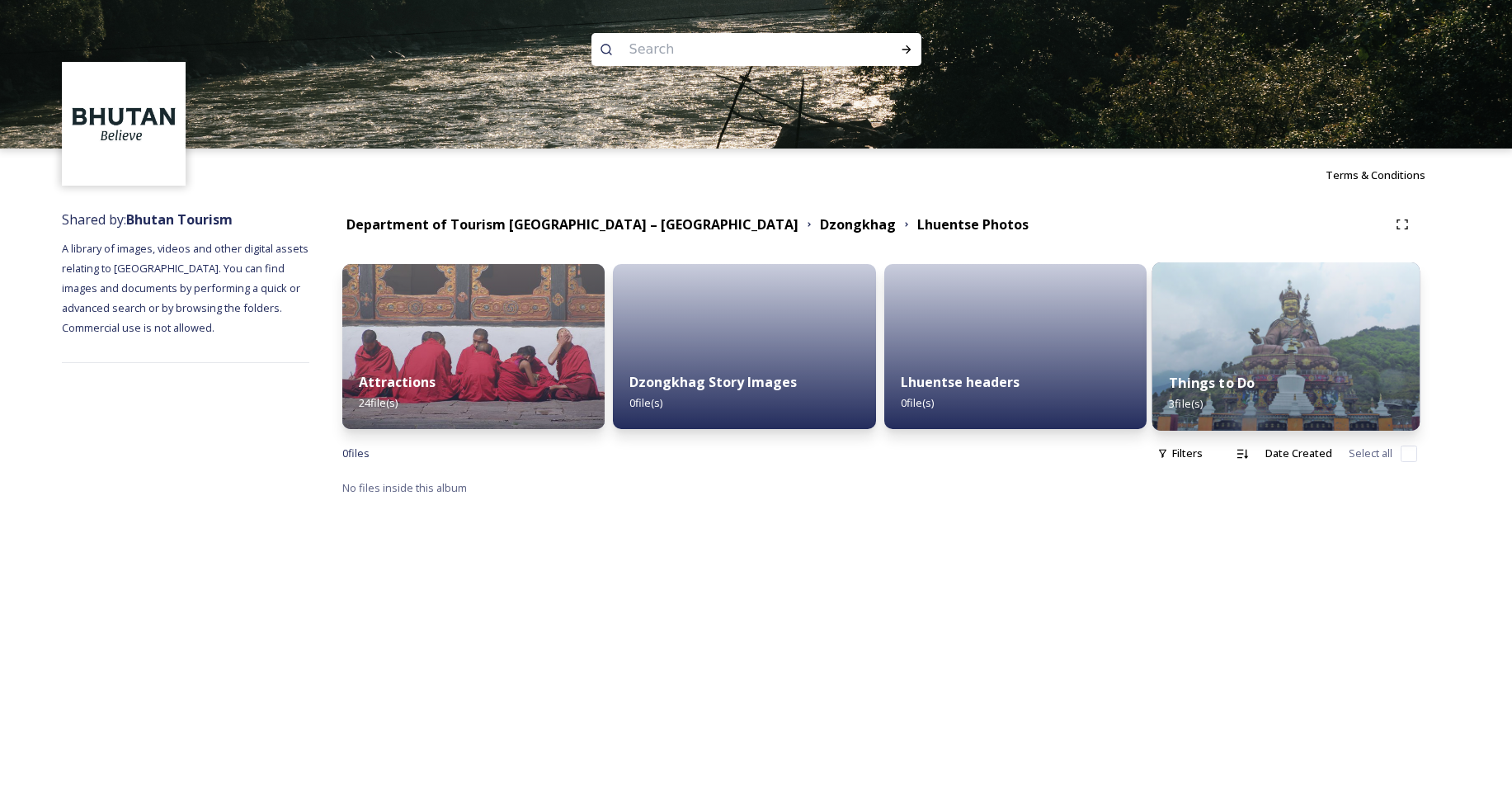
click at [1263, 394] on div "Things to Do 3 file(s)" at bounding box center [1286, 393] width 268 height 75
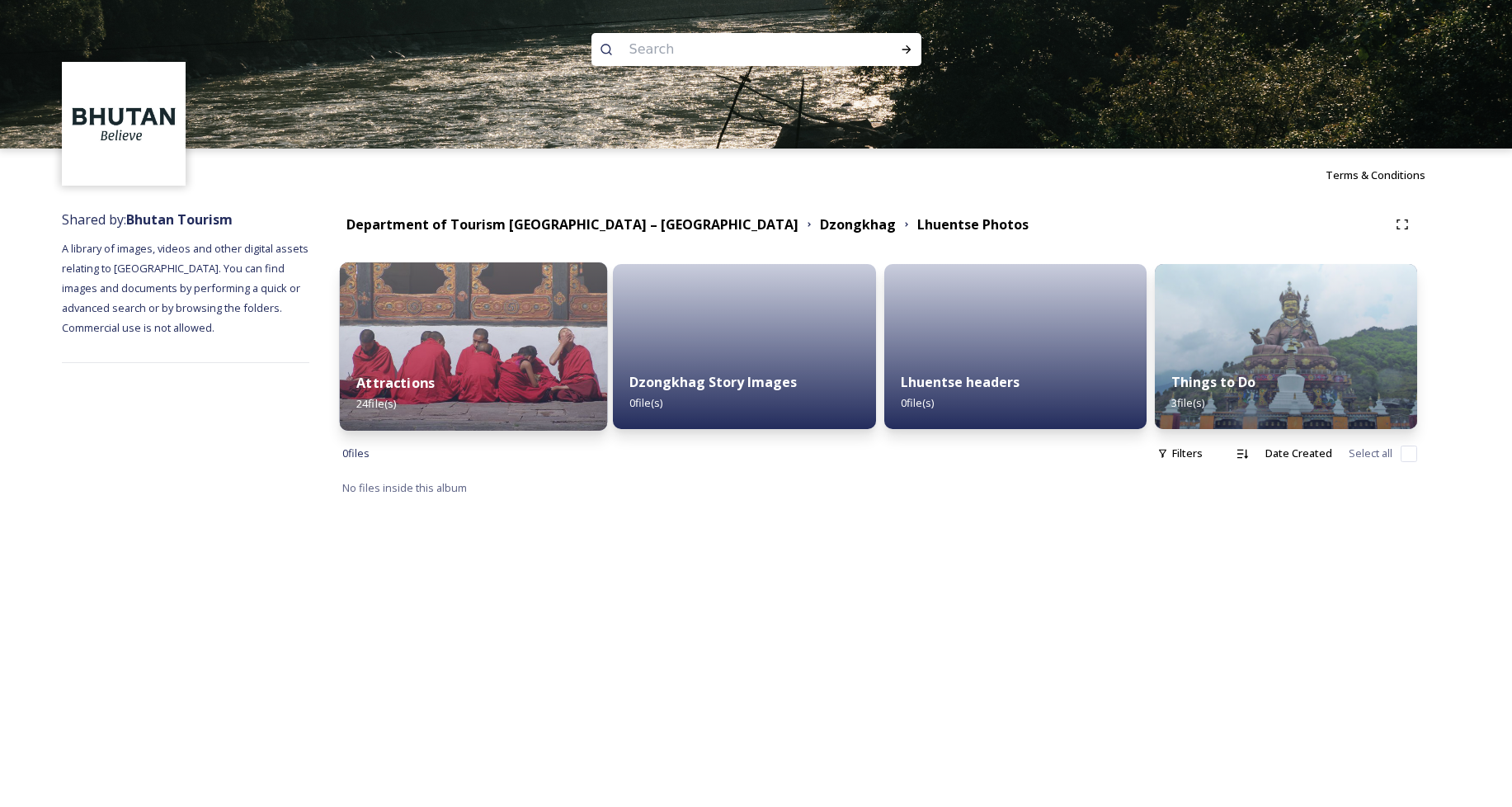
click at [543, 344] on img at bounding box center [474, 346] width 268 height 168
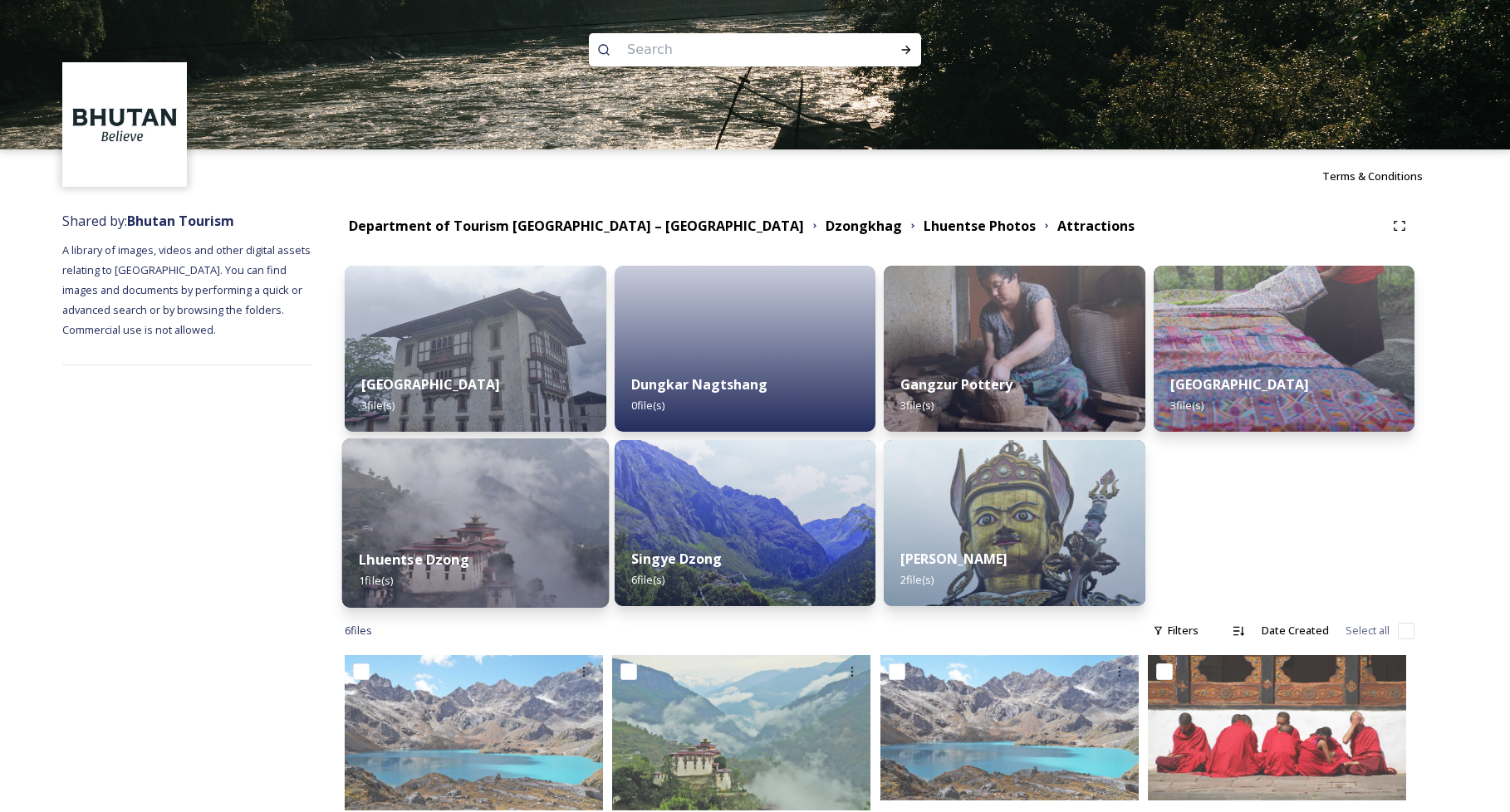
click at [529, 529] on img at bounding box center [475, 523] width 266 height 169
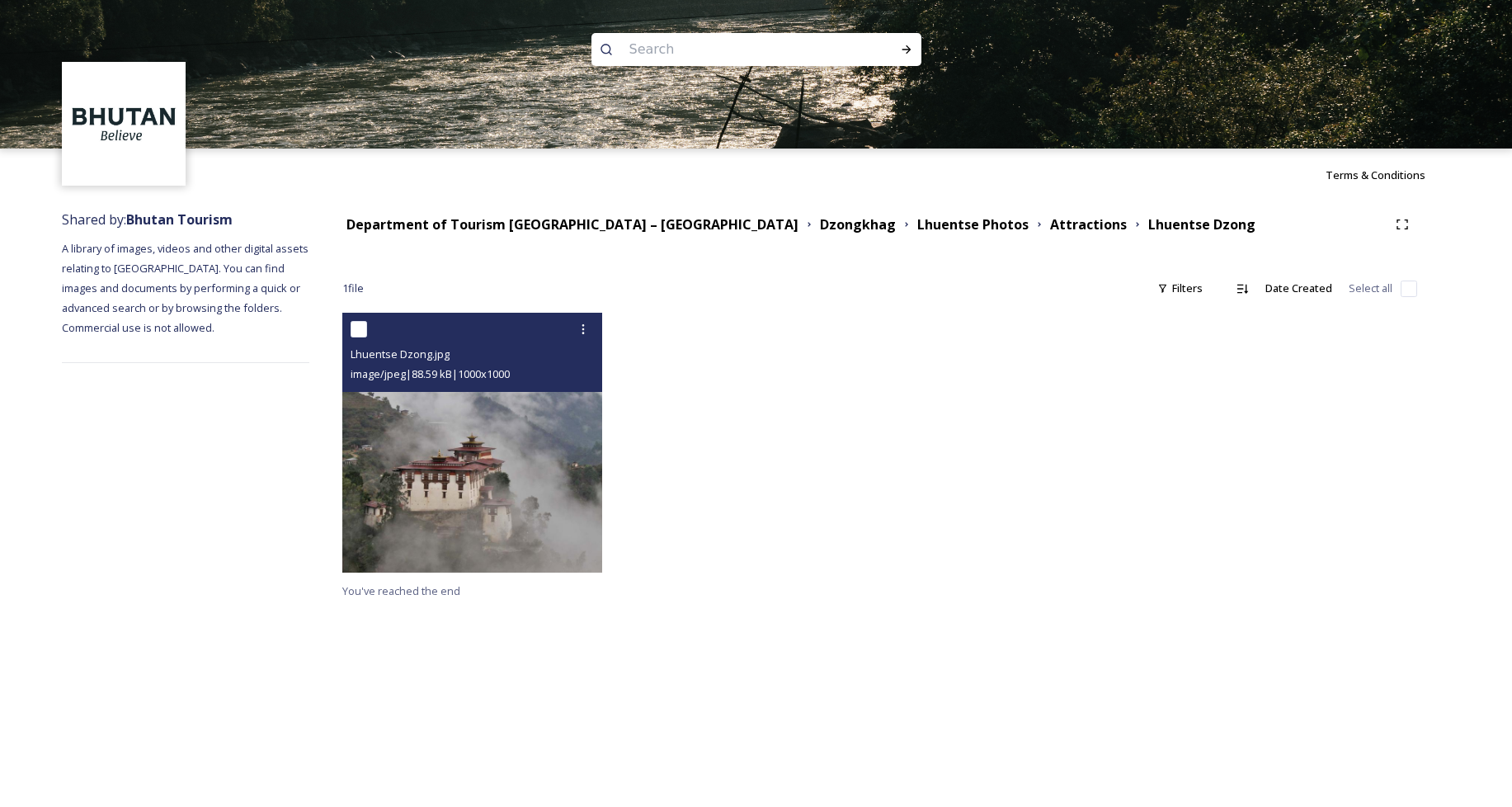
click at [517, 502] on img at bounding box center [472, 442] width 260 height 260
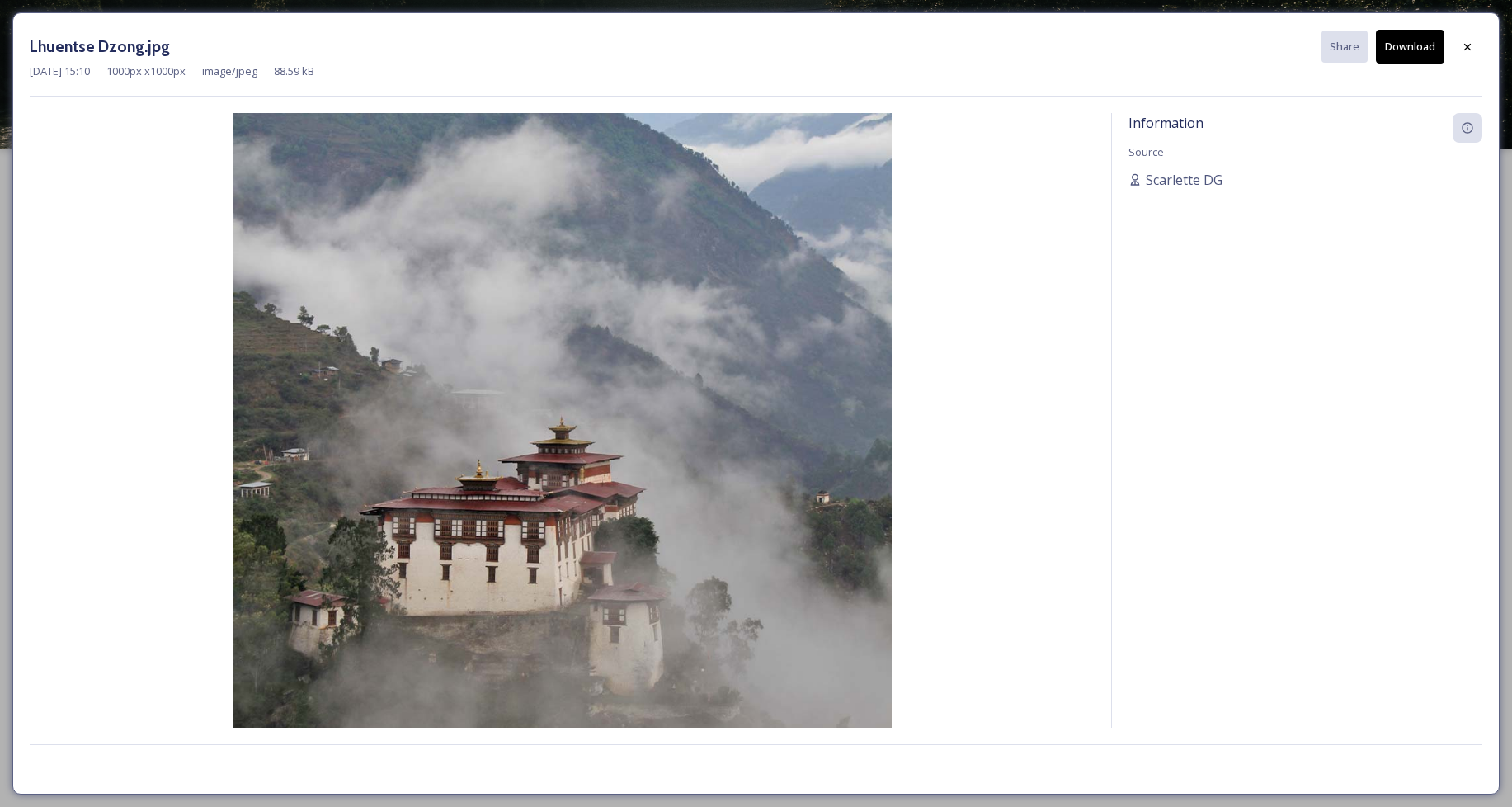
click at [1408, 42] on button "Download" at bounding box center [1410, 46] width 69 height 33
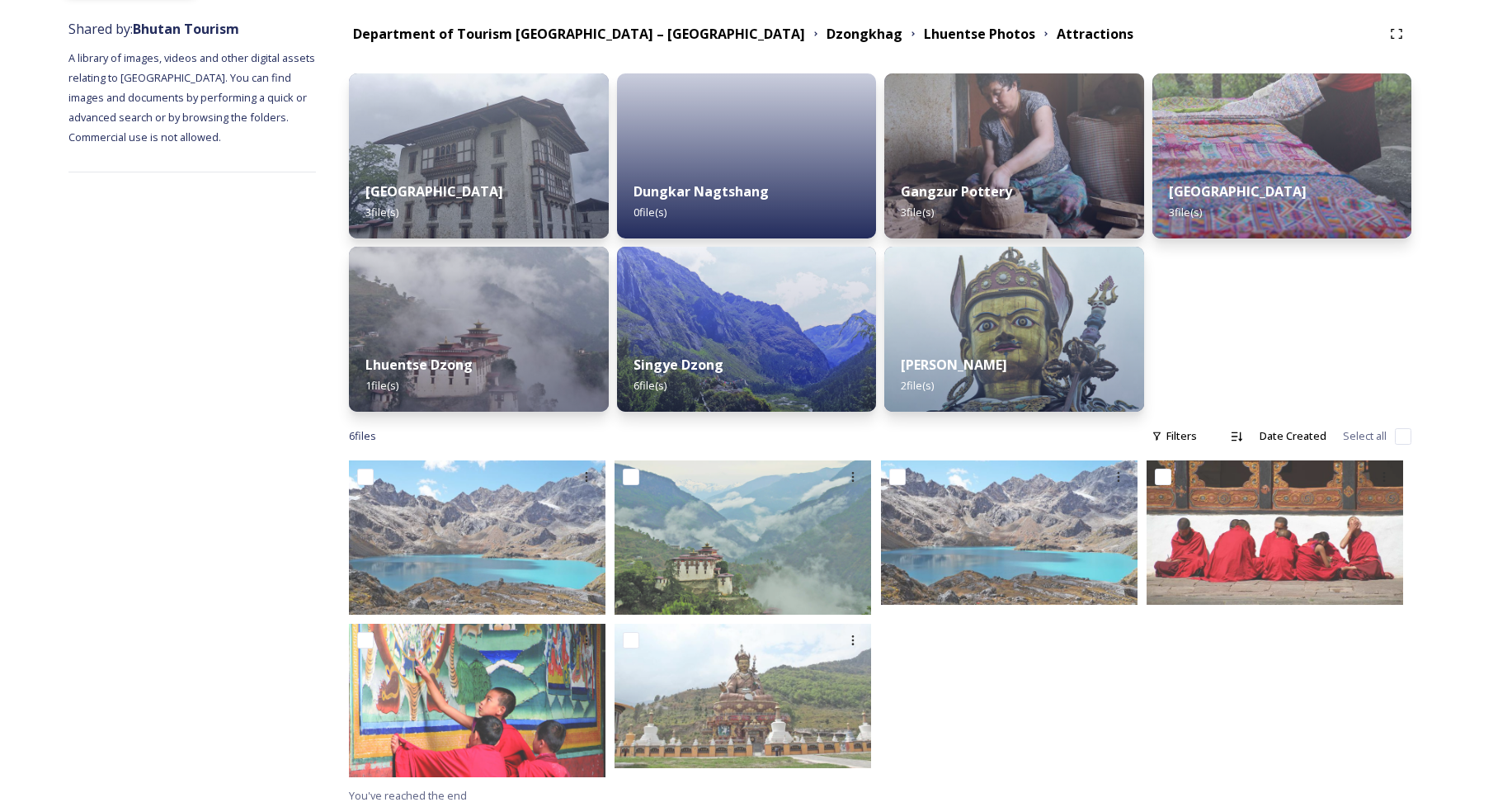
scroll to position [197, 0]
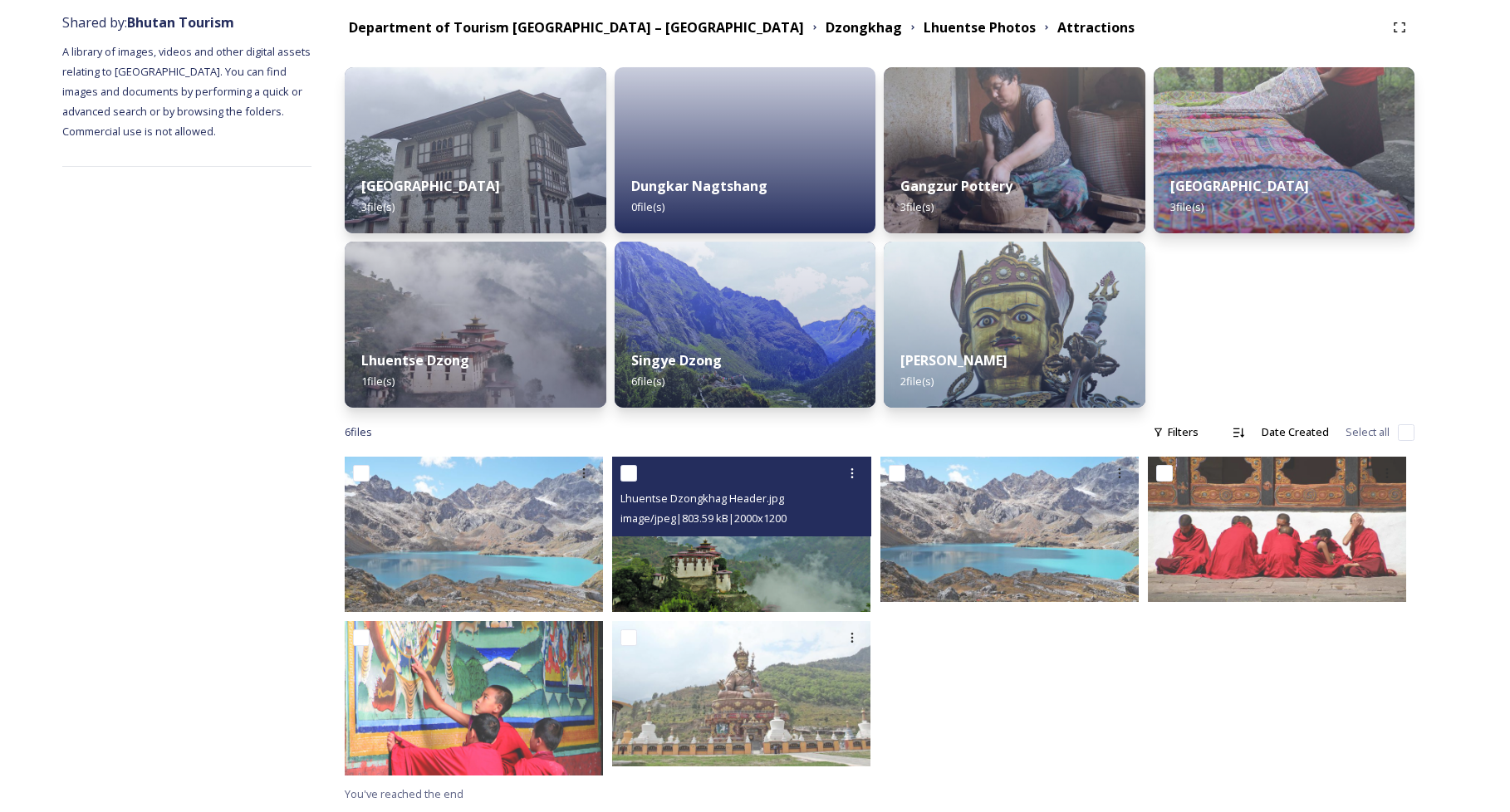
click at [730, 558] on img at bounding box center [742, 534] width 259 height 155
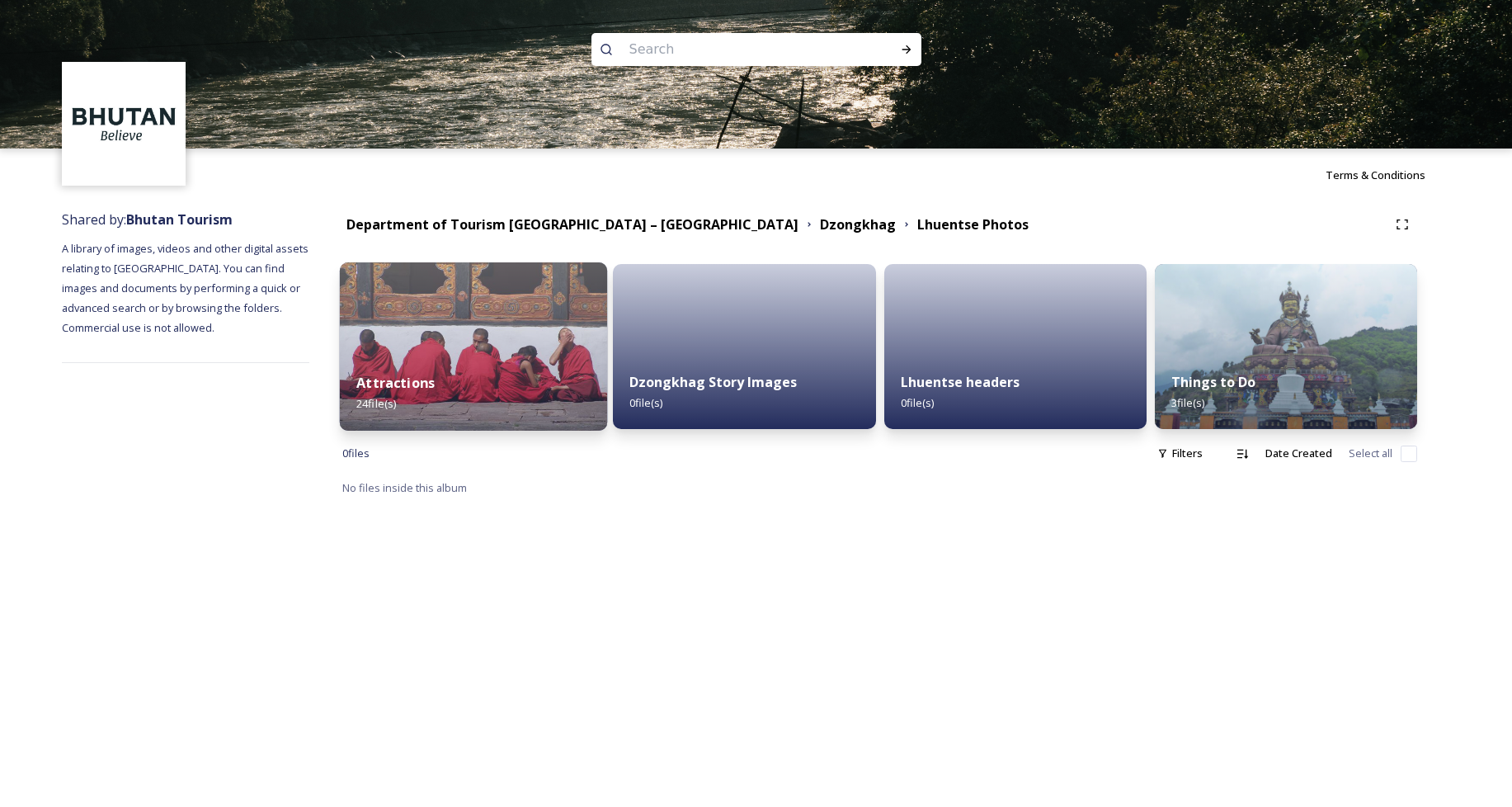
click at [425, 411] on div "Attractions 24 file(s)" at bounding box center [474, 393] width 268 height 75
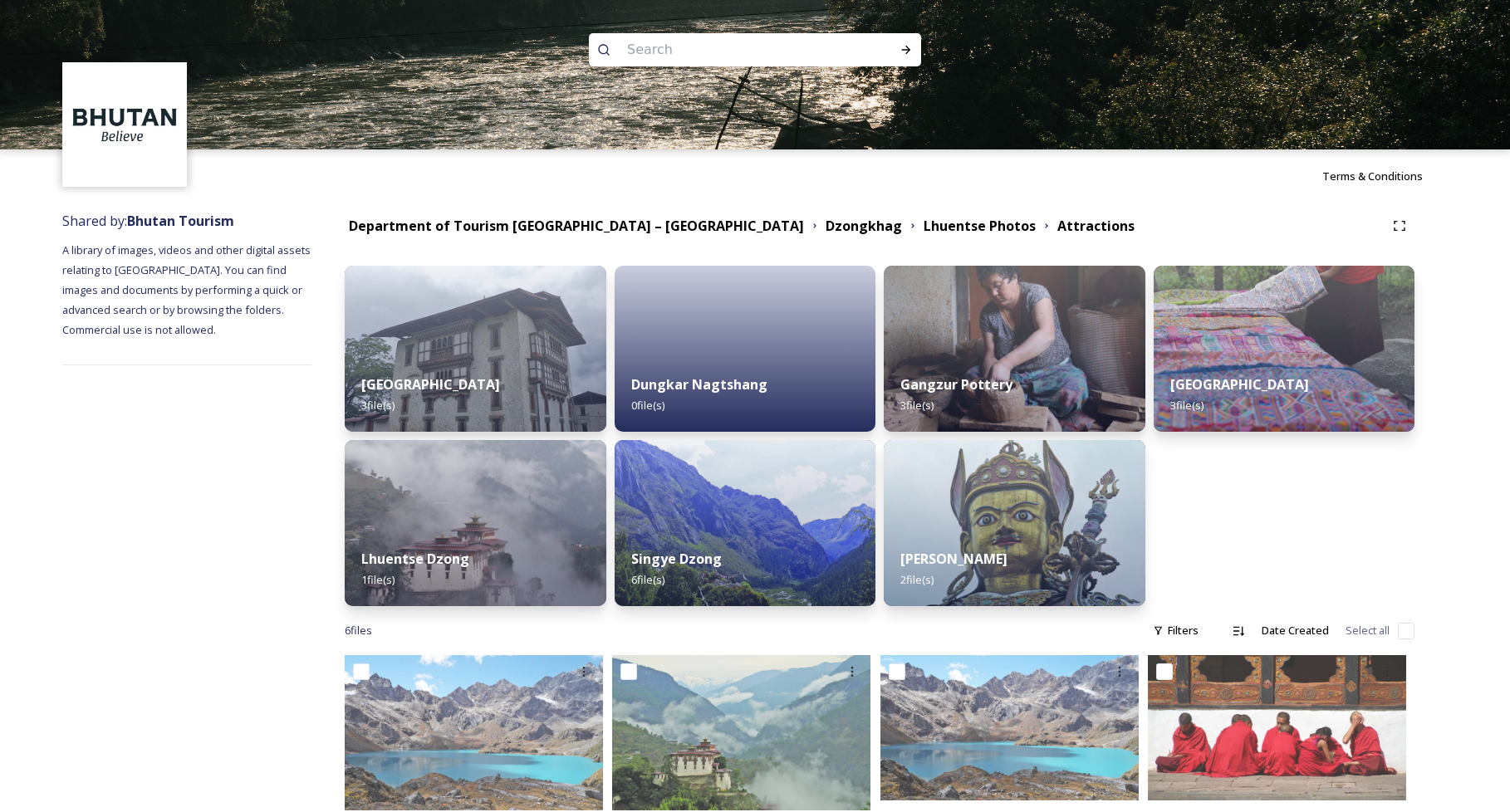
scroll to position [181, 0]
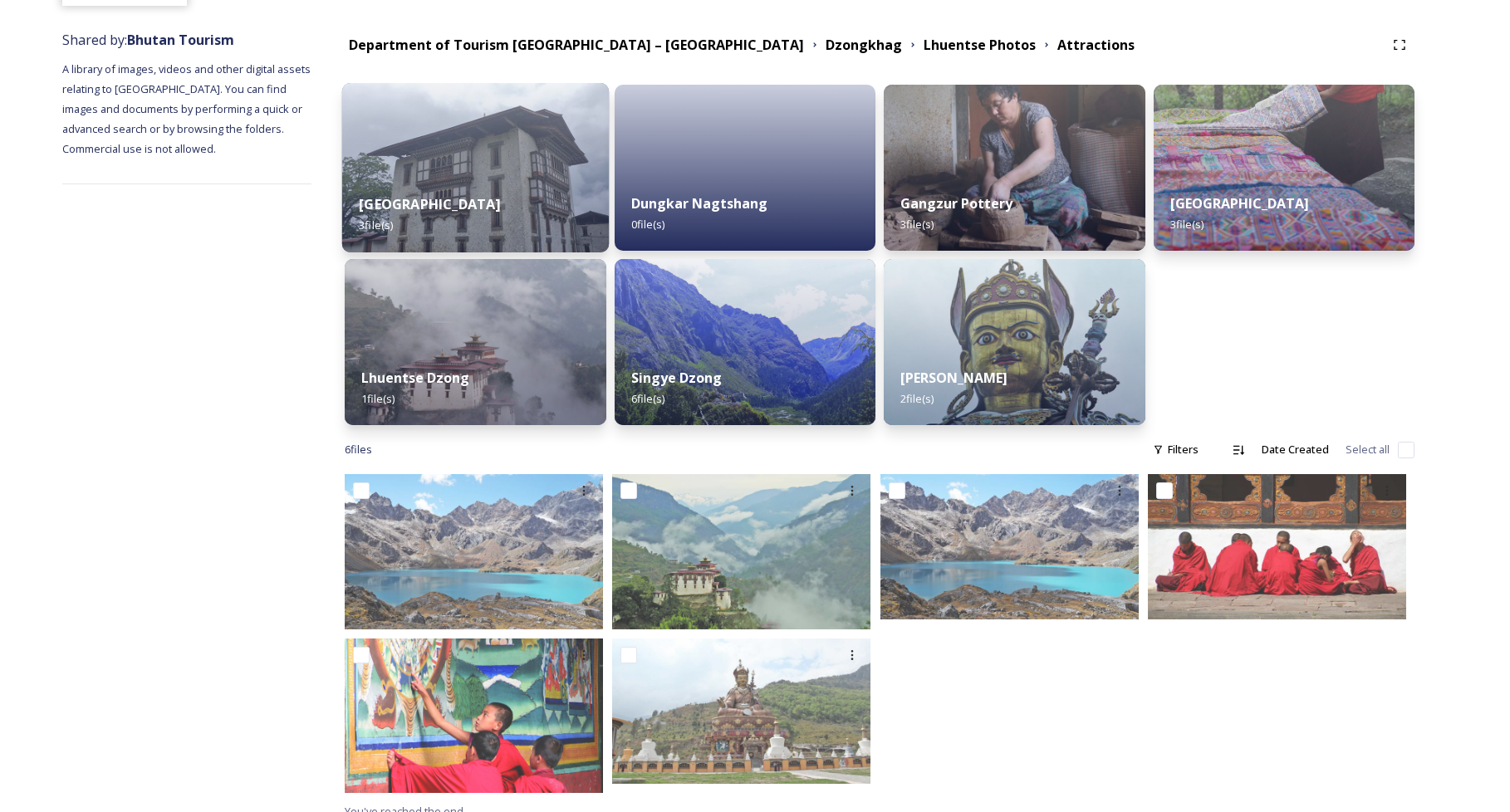
click at [448, 186] on div "Dungkar Museum 3 file(s)" at bounding box center [475, 215] width 266 height 76
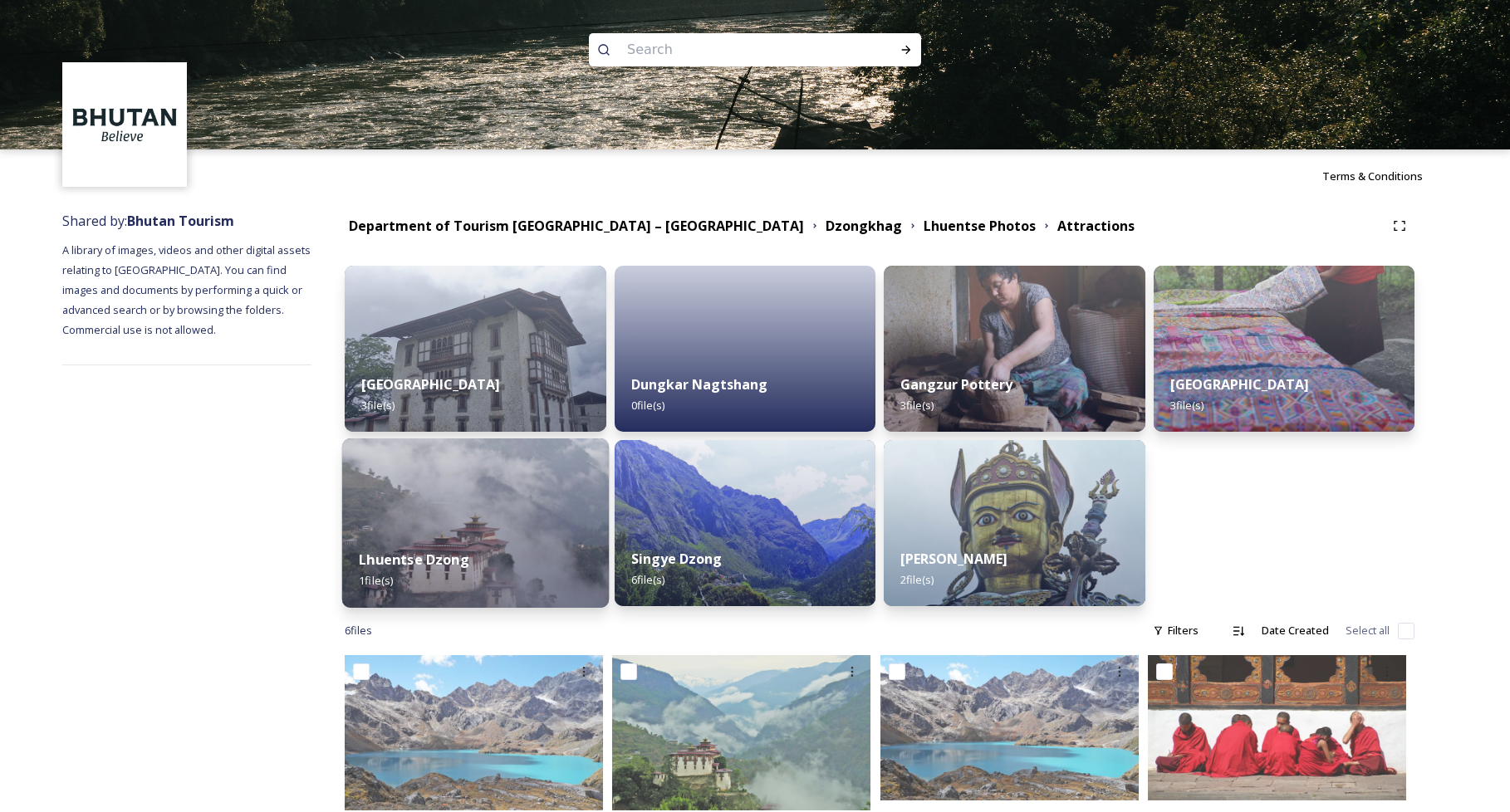
click at [438, 503] on img at bounding box center [475, 523] width 266 height 169
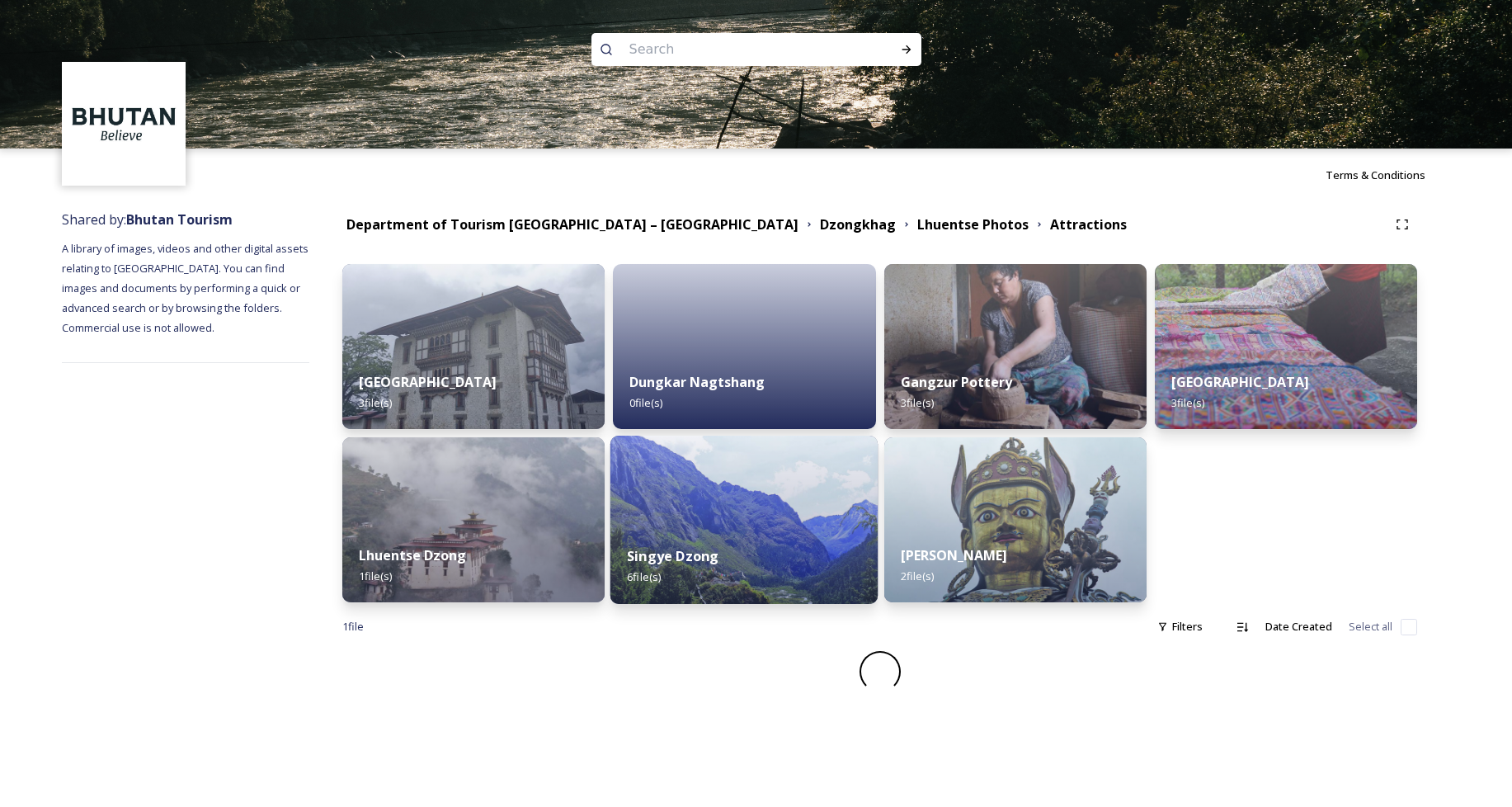
click at [707, 546] on div "Singye Dzong 6 file(s)" at bounding box center [744, 566] width 268 height 75
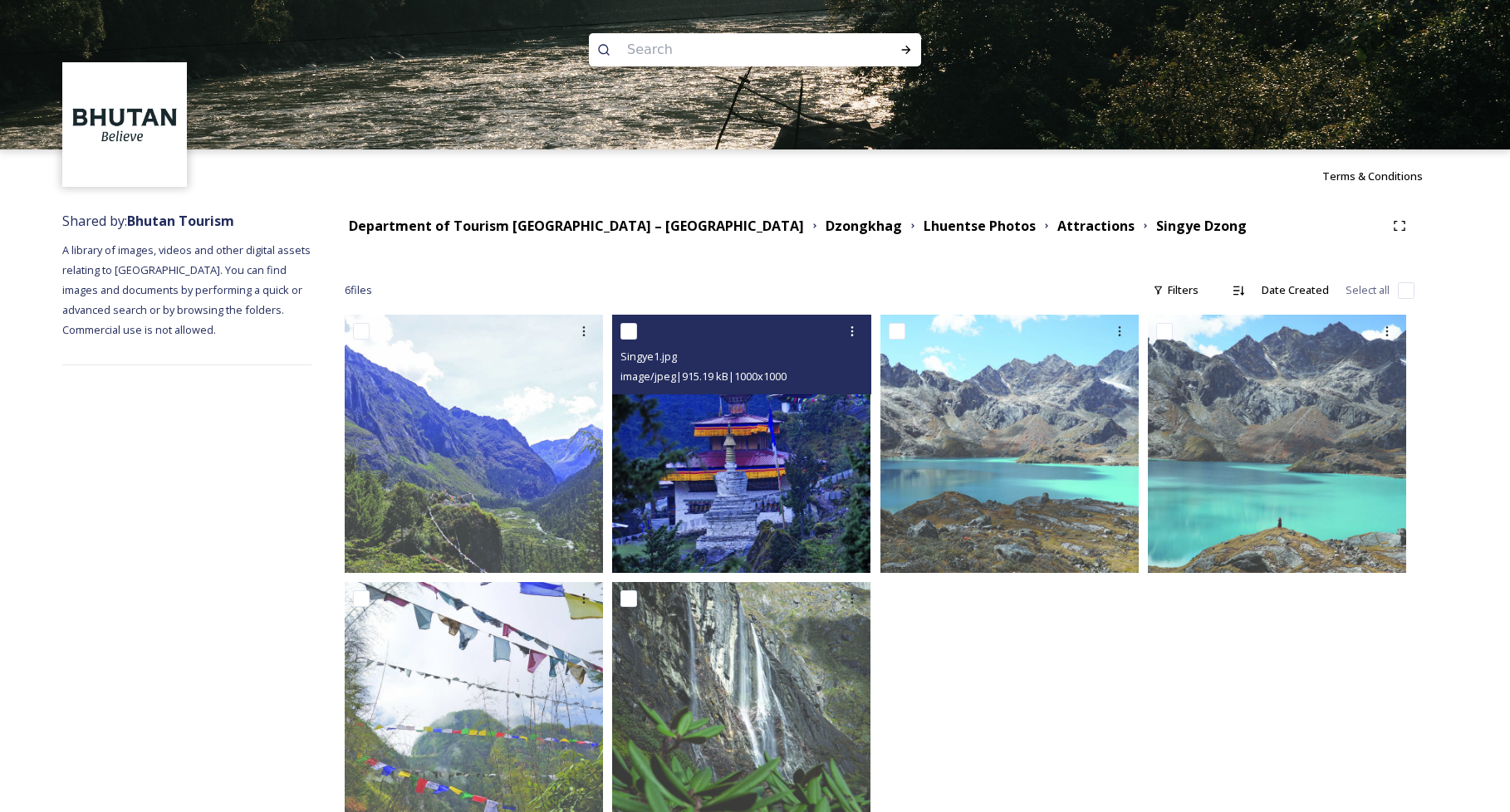
click at [760, 435] on img at bounding box center [742, 444] width 259 height 259
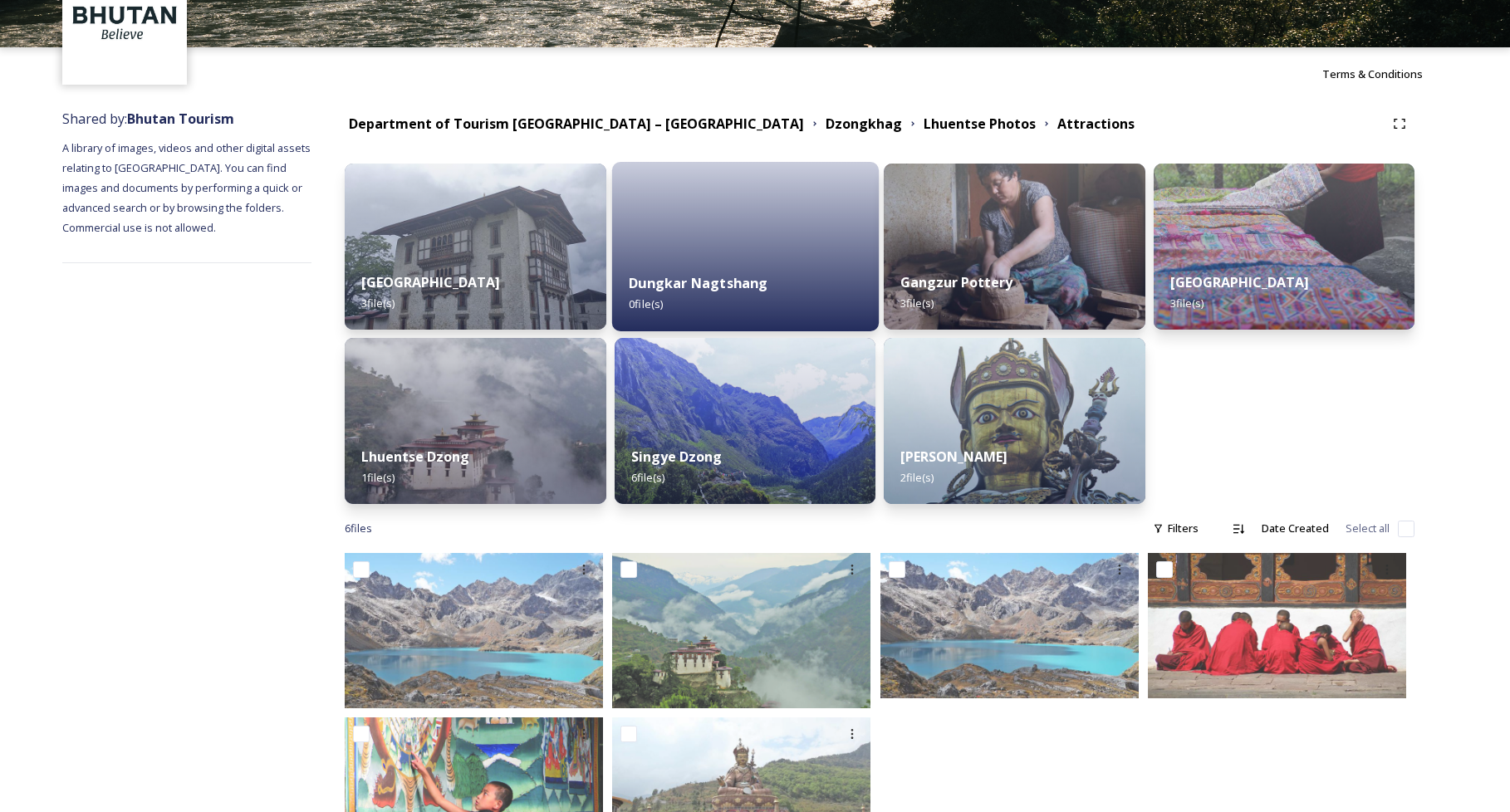
scroll to position [198, 0]
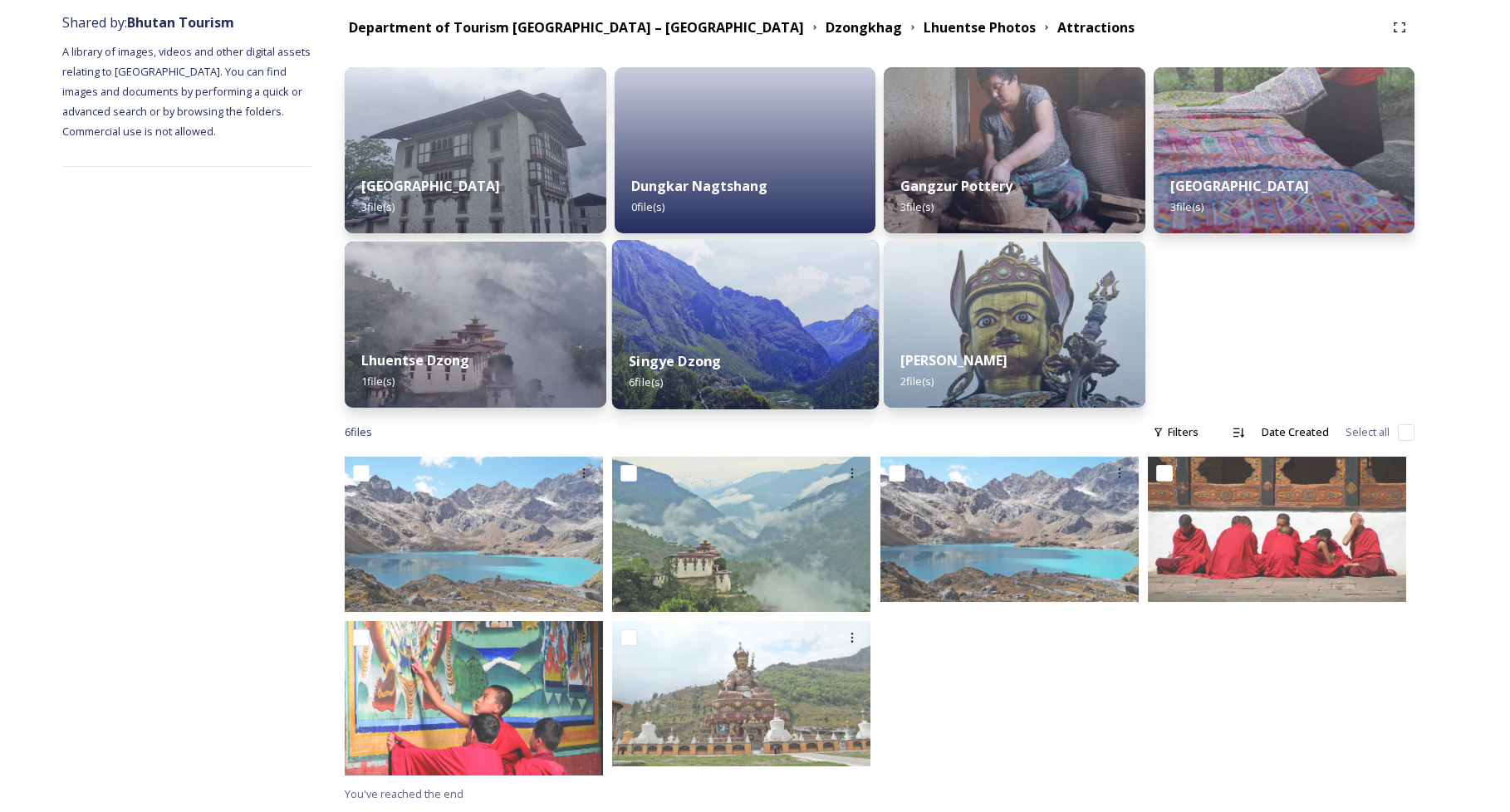
click at [718, 337] on div "Singye Dzong 6 file(s)" at bounding box center [744, 372] width 266 height 76
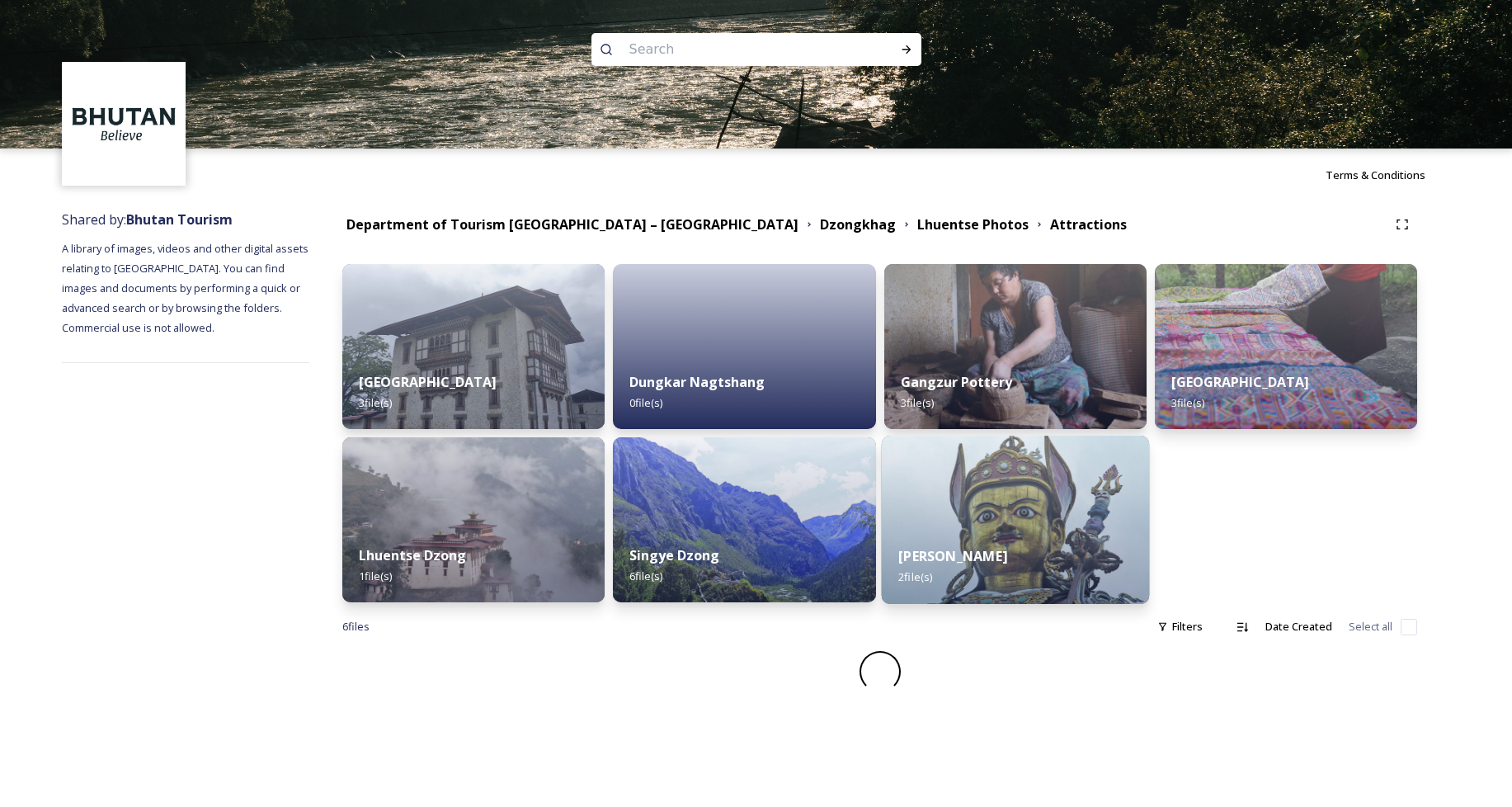
click at [1008, 536] on div "[PERSON_NAME] 2 file(s)" at bounding box center [1015, 566] width 268 height 75
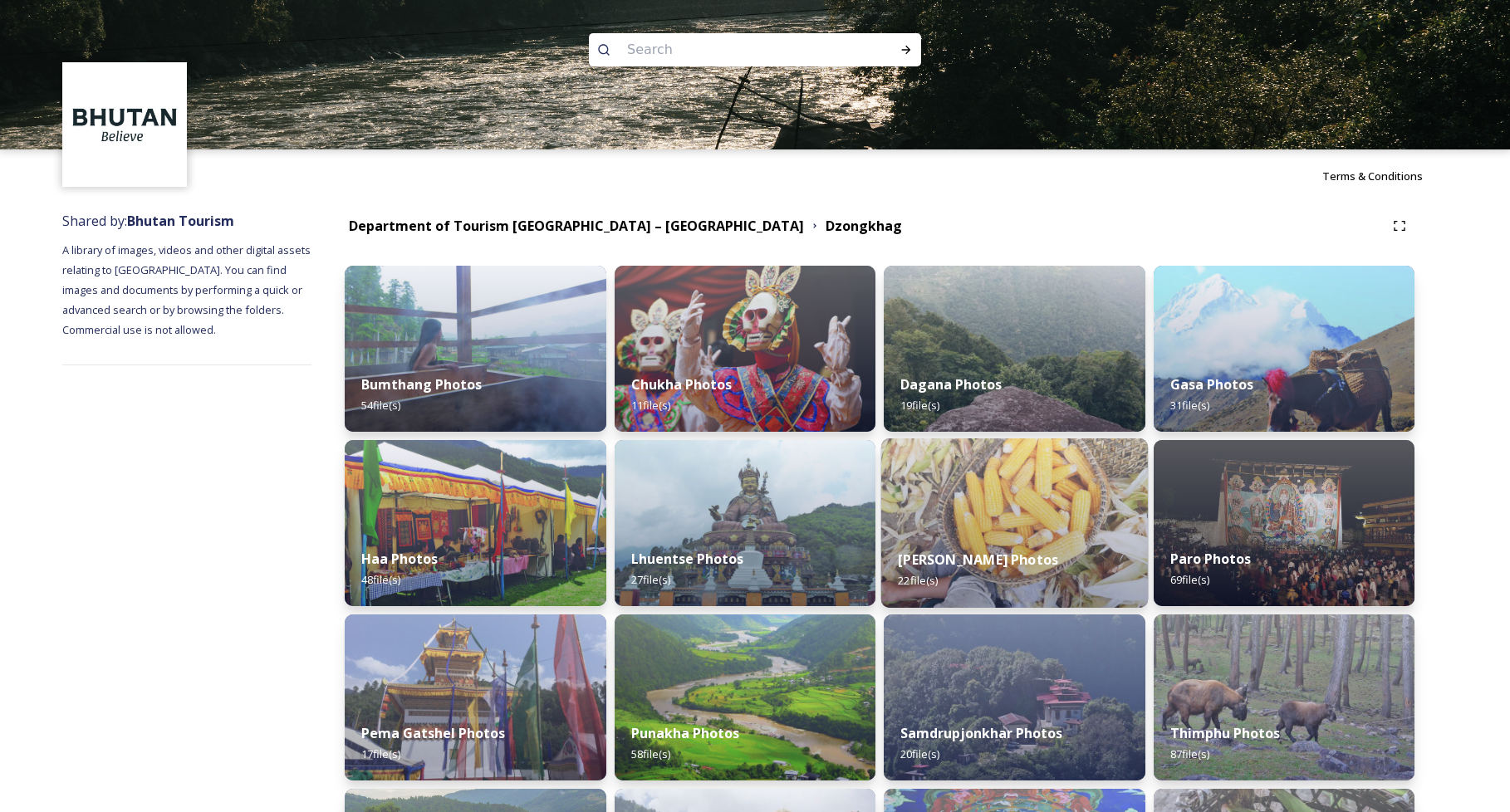
click at [1040, 540] on div "[PERSON_NAME] Photos 22 file(s)" at bounding box center [1014, 570] width 266 height 76
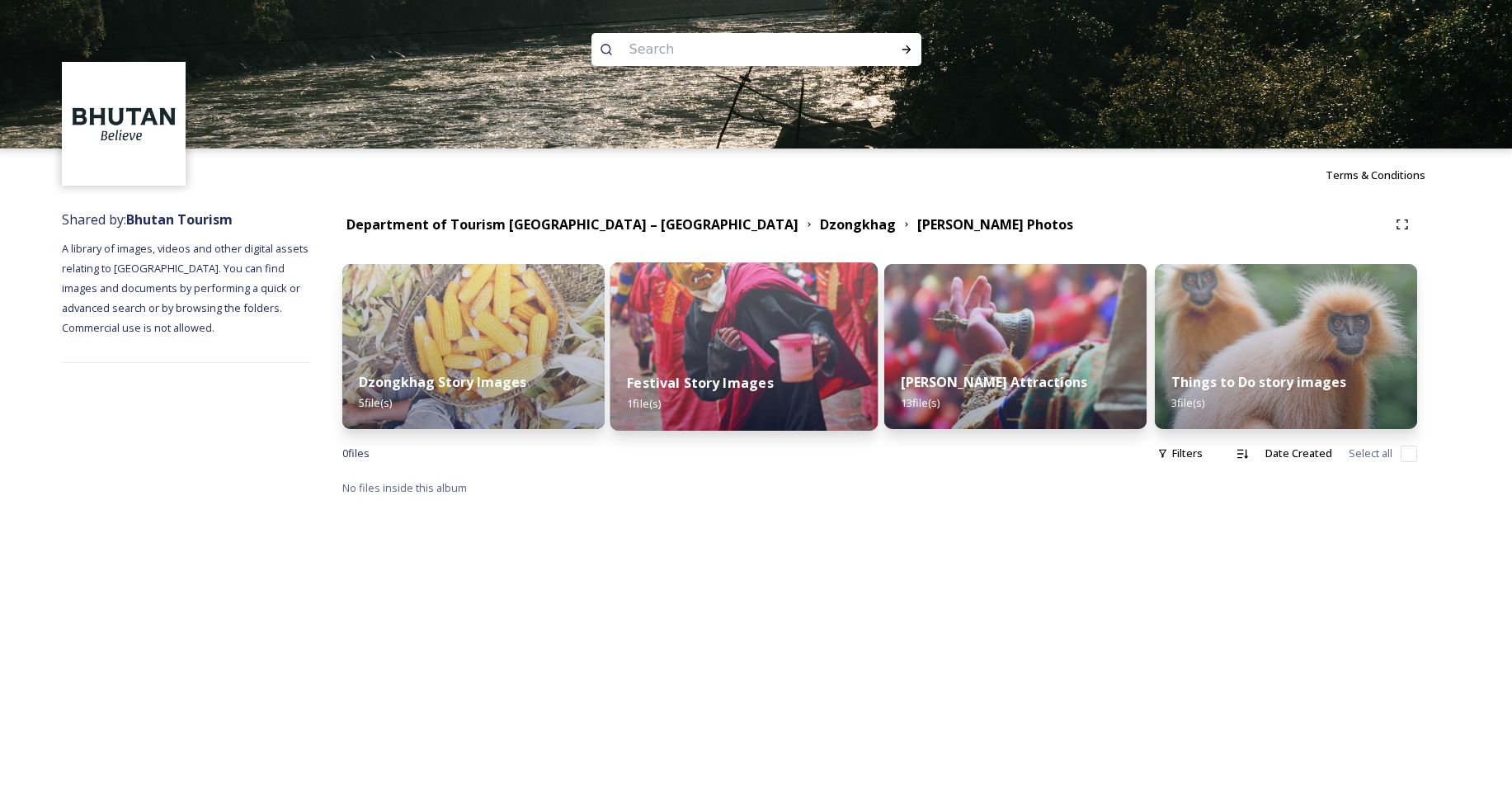
click at [775, 340] on img at bounding box center [744, 346] width 268 height 168
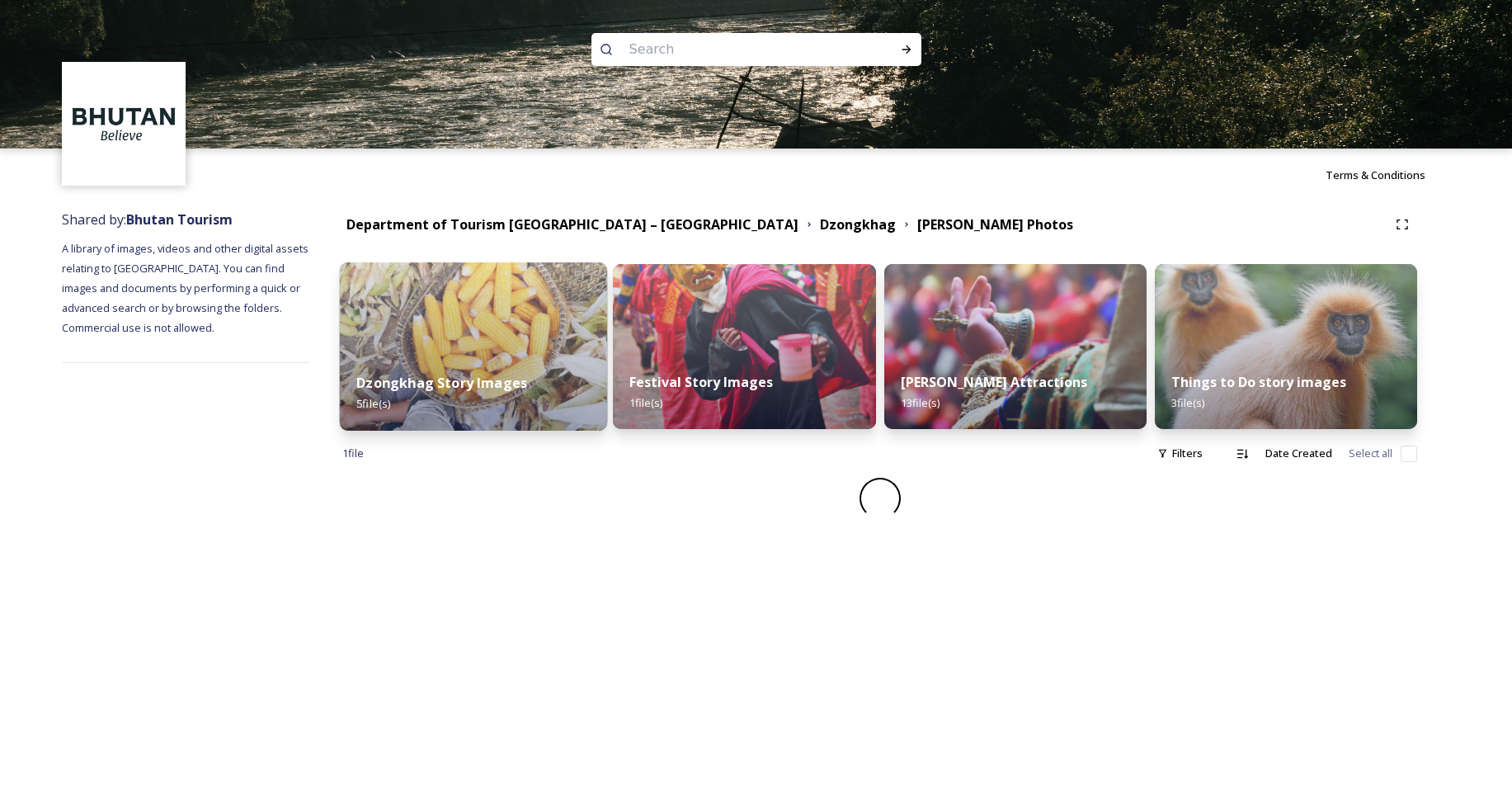
click at [508, 368] on div "Dzongkhag Story Images 5 file(s)" at bounding box center [474, 393] width 268 height 75
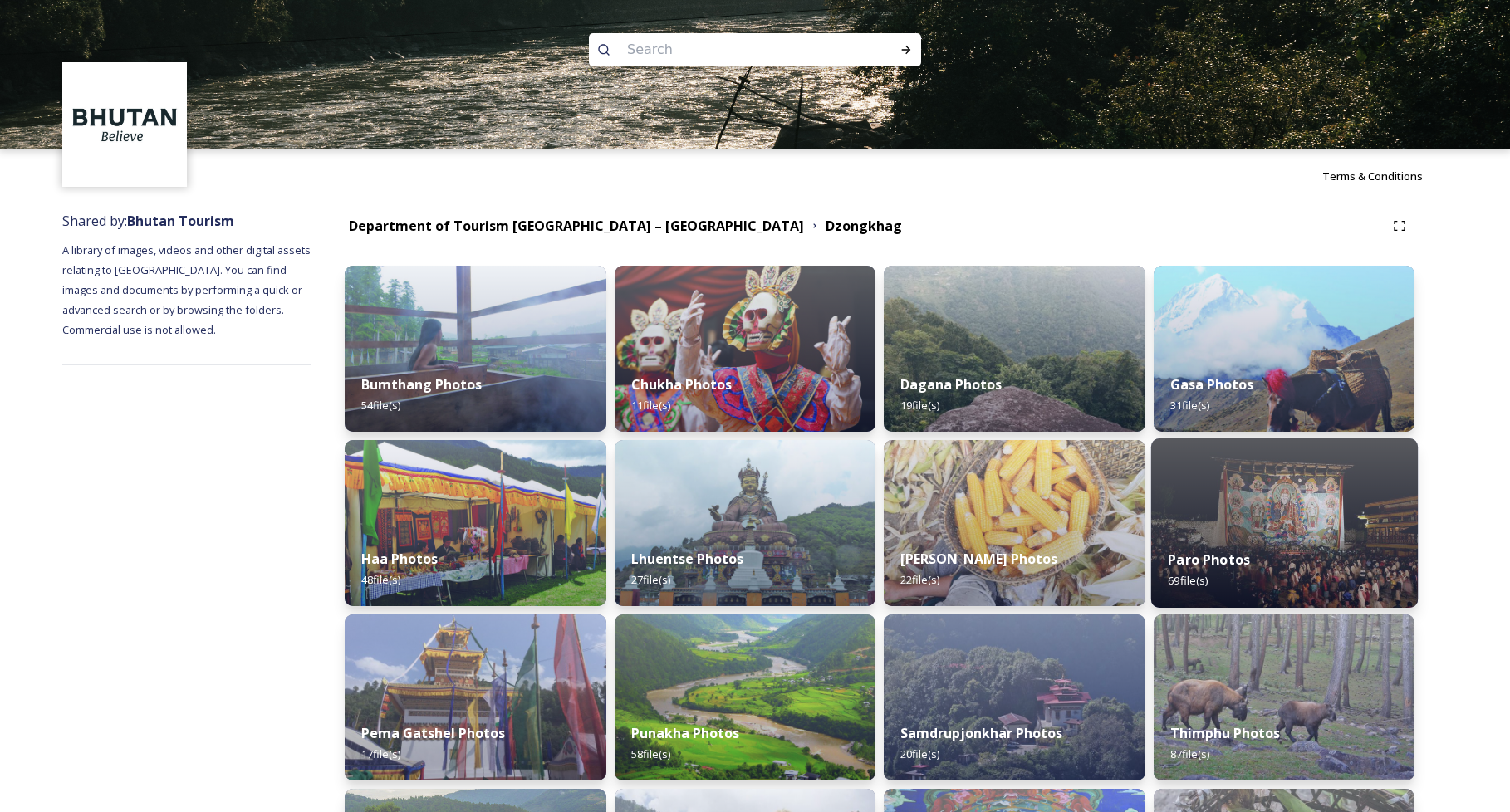
click at [1271, 527] on img at bounding box center [1283, 523] width 266 height 169
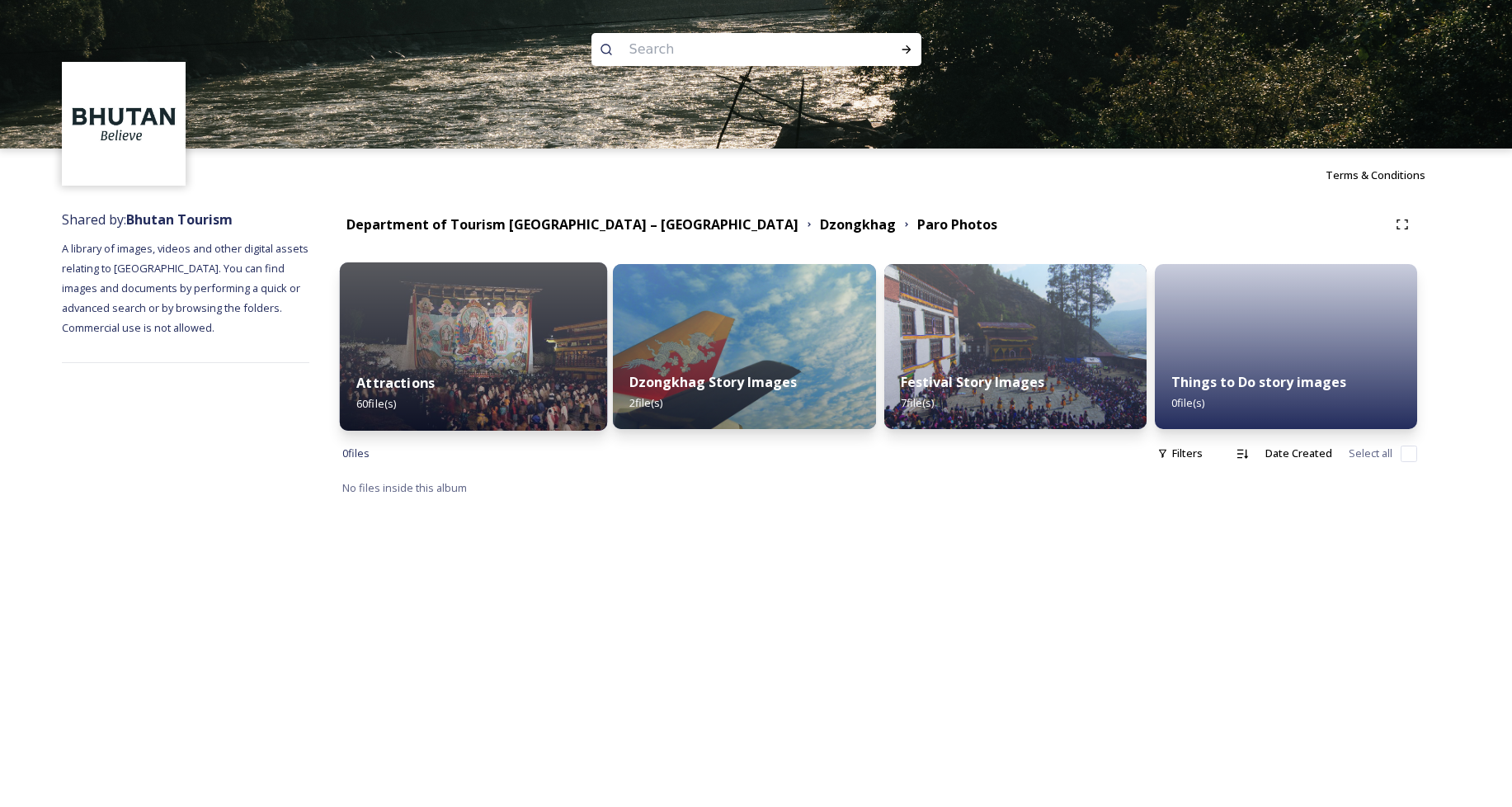
click at [439, 367] on div "Attractions 60 file(s)" at bounding box center [474, 393] width 268 height 75
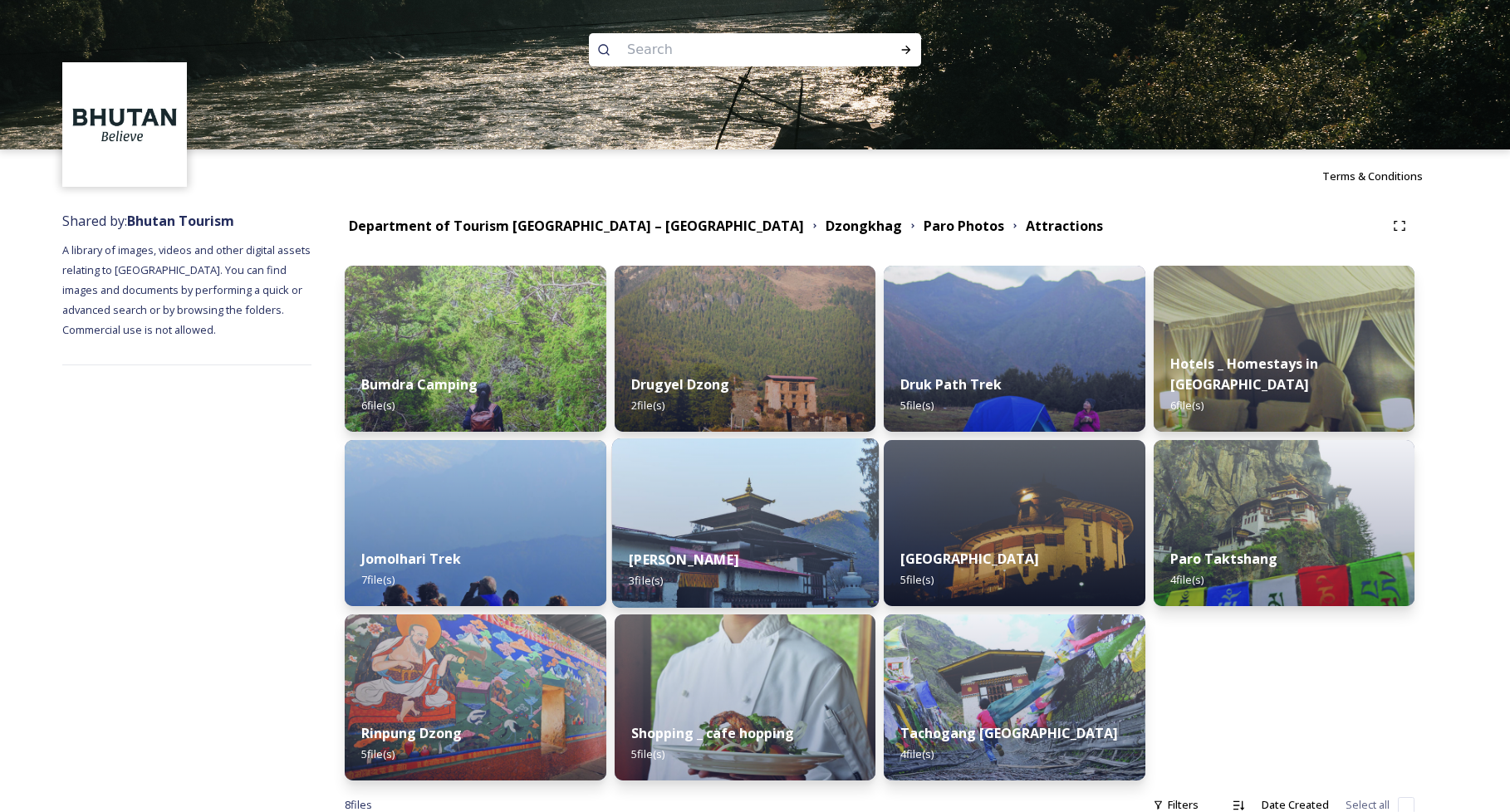
click at [736, 503] on img at bounding box center [744, 523] width 266 height 169
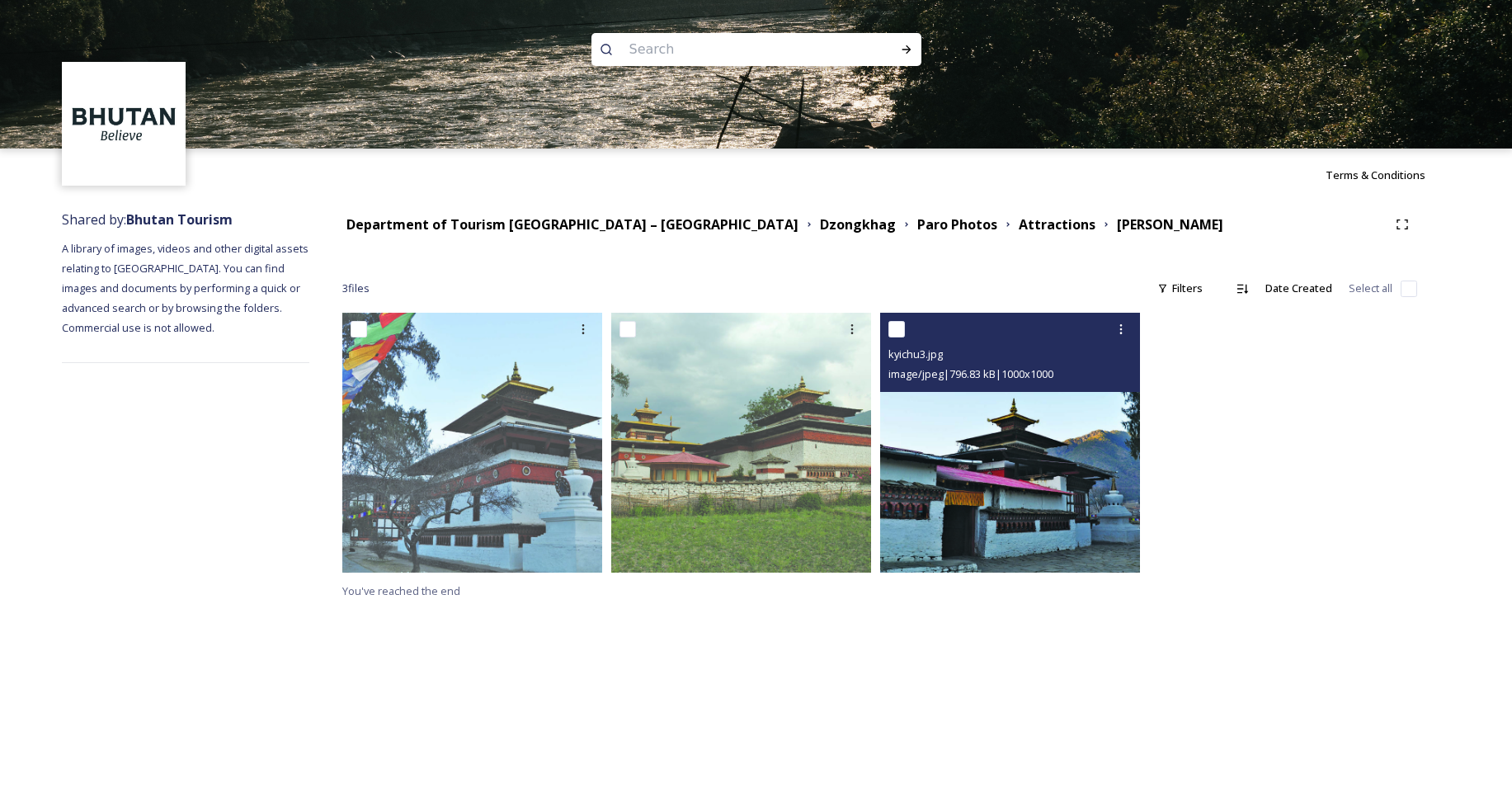
click at [1102, 493] on img at bounding box center [1010, 442] width 260 height 260
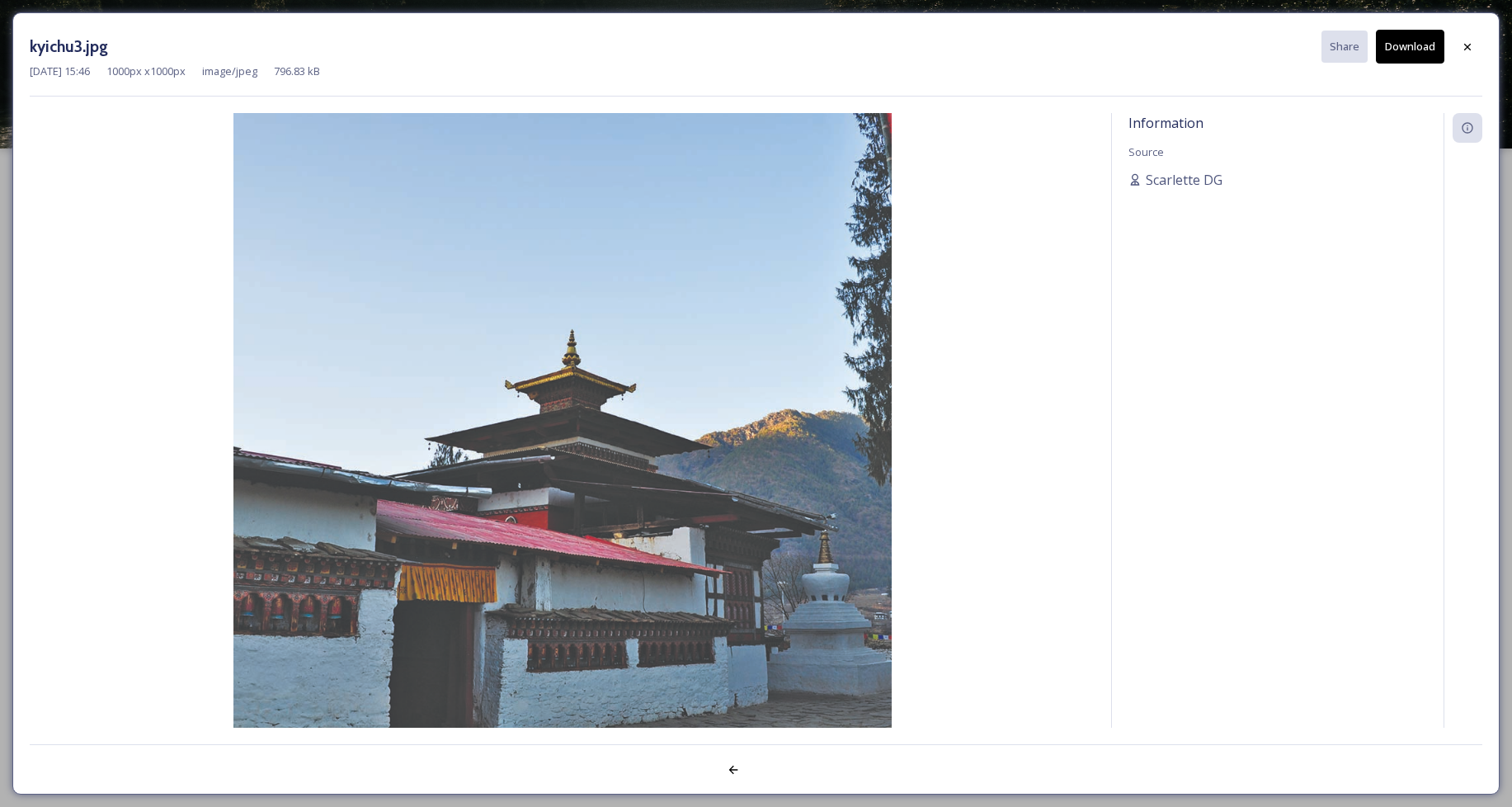
click at [1411, 39] on button "Download" at bounding box center [1410, 46] width 69 height 33
click at [833, 521] on img at bounding box center [562, 442] width 1065 height 659
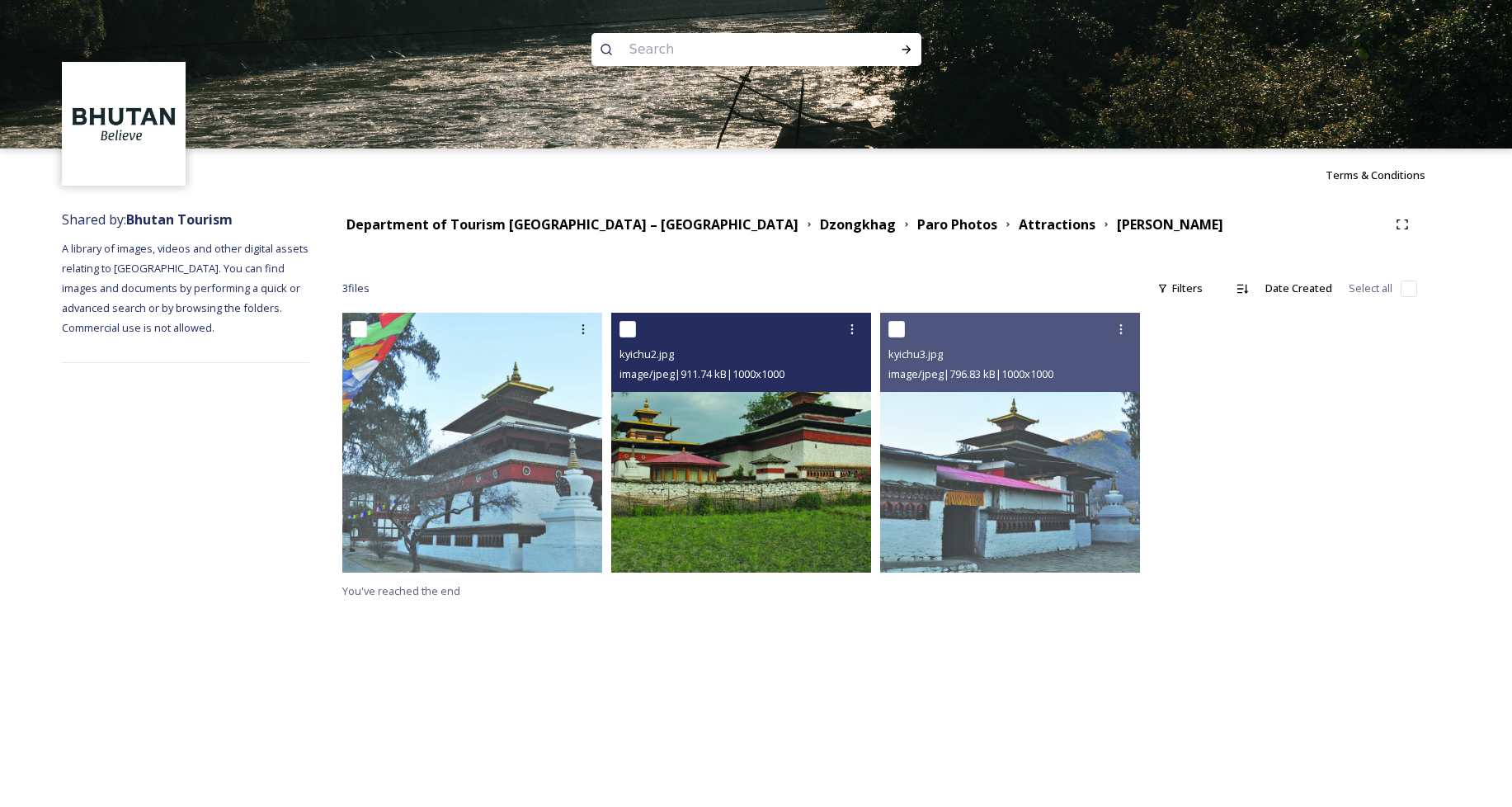
click at [775, 415] on img at bounding box center [741, 442] width 260 height 260
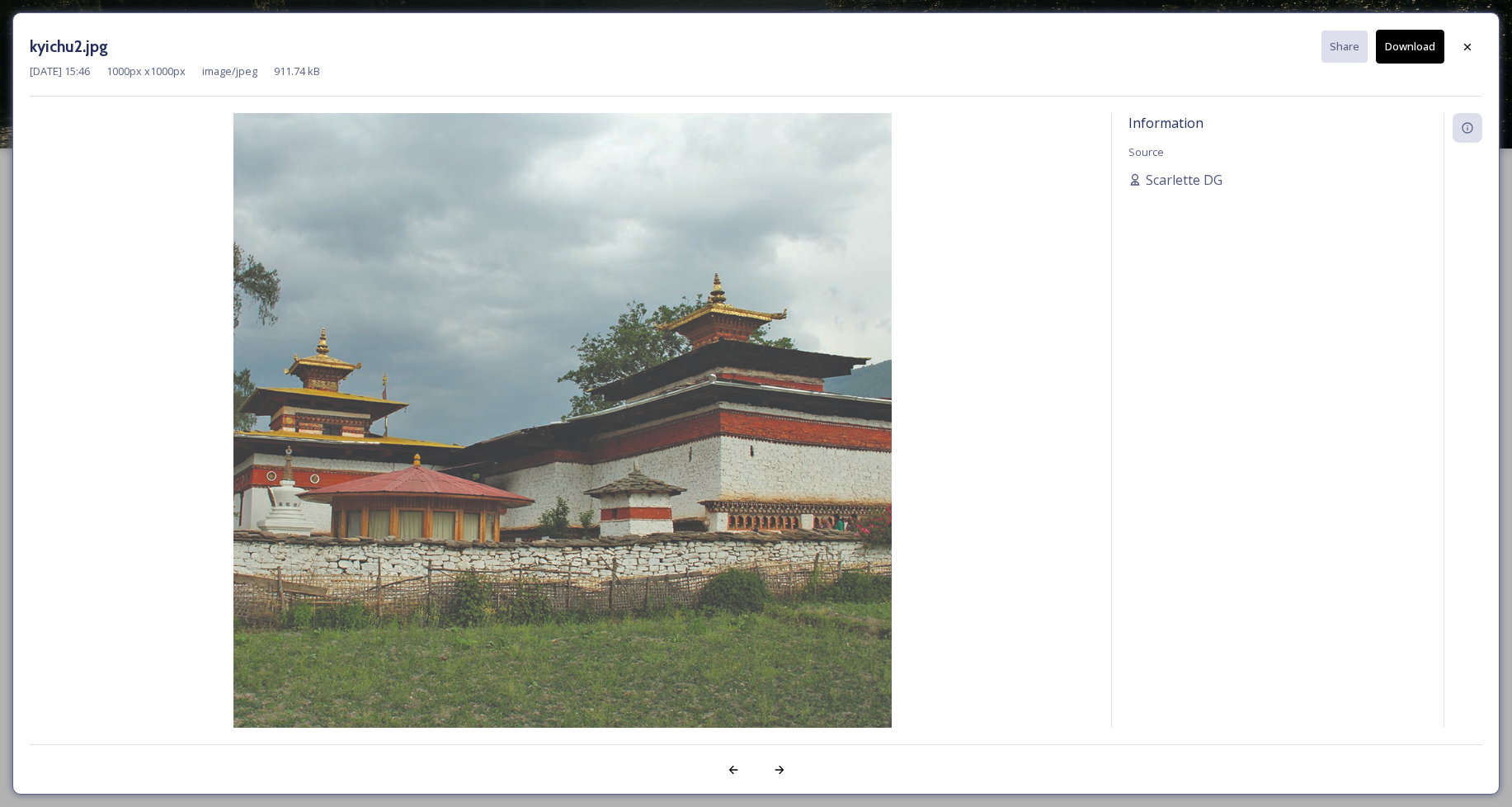
click at [1419, 45] on button "Download" at bounding box center [1410, 46] width 69 height 33
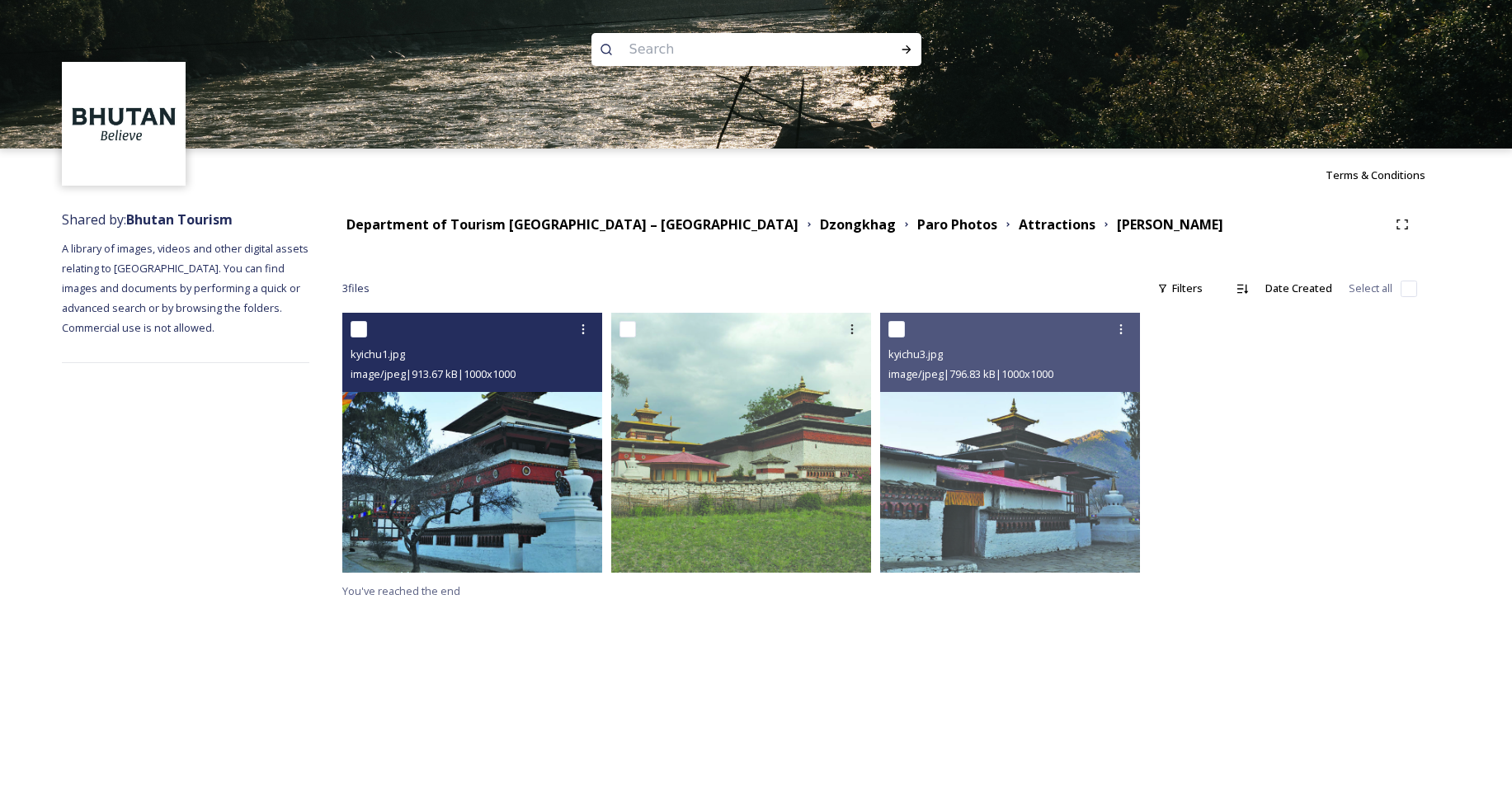
click at [571, 432] on img at bounding box center [472, 442] width 260 height 260
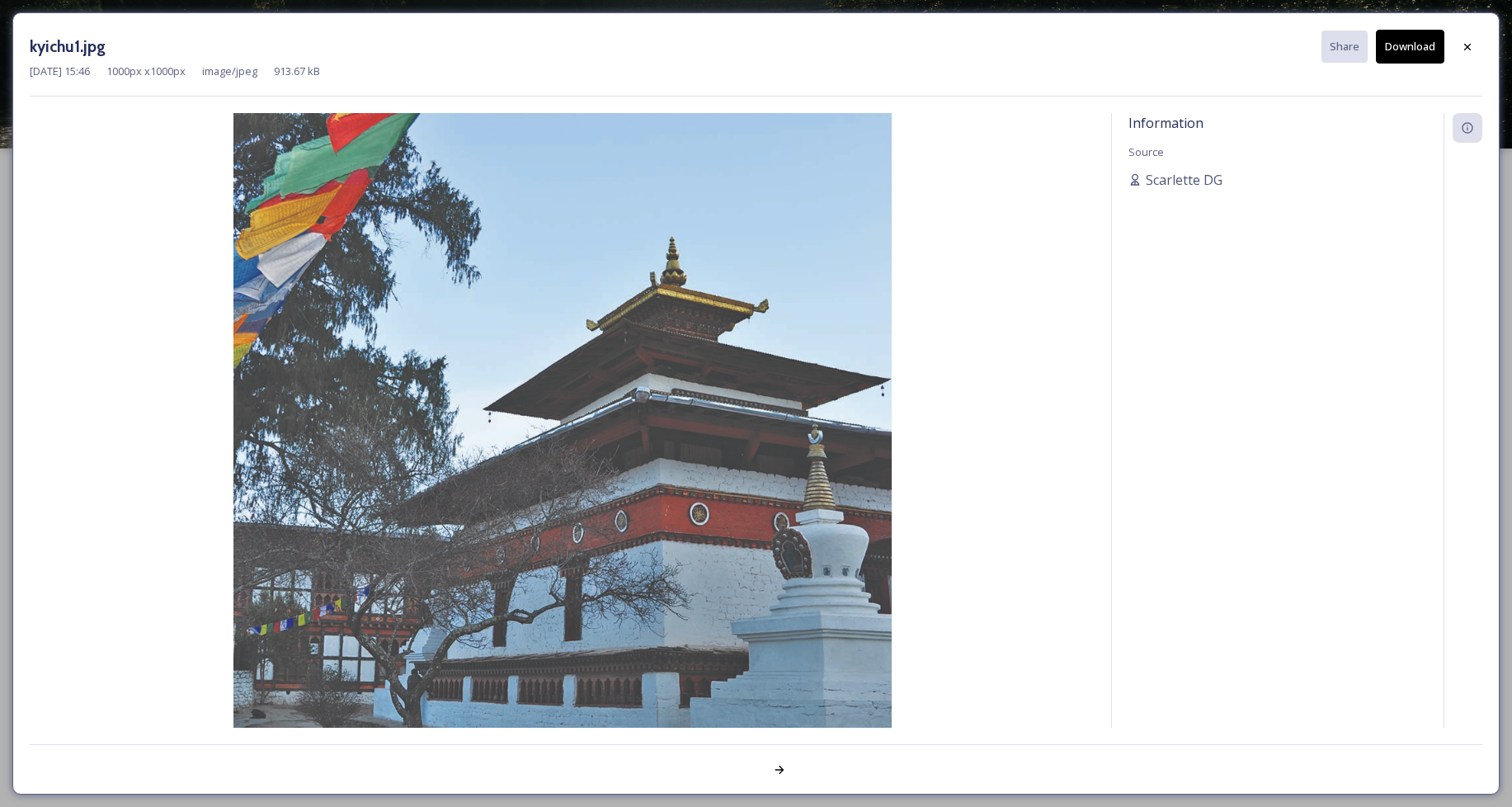
click at [1403, 39] on button "Download" at bounding box center [1410, 46] width 69 height 33
